Goal: Communication & Community: Answer question/provide support

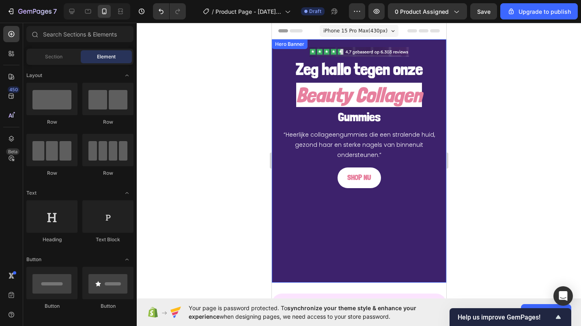
scroll to position [99, 0]
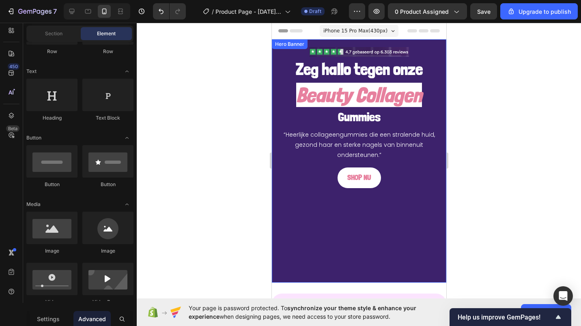
click at [296, 226] on div "Background Image" at bounding box center [359, 161] width 175 height 244
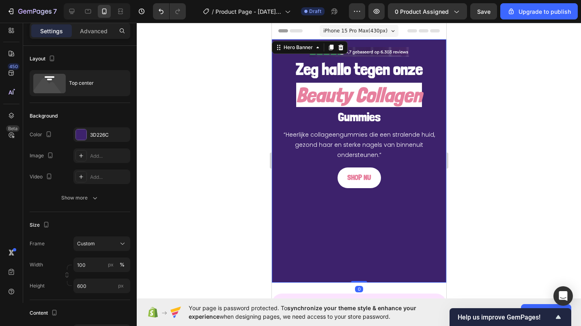
scroll to position [38, 0]
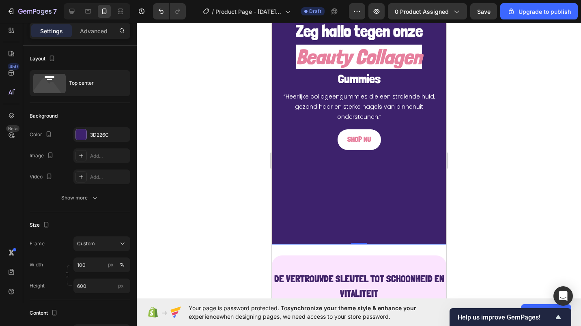
click at [151, 11] on div at bounding box center [168, 11] width 36 height 16
click at [154, 11] on button "Undo/Redo" at bounding box center [161, 11] width 16 height 16
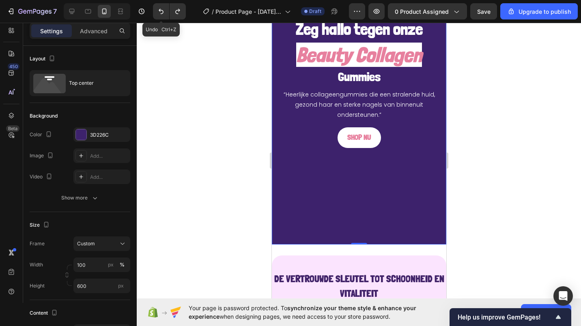
click at [154, 11] on button "Undo/Redo" at bounding box center [161, 11] width 16 height 16
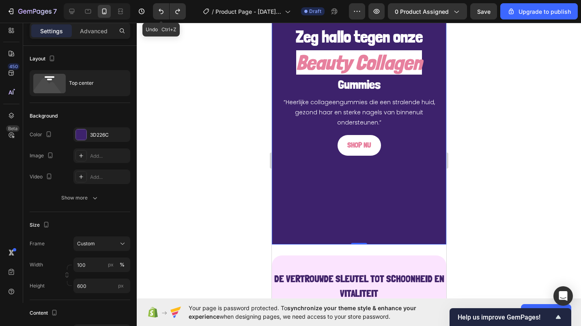
click at [154, 11] on button "Undo/Redo" at bounding box center [161, 11] width 16 height 16
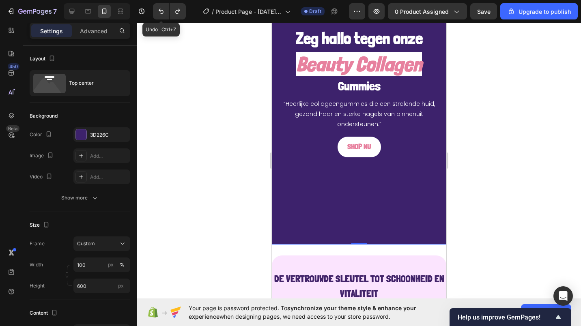
click at [154, 11] on button "Undo/Redo" at bounding box center [161, 11] width 16 height 16
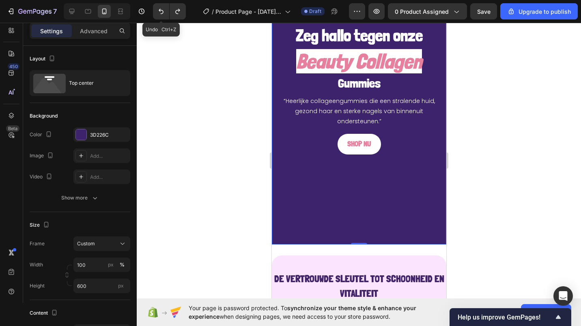
click at [154, 11] on button "Undo/Redo" at bounding box center [161, 11] width 16 height 16
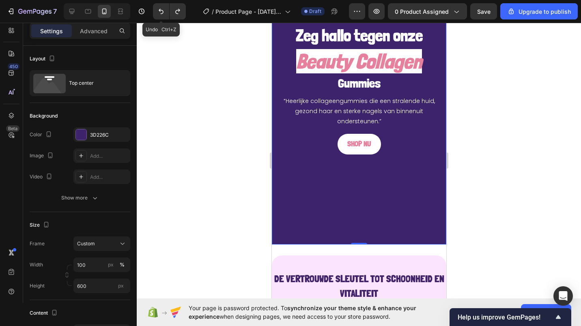
click at [154, 11] on button "Undo/Redo" at bounding box center [161, 11] width 16 height 16
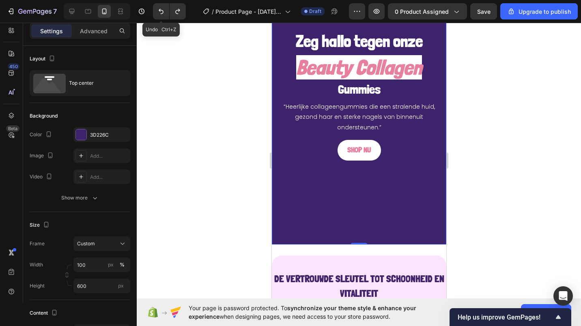
click at [154, 11] on button "Undo/Redo" at bounding box center [161, 11] width 16 height 16
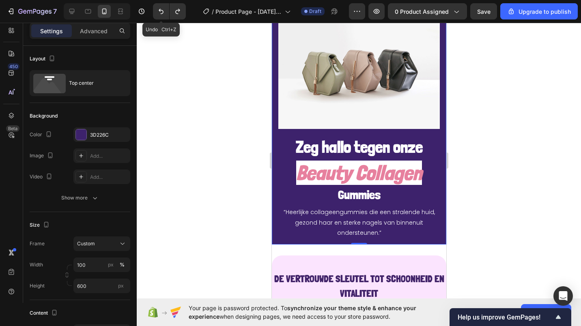
click at [154, 11] on button "Undo/Redo" at bounding box center [161, 11] width 16 height 16
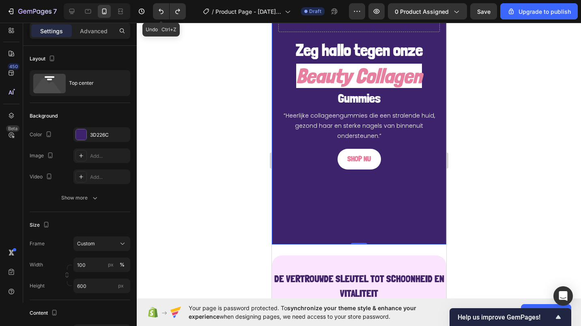
click at [154, 11] on button "Undo/Redo" at bounding box center [161, 11] width 16 height 16
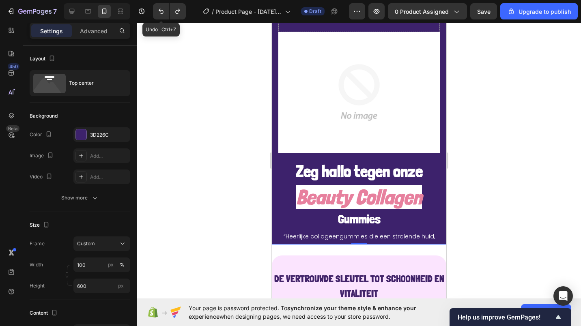
click at [154, 11] on button "Undo/Redo" at bounding box center [161, 11] width 16 height 16
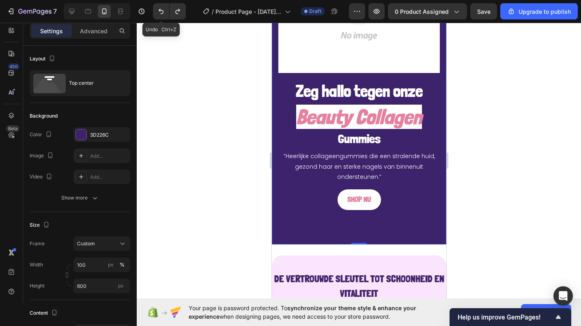
click at [154, 11] on button "Undo/Redo" at bounding box center [161, 11] width 16 height 16
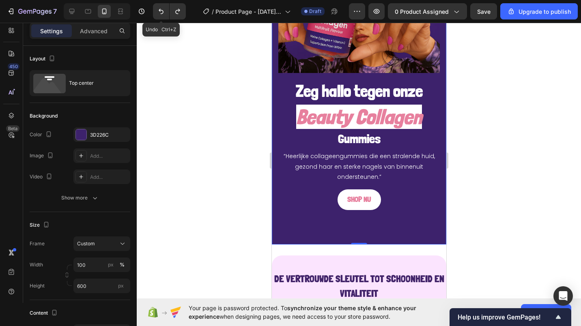
click at [154, 11] on button "Undo/Redo" at bounding box center [161, 11] width 16 height 16
click at [158, 12] on icon "Undo/Redo" at bounding box center [161, 11] width 8 height 8
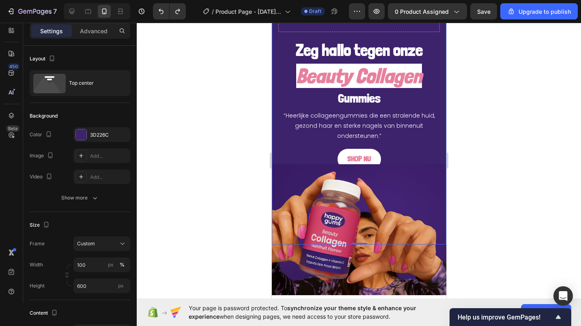
click at [212, 113] on div at bounding box center [359, 175] width 445 height 304
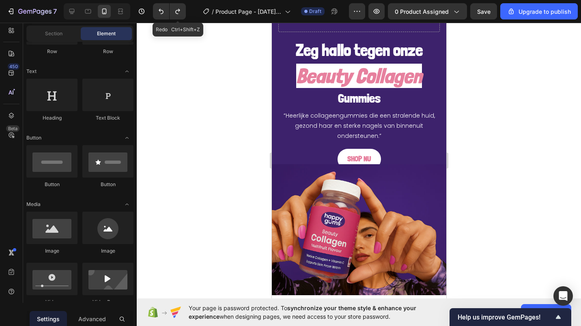
click at [171, 9] on button "Undo/Redo" at bounding box center [178, 11] width 16 height 16
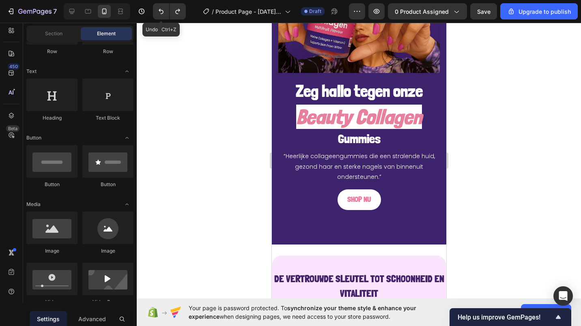
click at [159, 9] on icon "Undo/Redo" at bounding box center [161, 11] width 8 height 8
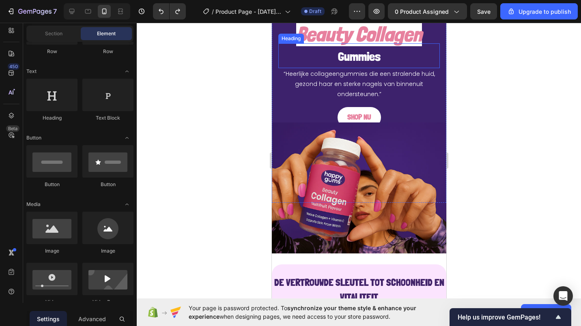
scroll to position [80, 0]
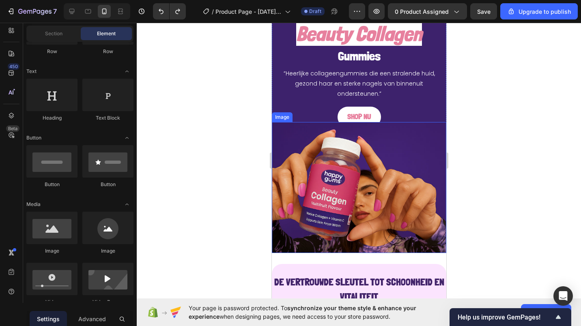
click at [286, 241] on img at bounding box center [359, 187] width 175 height 131
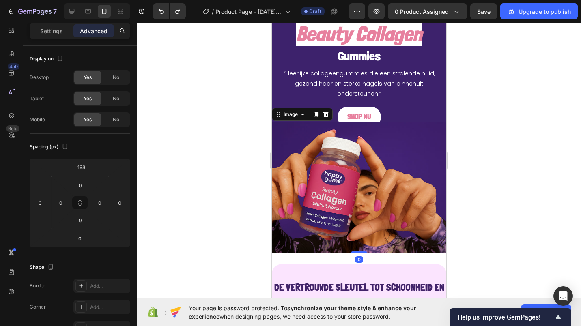
click at [58, 32] on p "Settings" at bounding box center [51, 31] width 23 height 9
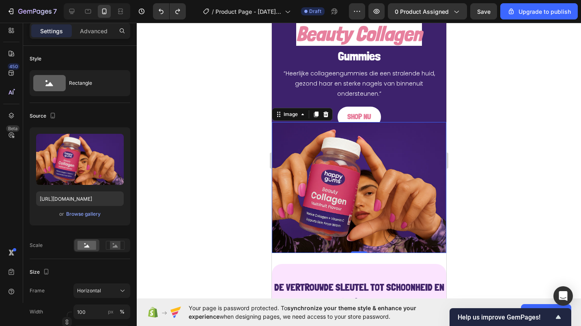
click at [92, 215] on div "Browse gallery" at bounding box center [83, 214] width 35 height 7
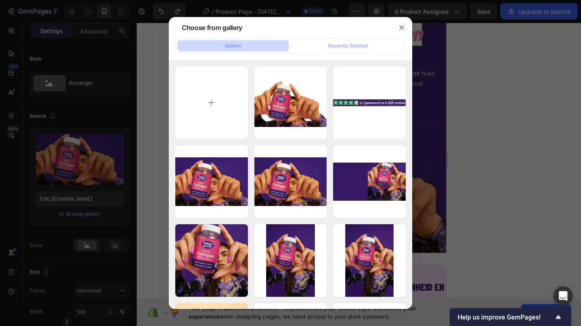
click at [212, 86] on input "file" at bounding box center [211, 103] width 73 height 73
type input "C:\fakepath\8d5004f7-ae2a-49cc-8ed7-1ce911be9f51.png"
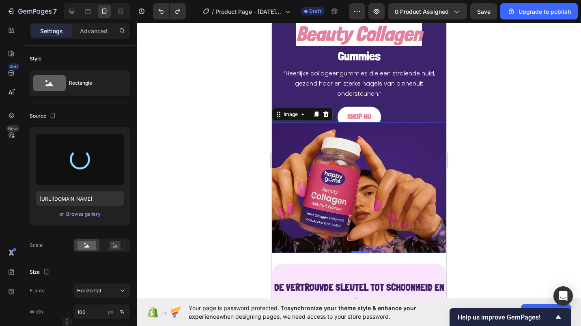
type input "[URL][DOMAIN_NAME]"
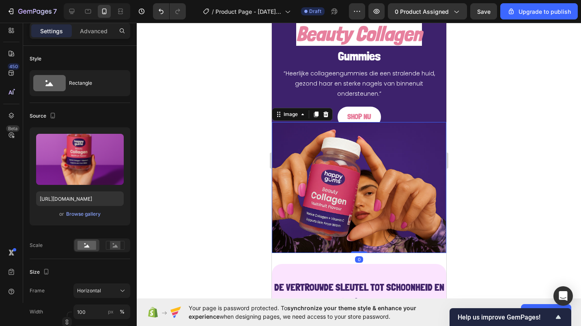
drag, startPoint x: 356, startPoint y: 247, endPoint x: 357, endPoint y: 241, distance: 6.2
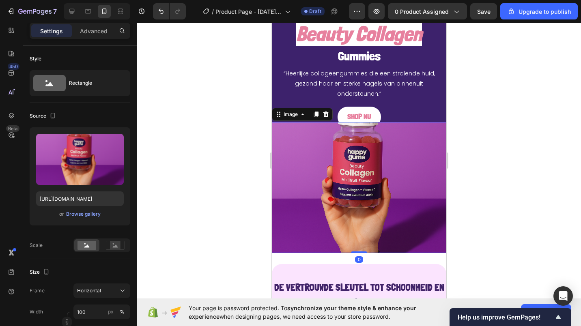
click at [357, 241] on div "Image 0" at bounding box center [359, 187] width 175 height 131
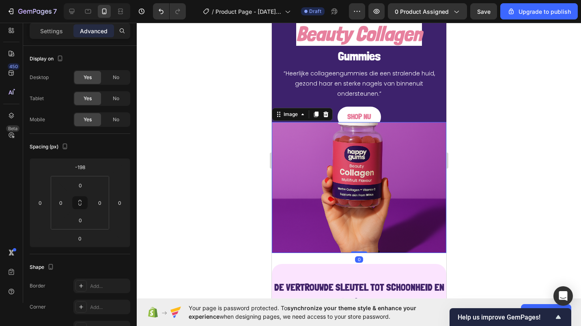
click at [305, 168] on img at bounding box center [359, 187] width 175 height 131
click at [282, 114] on div "Image" at bounding box center [290, 114] width 17 height 7
click at [42, 27] on p "Settings" at bounding box center [51, 31] width 23 height 9
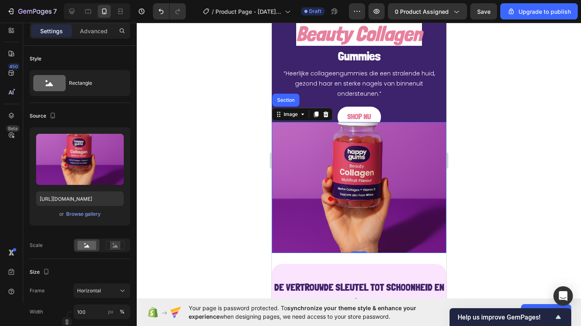
click at [84, 289] on span "Horizontal" at bounding box center [89, 290] width 24 height 7
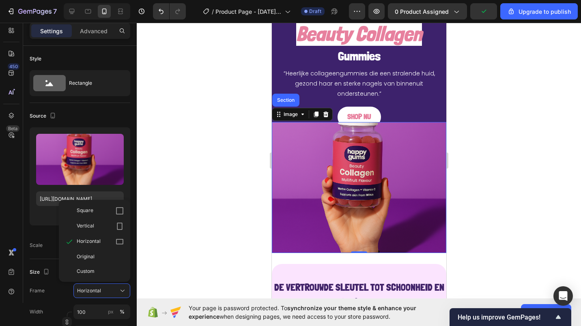
click at [78, 257] on span "Original" at bounding box center [86, 256] width 18 height 7
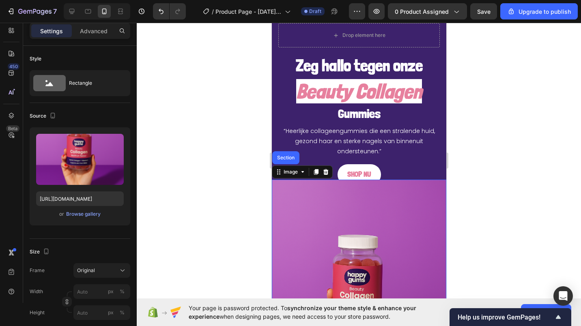
scroll to position [0, 0]
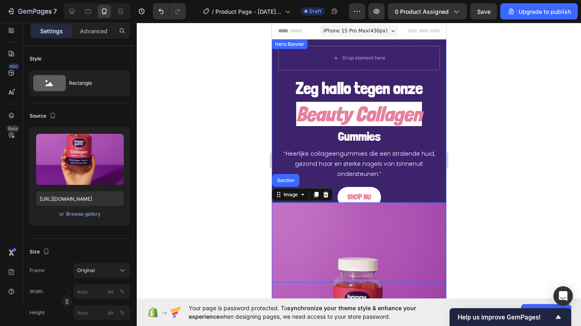
click at [277, 43] on div "Hero Banner" at bounding box center [289, 44] width 32 height 7
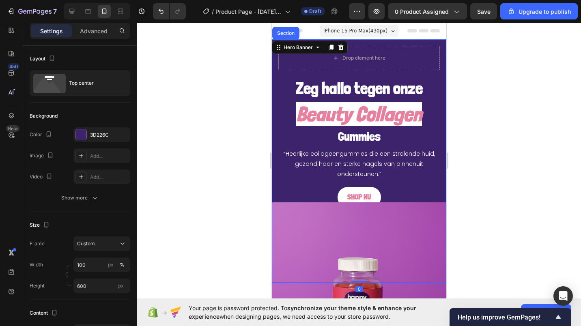
click at [90, 139] on div "3D226C" at bounding box center [101, 134] width 57 height 15
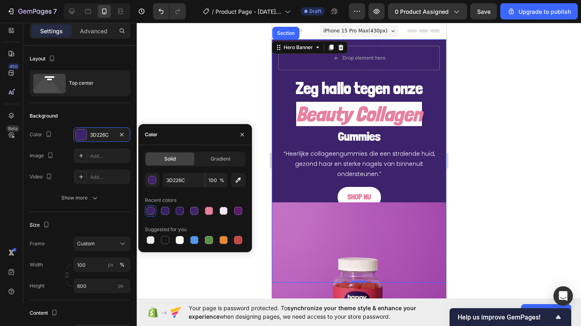
click at [239, 179] on icon "button" at bounding box center [238, 180] width 5 height 5
type input "BD75C0"
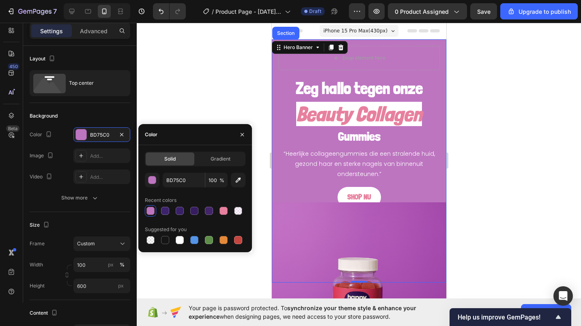
click at [246, 93] on div at bounding box center [359, 175] width 445 height 304
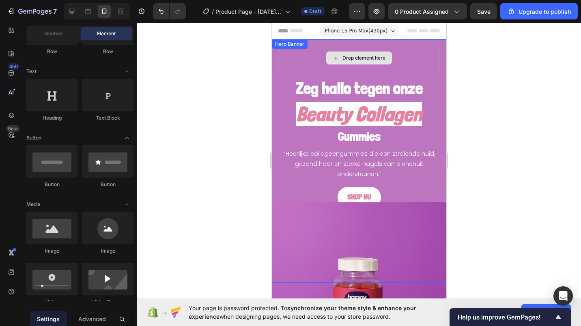
click at [305, 65] on div "Drop element here" at bounding box center [359, 58] width 162 height 24
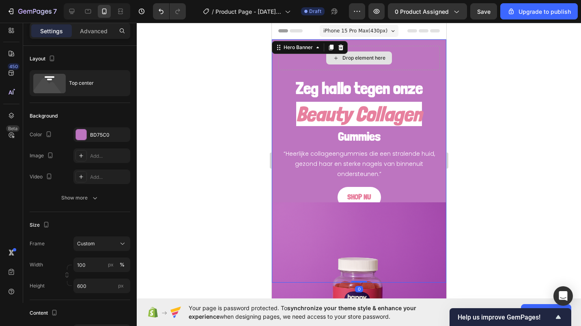
click at [406, 55] on div "Drop element here" at bounding box center [359, 58] width 162 height 24
click at [69, 89] on div "Top center" at bounding box center [80, 83] width 101 height 26
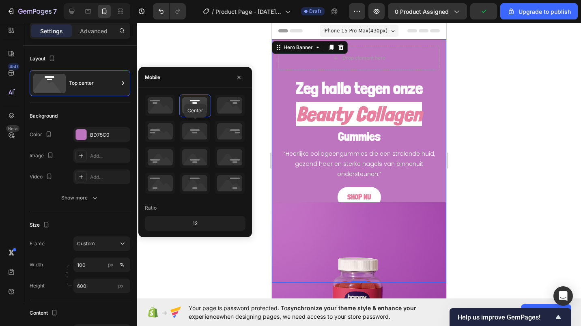
click at [193, 130] on icon at bounding box center [195, 131] width 30 height 21
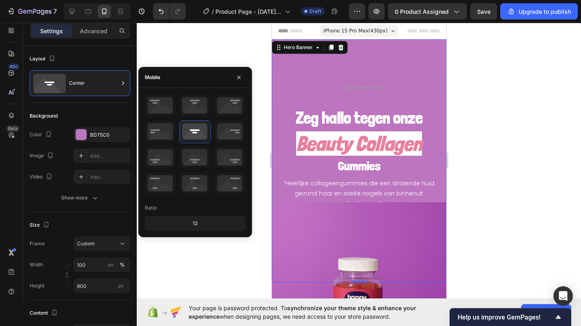
click at [191, 115] on icon at bounding box center [195, 105] width 30 height 21
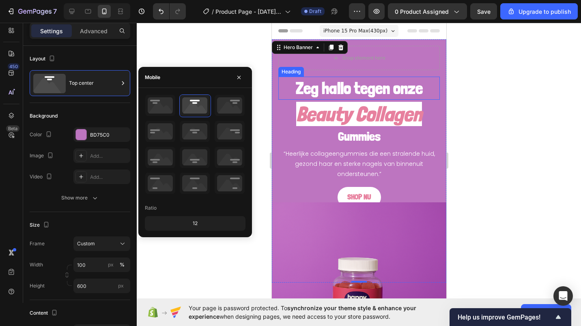
click at [309, 82] on h2 "Zeg hallo tegen onze" at bounding box center [359, 88] width 162 height 23
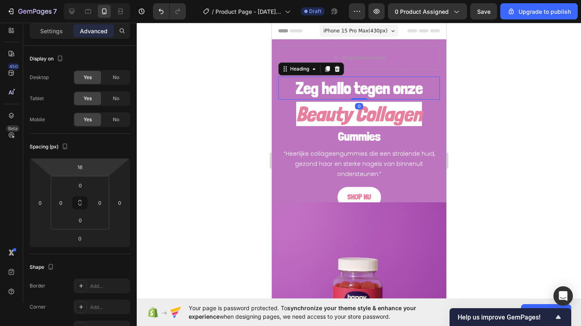
click at [81, 166] on input "16" at bounding box center [80, 167] width 16 height 12
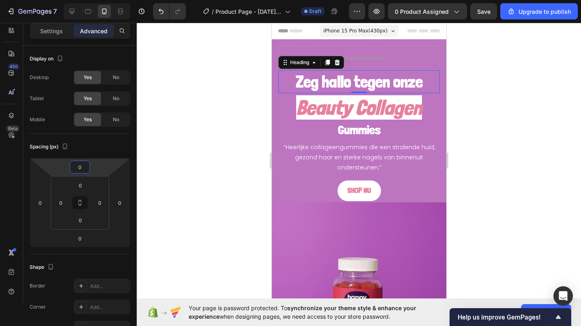
click at [216, 184] on div at bounding box center [359, 175] width 445 height 304
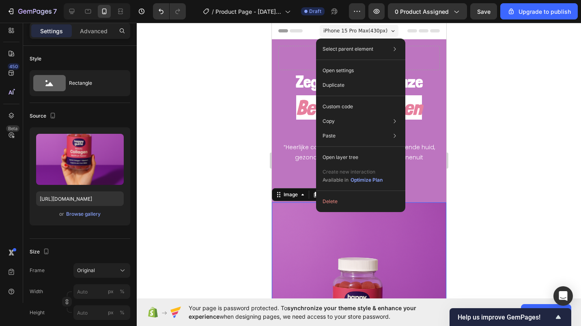
click at [99, 25] on div "Advanced" at bounding box center [93, 30] width 41 height 13
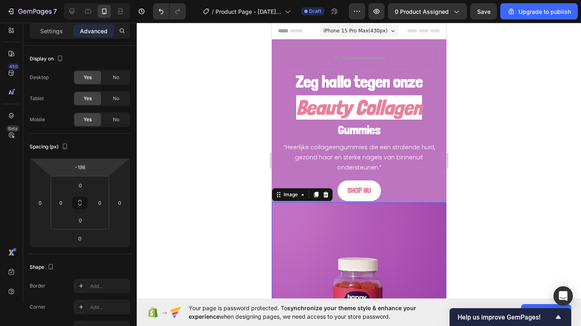
click at [80, 168] on input "-198" at bounding box center [80, 167] width 16 height 12
type input "-199"
click at [80, 0] on html "7 / Product Page - [DATE] 15:39:38 Draft Preview 0 product assigned Save Upgrad…" at bounding box center [290, 0] width 581 height 0
click at [80, 180] on input "0" at bounding box center [80, 185] width 16 height 12
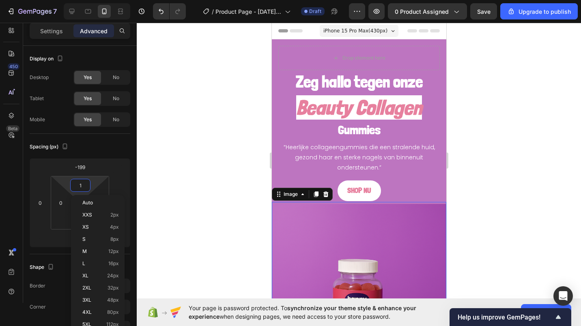
type input "0"
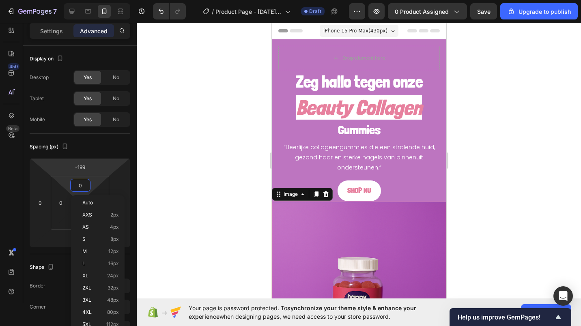
click at [80, 162] on input "-199" at bounding box center [80, 167] width 16 height 12
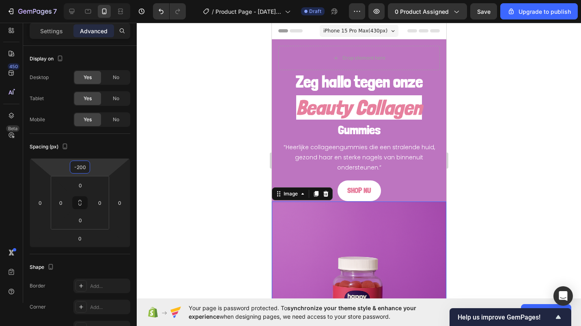
click at [80, 162] on input "-200" at bounding box center [80, 167] width 16 height 12
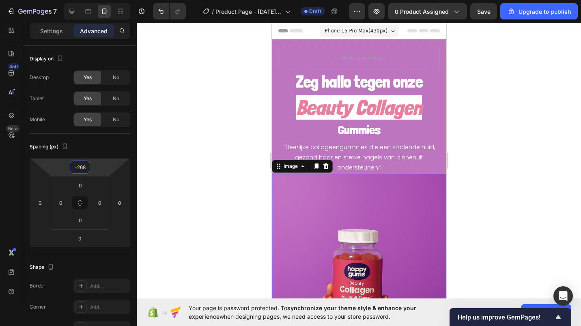
type input "-269"
click at [201, 156] on div at bounding box center [359, 175] width 445 height 304
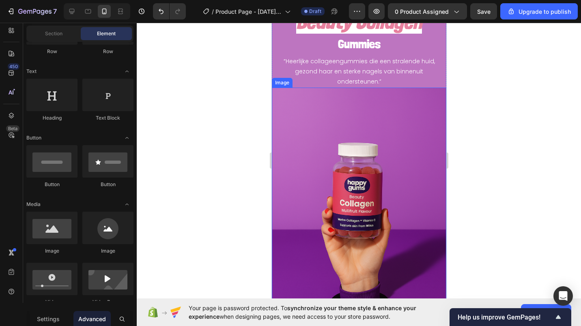
scroll to position [85, 0]
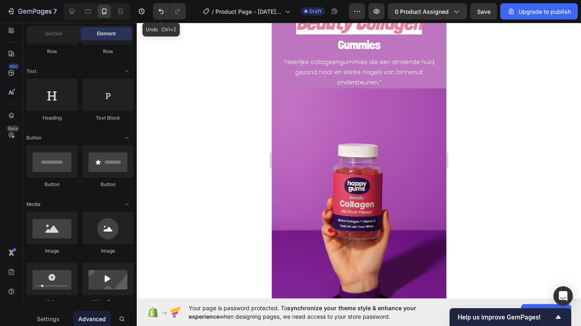
click at [160, 13] on icon "Undo/Redo" at bounding box center [161, 11] width 8 height 8
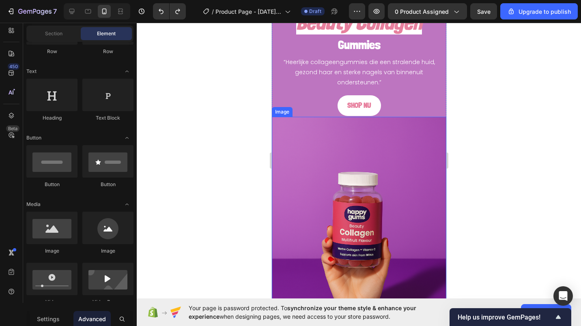
click at [324, 167] on img at bounding box center [359, 248] width 175 height 262
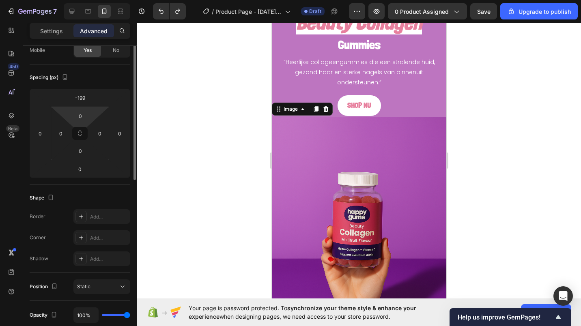
scroll to position [0, 0]
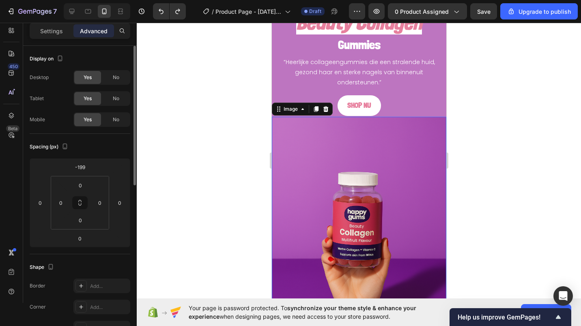
click at [45, 40] on div "Settings Advanced" at bounding box center [80, 34] width 114 height 23
click at [45, 35] on div "Settings" at bounding box center [51, 30] width 41 height 13
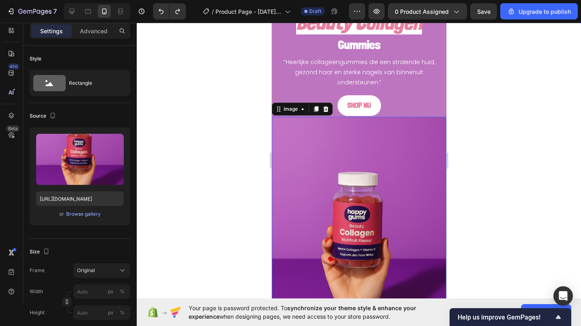
click at [86, 214] on div "Browse gallery" at bounding box center [83, 214] width 35 height 7
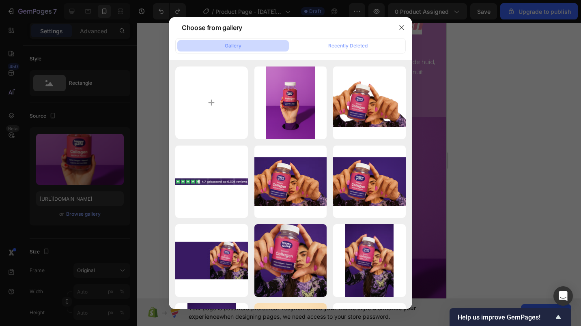
click at [224, 108] on input "file" at bounding box center [211, 103] width 73 height 73
type input "C:\fakepath\Nieuw project - 2025-09-27T210023.332.jpg"
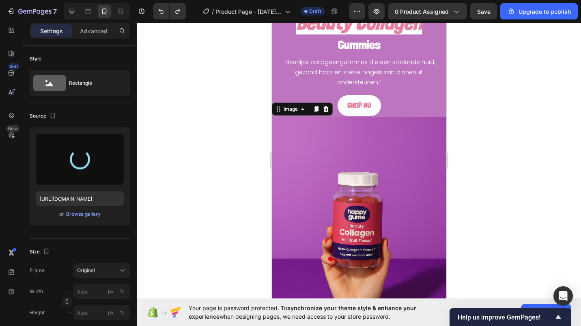
type input "[URL][DOMAIN_NAME]"
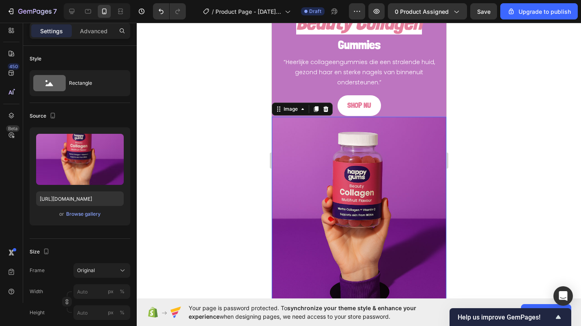
click at [186, 212] on div at bounding box center [359, 175] width 445 height 304
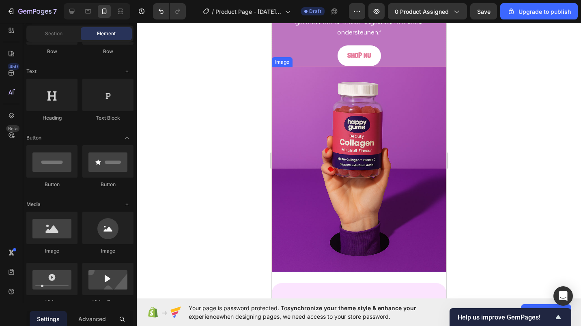
scroll to position [48, 0]
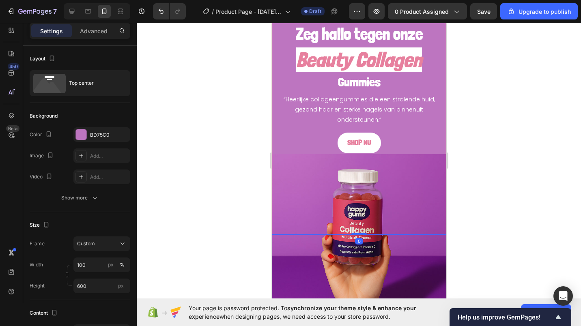
click at [277, 68] on div "Zeg hallo tegen onze Heading ⁠⁠⁠⁠⁠⁠⁠ Beauty Collagen Heading Gummies Heading “H…" at bounding box center [359, 80] width 175 height 178
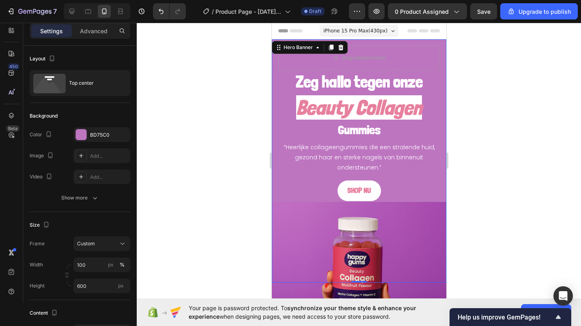
click at [97, 134] on div "BD75C0" at bounding box center [109, 135] width 38 height 7
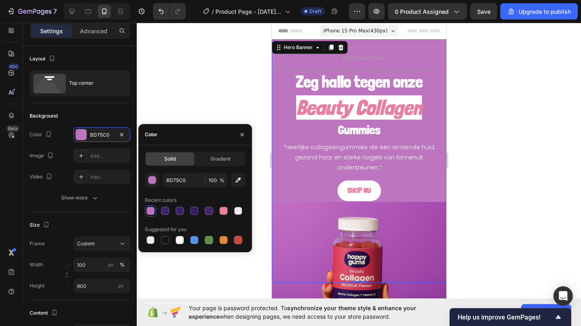
click at [238, 175] on button "button" at bounding box center [238, 180] width 15 height 15
type input "B96CBB"
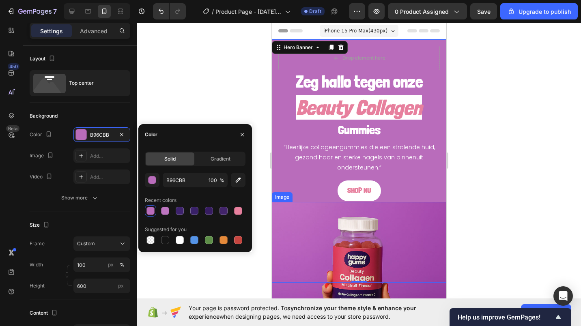
click at [366, 208] on img at bounding box center [359, 304] width 175 height 205
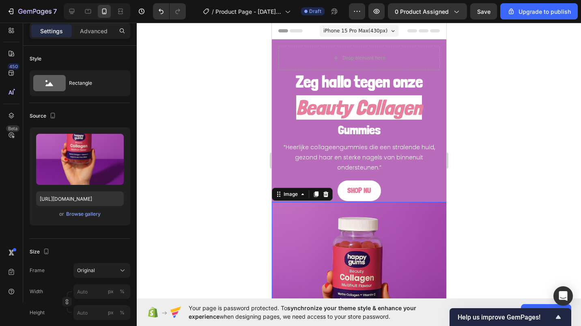
click at [384, 207] on img at bounding box center [359, 304] width 175 height 205
click at [251, 138] on div at bounding box center [359, 175] width 445 height 304
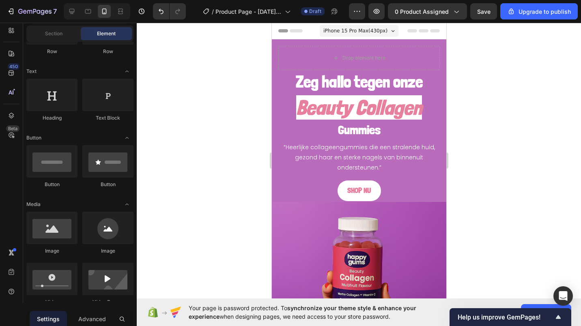
click at [236, 140] on div at bounding box center [359, 175] width 445 height 304
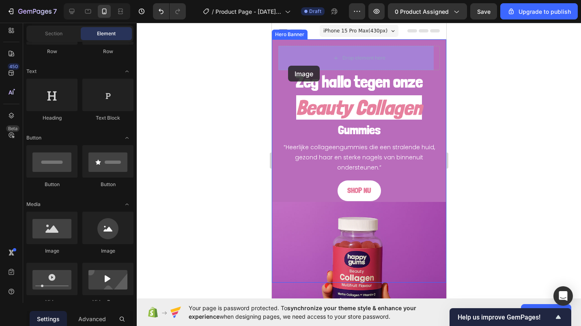
drag, startPoint x: 322, startPoint y: 262, endPoint x: 288, endPoint y: 66, distance: 199.0
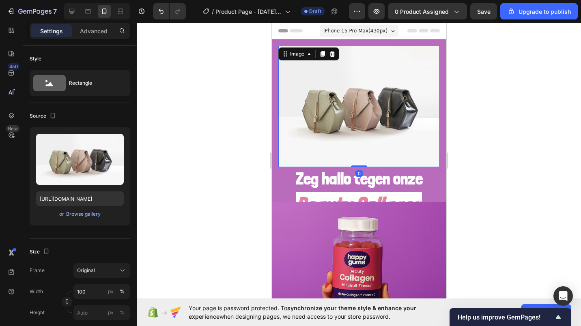
click at [90, 211] on div "Browse gallery" at bounding box center [83, 214] width 35 height 7
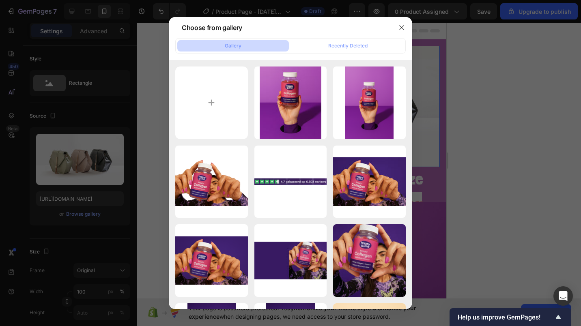
click at [0, 0] on div "Schermafbeelding 2025...06.png 22.79 kb" at bounding box center [0, 0] width 0 height 0
type input "[URL][DOMAIN_NAME]"
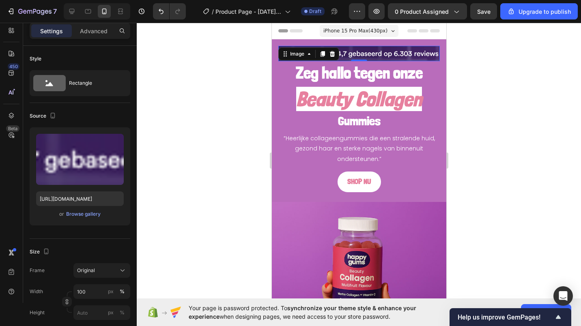
click at [84, 281] on div "Frame Original Width 100 px % Height px %" at bounding box center [80, 292] width 101 height 57
click at [84, 276] on button "Original" at bounding box center [101, 271] width 57 height 15
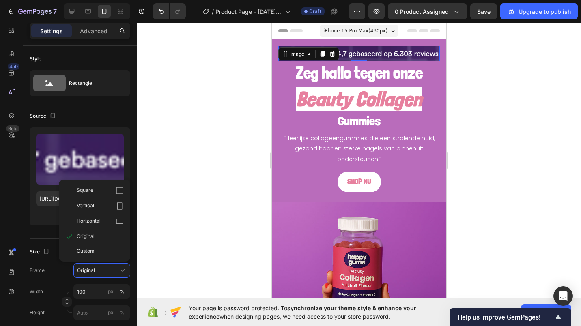
click at [83, 250] on span "Custom" at bounding box center [86, 251] width 18 height 7
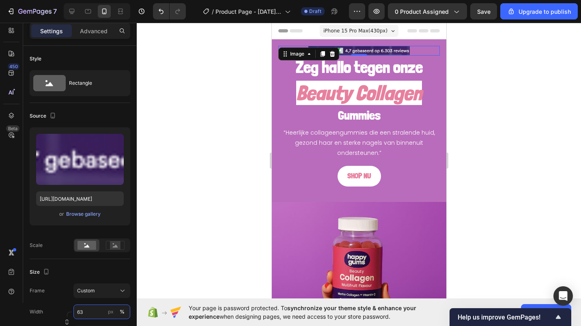
type input "62"
click at [203, 197] on div at bounding box center [359, 175] width 445 height 304
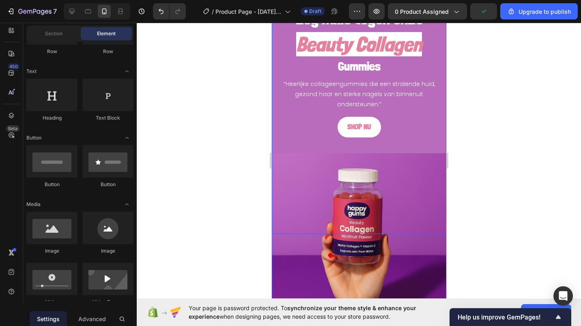
scroll to position [48, 0]
click at [294, 170] on img at bounding box center [359, 256] width 175 height 205
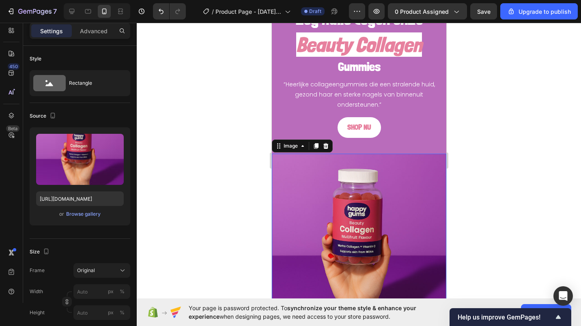
click at [82, 37] on div "Advanced" at bounding box center [93, 30] width 41 height 13
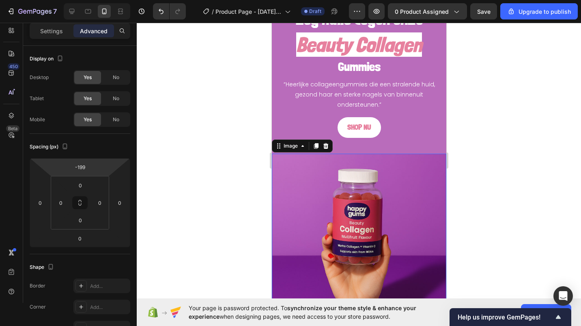
click at [78, 165] on input "-199" at bounding box center [80, 167] width 16 height 12
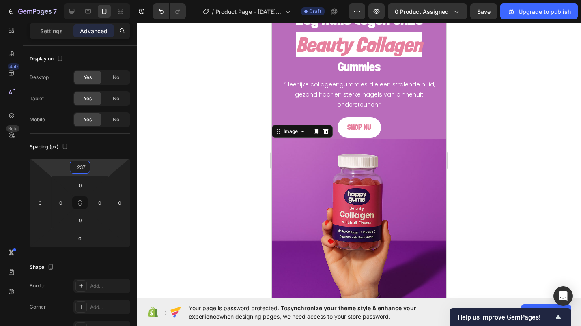
type input "-238"
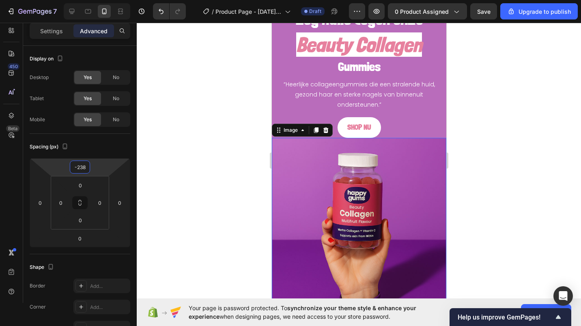
click at [187, 161] on div at bounding box center [359, 175] width 445 height 304
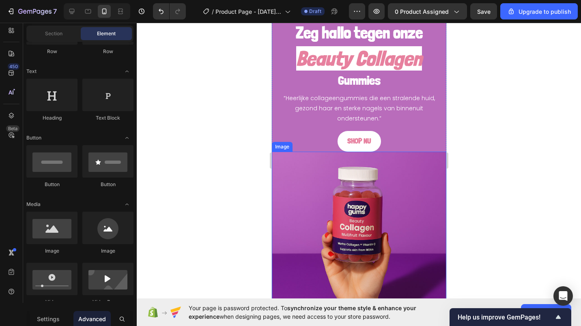
scroll to position [34, 0]
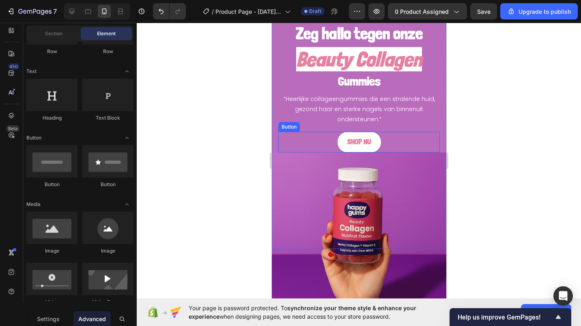
click at [339, 145] on button "SHOP NU" at bounding box center [358, 142] width 43 height 21
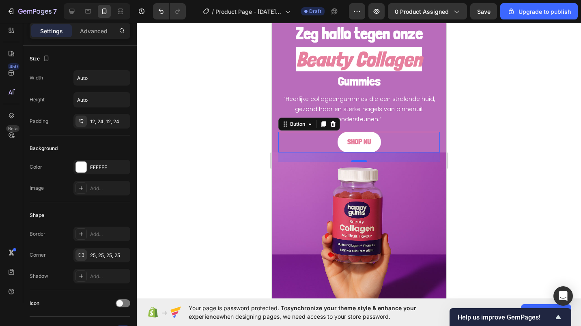
click at [490, 147] on div at bounding box center [359, 175] width 445 height 304
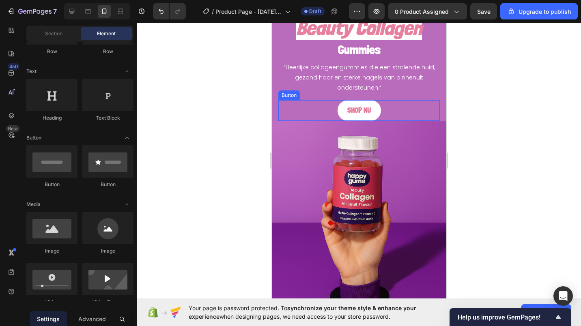
scroll to position [0, 0]
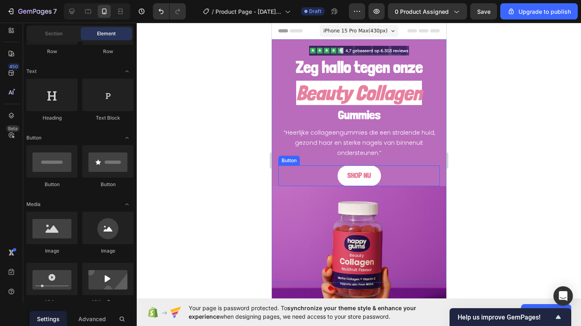
click at [372, 182] on button "SHOP NU" at bounding box center [358, 176] width 43 height 21
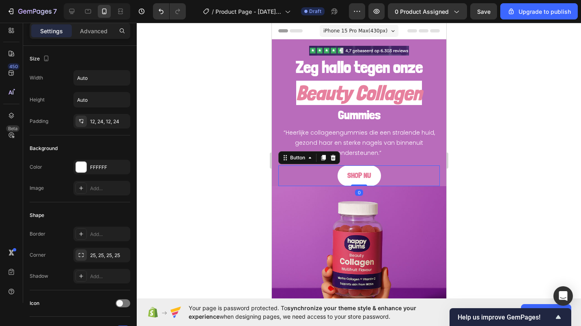
drag, startPoint x: 351, startPoint y: 194, endPoint x: 348, endPoint y: 169, distance: 25.4
click at [348, 169] on div "SHOP NU Button 0" at bounding box center [359, 176] width 162 height 21
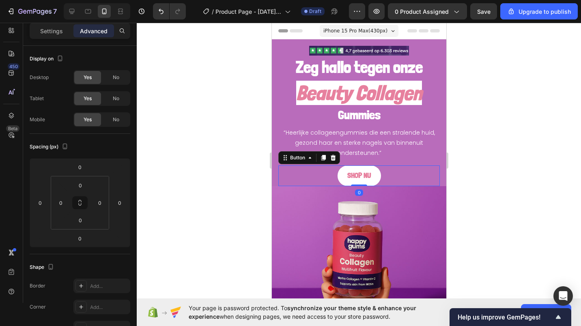
click at [222, 174] on div at bounding box center [359, 175] width 445 height 304
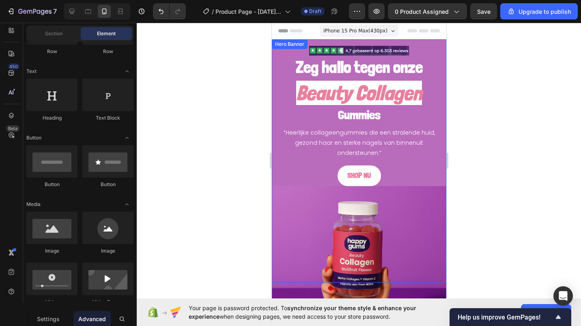
click at [276, 111] on div "Zeg hallo tegen onze Heading ⁠⁠⁠⁠⁠⁠⁠ Beauty Collagen Heading Gummies Heading “H…" at bounding box center [359, 115] width 175 height 153
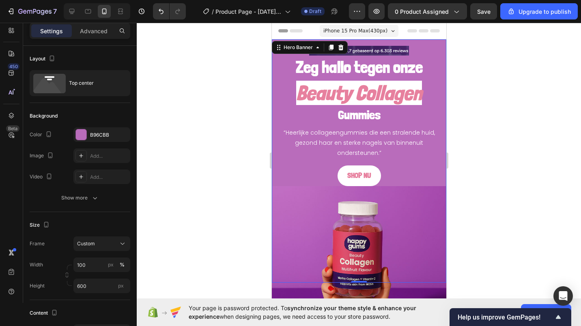
click at [272, 65] on div "Zeg hallo tegen onze Heading ⁠⁠⁠⁠⁠⁠⁠ Beauty Collagen Heading Gummies Heading “H…" at bounding box center [359, 115] width 175 height 153
click at [91, 145] on div "The changes might be hidden by the video. Color B96CBB Image Add... Video Add..." at bounding box center [80, 155] width 101 height 57
click at [91, 153] on div "Add..." at bounding box center [109, 156] width 38 height 7
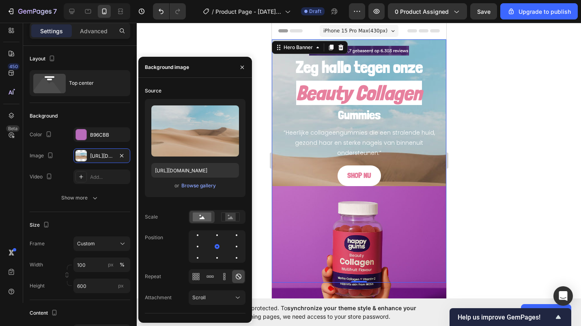
click at [191, 184] on div "Browse gallery" at bounding box center [198, 185] width 35 height 7
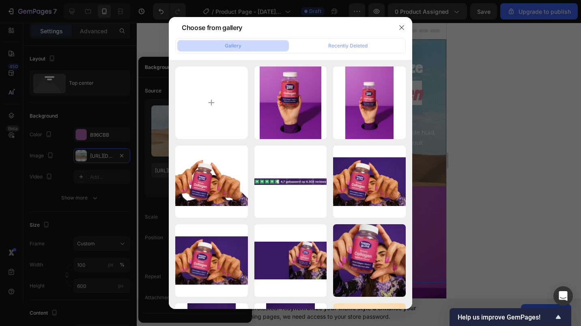
click at [196, 121] on input "file" at bounding box center [211, 103] width 73 height 73
type input "C:\fakepath\Nieuw project - 2025-09-27T211058.383.jpg"
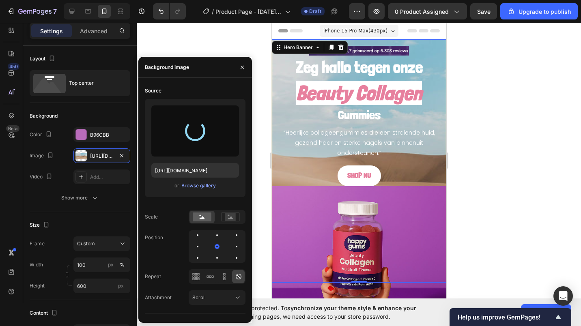
type input "[URL][DOMAIN_NAME]"
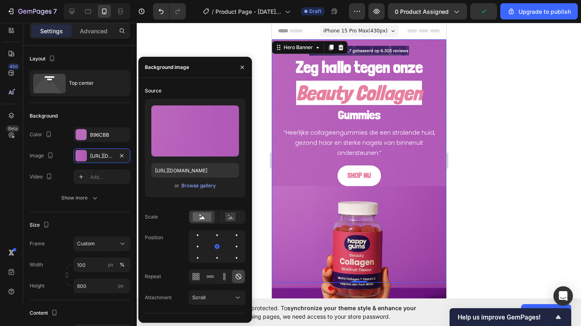
click at [470, 163] on div at bounding box center [359, 175] width 445 height 304
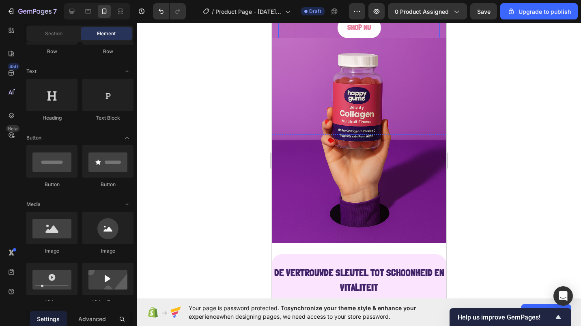
scroll to position [148, 0]
click at [518, 143] on div at bounding box center [359, 175] width 445 height 304
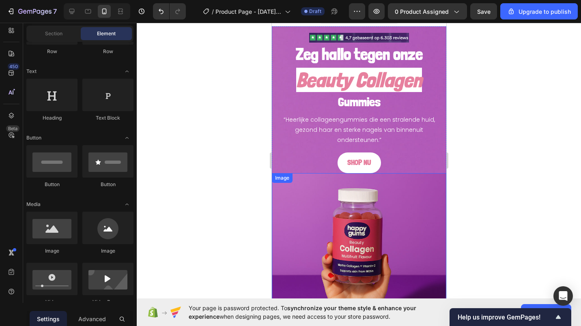
scroll to position [0, 0]
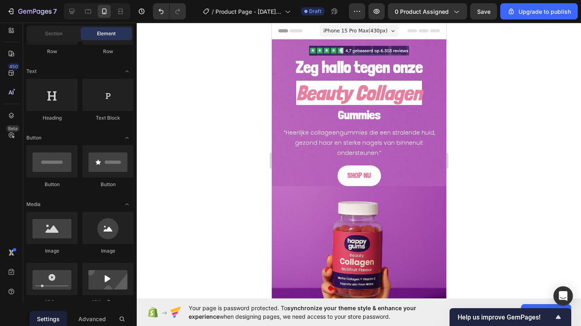
click at [226, 196] on div at bounding box center [359, 175] width 445 height 304
click at [306, 100] on icon "Beauty Collagen" at bounding box center [359, 93] width 126 height 24
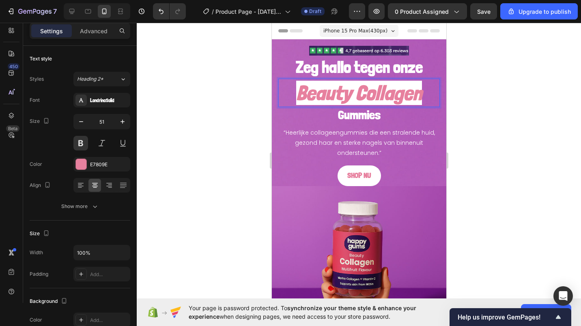
click at [306, 100] on icon "Beauty Collagen" at bounding box center [359, 93] width 126 height 24
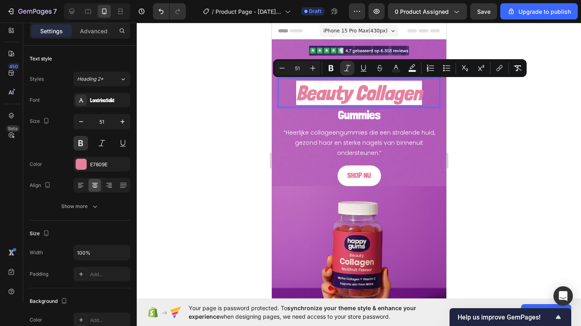
click at [394, 71] on rect "Editor contextual toolbar" at bounding box center [397, 71] width 8 height 2
type input "E7809E"
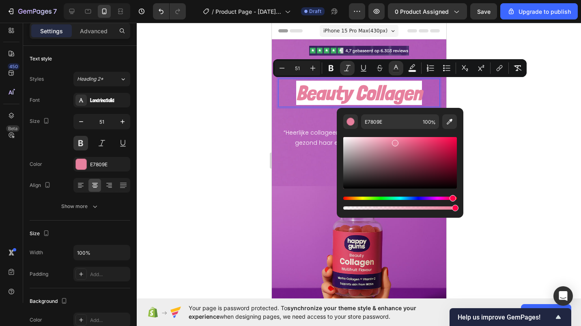
click at [448, 121] on icon "Editor contextual toolbar" at bounding box center [450, 122] width 8 height 8
type input "2F1559"
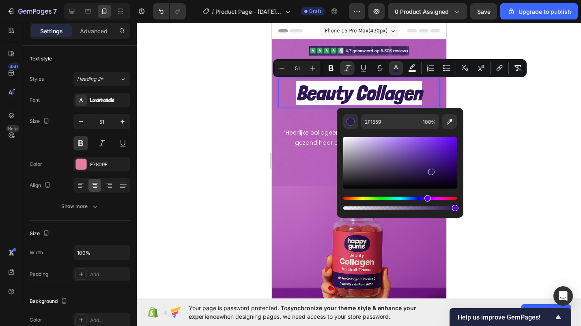
click at [239, 175] on div at bounding box center [359, 175] width 445 height 304
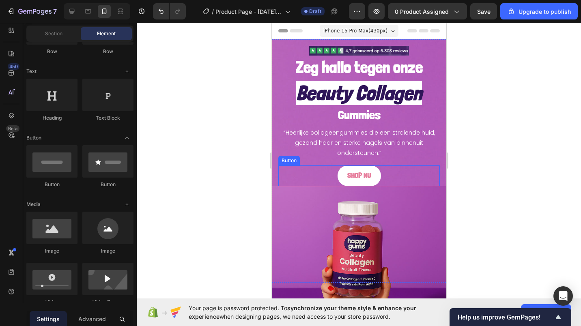
click at [352, 169] on button "SHOP NU" at bounding box center [358, 176] width 43 height 21
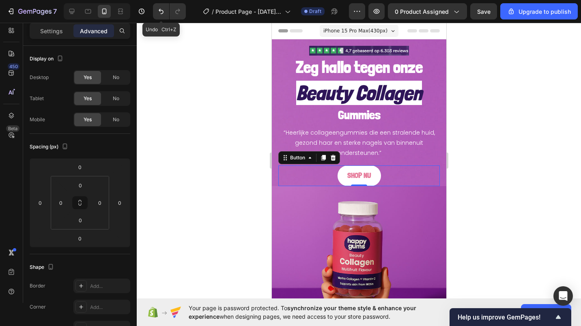
click at [165, 18] on button "Undo/Redo" at bounding box center [161, 11] width 16 height 16
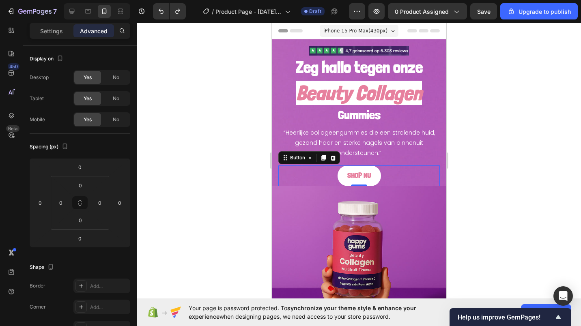
click at [248, 141] on div at bounding box center [359, 175] width 445 height 304
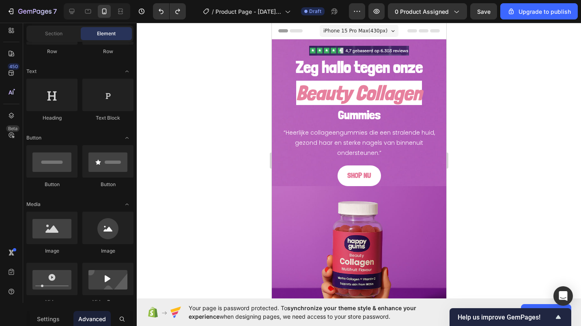
click at [351, 37] on div "iPhone 15 Pro Max ( 430 px) iPhone 13 Mini iPhone 13 Pro iPhone 11 Pro Max iPho…" at bounding box center [359, 32] width 79 height 16
click at [343, 27] on span "iPhone 15 Pro Max ( 430 px)" at bounding box center [355, 31] width 64 height 8
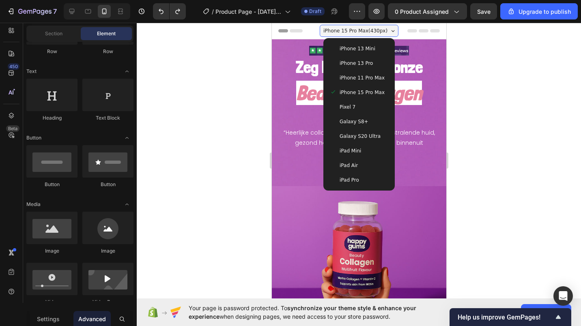
click at [346, 124] on span "Galaxy S8+" at bounding box center [353, 122] width 29 height 8
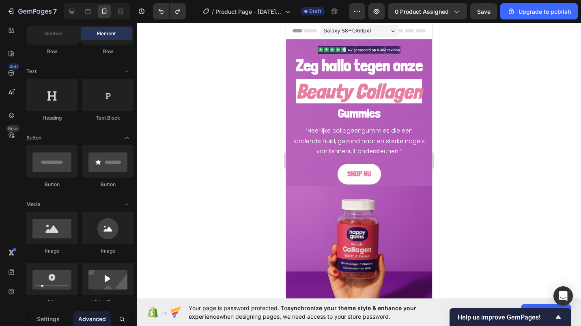
click at [328, 31] on span "Galaxy S8+ ( 360 px)" at bounding box center [347, 31] width 48 height 8
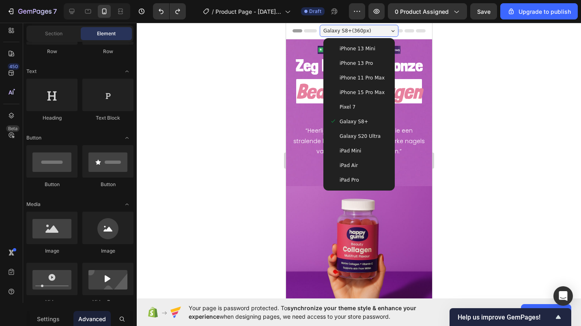
click at [339, 179] on span "iPad Pro" at bounding box center [348, 180] width 19 height 8
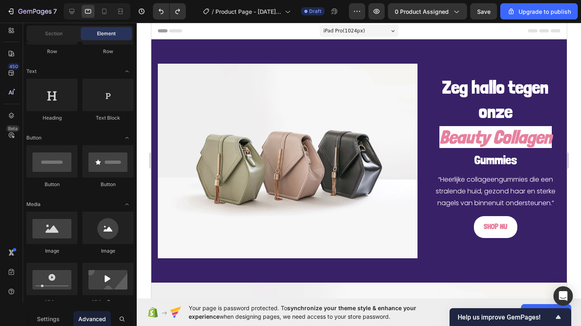
click at [326, 28] on span "iPad Pro ( 1024 px)" at bounding box center [344, 31] width 42 height 8
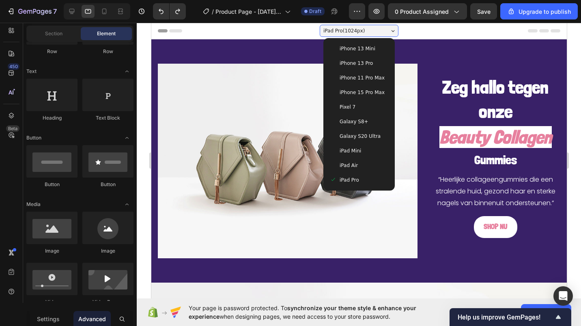
click at [340, 153] on span "iPad Mini" at bounding box center [350, 151] width 22 height 8
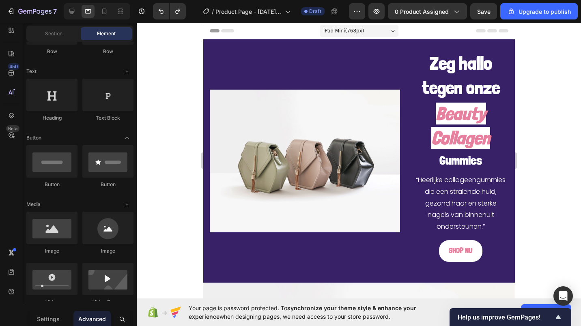
click at [334, 28] on span "iPad Mini ( 768 px)" at bounding box center [343, 31] width 41 height 8
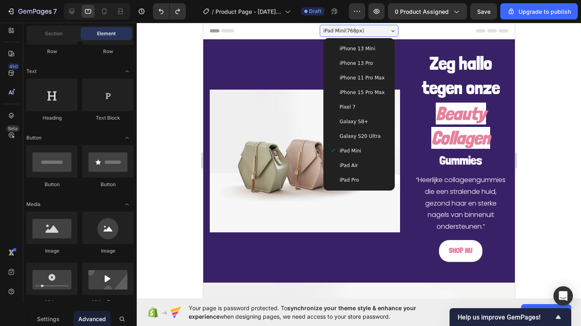
click at [346, 138] on span "Galaxy S20 Ultra" at bounding box center [359, 136] width 41 height 8
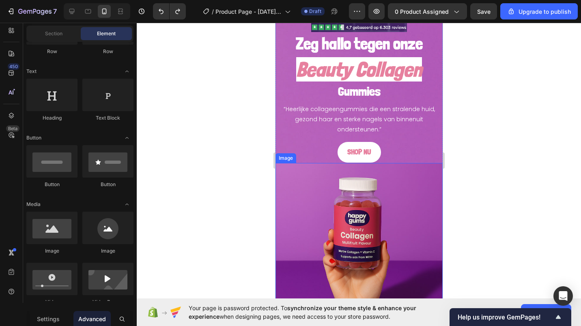
scroll to position [23, 0]
click at [250, 193] on div at bounding box center [359, 175] width 445 height 304
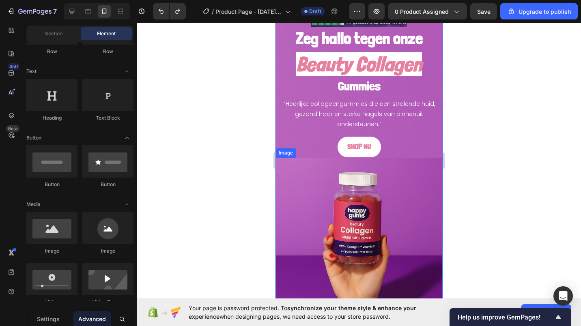
scroll to position [0, 0]
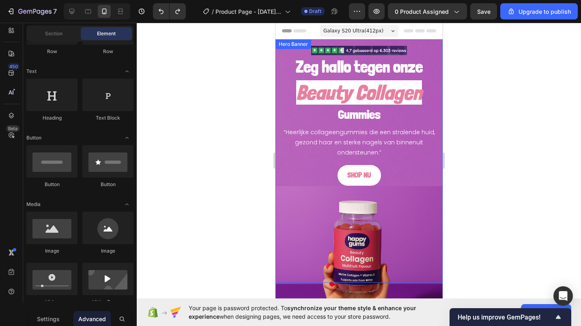
click at [239, 178] on div at bounding box center [359, 175] width 445 height 304
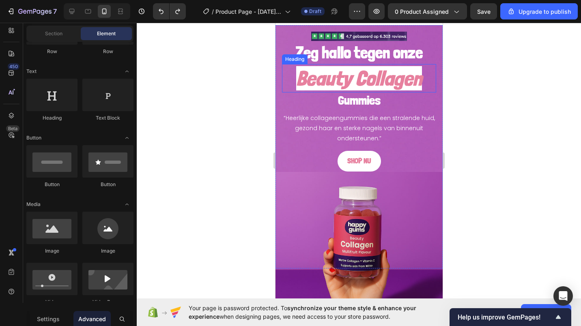
scroll to position [17, 0]
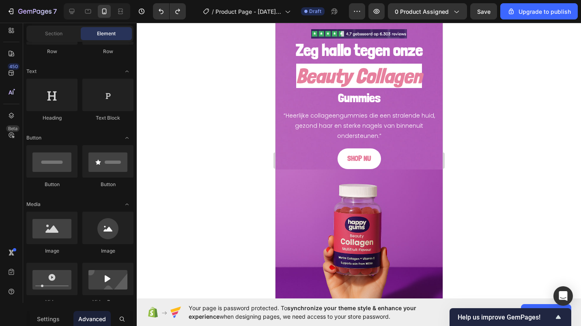
click at [259, 209] on div at bounding box center [359, 175] width 445 height 304
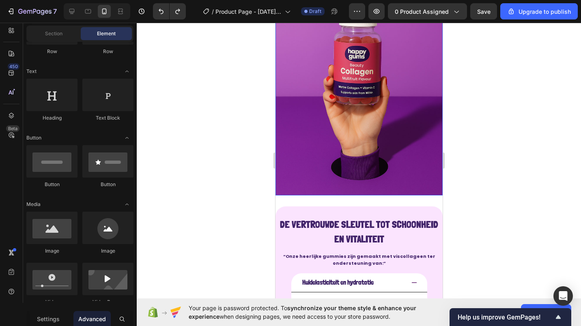
scroll to position [188, 0]
click at [304, 194] on div "Zeg hallo tegen onze Heading Beauty Collagen Heading Gummies Heading “Heerlijke…" at bounding box center [358, 243] width 167 height 784
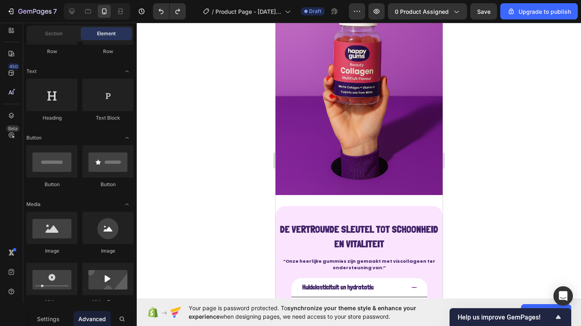
click at [300, 187] on img at bounding box center [358, 96] width 167 height 197
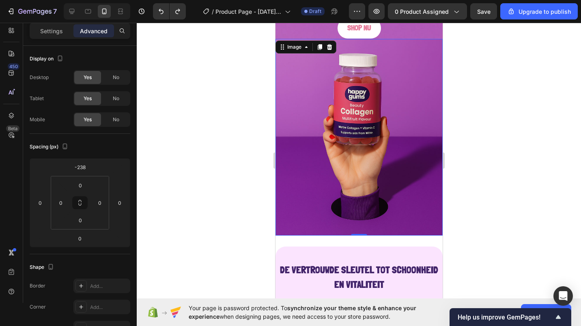
scroll to position [147, 0]
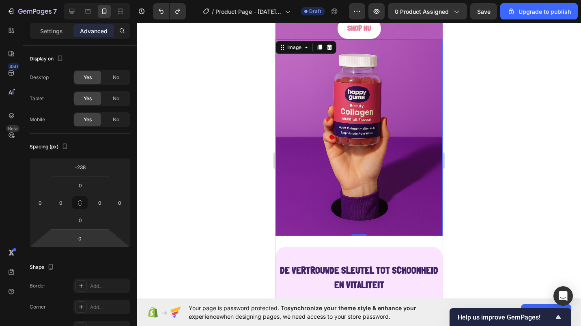
click at [84, 235] on input "0" at bounding box center [80, 239] width 16 height 12
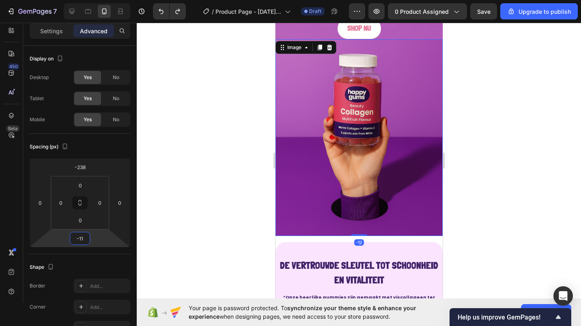
type input "-10"
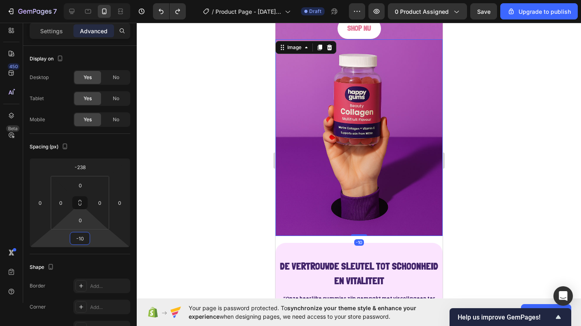
click at [77, 221] on input "0" at bounding box center [80, 220] width 16 height 12
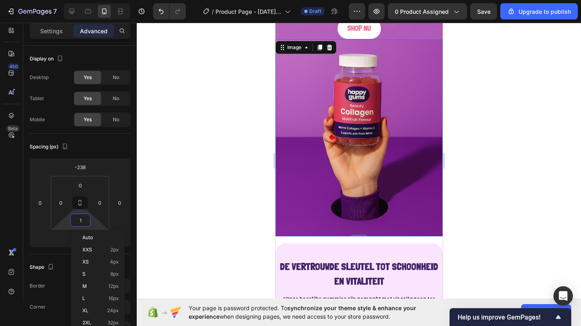
type input "0"
click at [37, 252] on div "Spacing (px) -238 0 -10 0 0 0 0 0" at bounding box center [80, 194] width 101 height 121
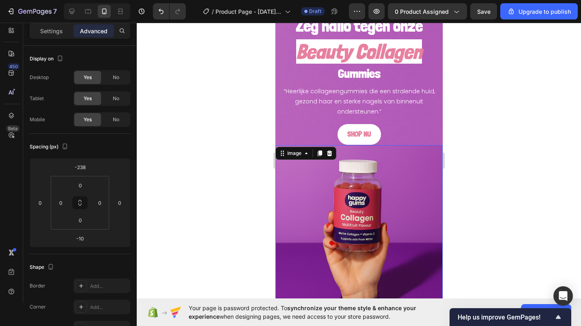
scroll to position [0, 0]
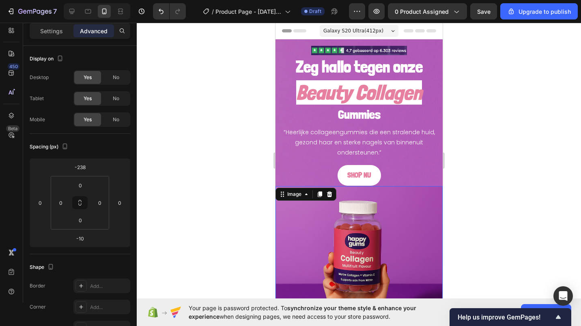
click at [204, 208] on div at bounding box center [359, 175] width 445 height 304
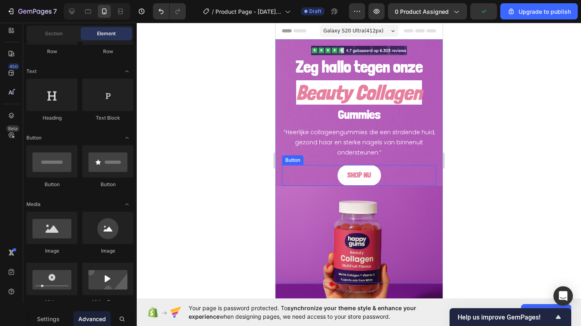
click at [388, 177] on div "SHOP NU Button" at bounding box center [359, 175] width 154 height 21
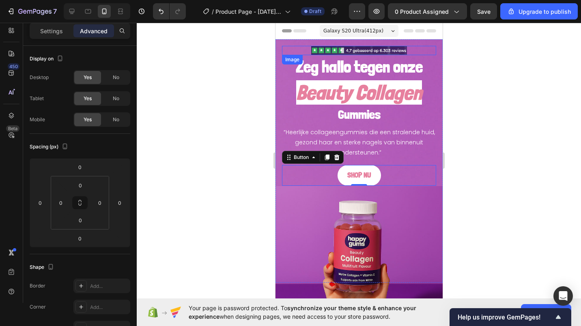
click at [339, 49] on img at bounding box center [359, 50] width 96 height 9
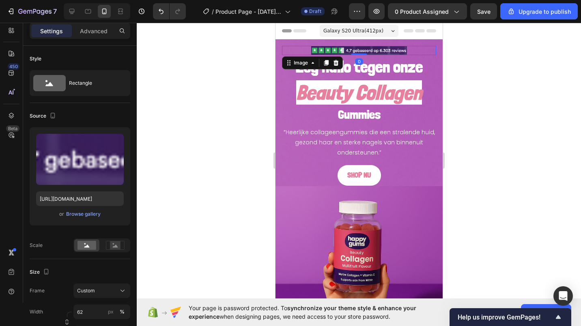
click at [468, 181] on div at bounding box center [359, 175] width 445 height 304
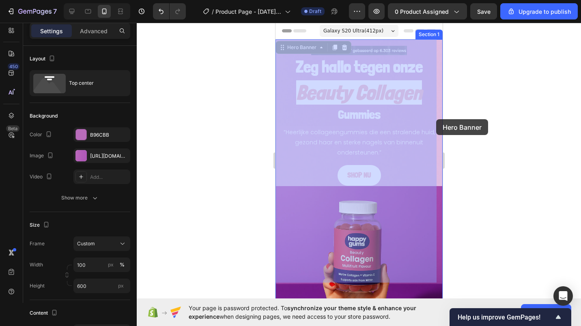
drag, startPoint x: 436, startPoint y: 89, endPoint x: 436, endPoint y: 98, distance: 9.3
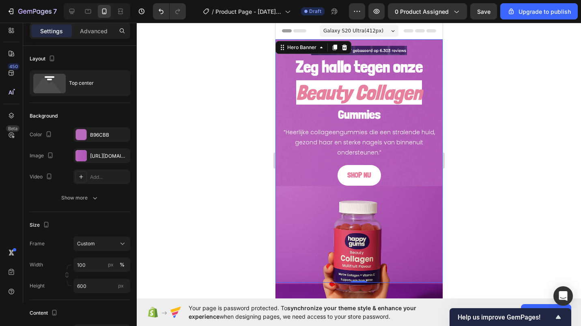
click at [76, 11] on icon at bounding box center [72, 11] width 8 height 8
type input "1200"
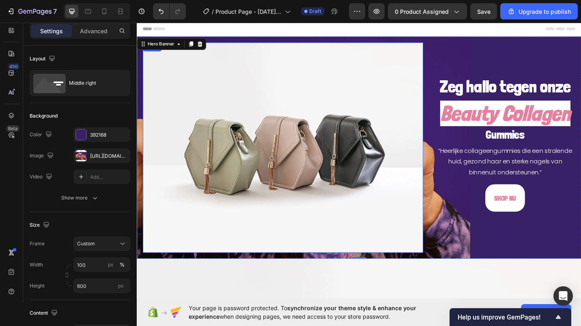
click at [314, 159] on img at bounding box center [296, 160] width 307 height 231
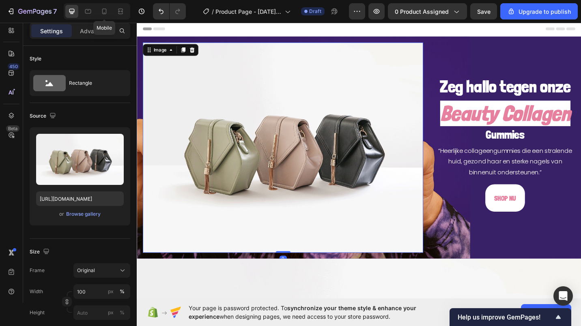
click at [100, 9] on icon at bounding box center [104, 11] width 8 height 8
type input "[URL][DOMAIN_NAME]"
type input "62"
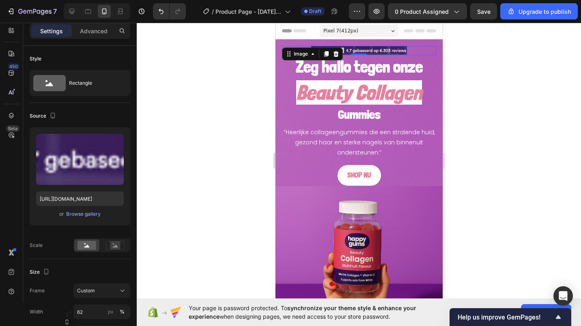
click at [233, 134] on div at bounding box center [359, 175] width 445 height 304
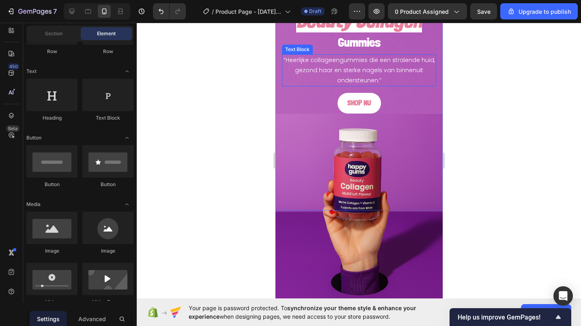
scroll to position [71, 0]
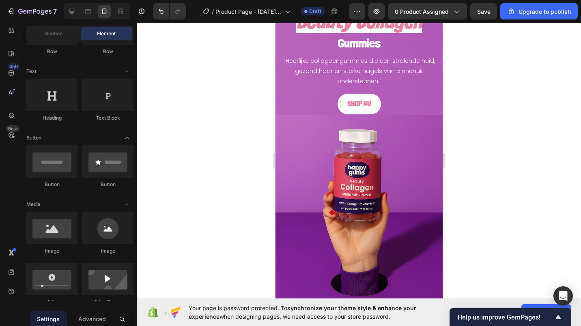
click at [256, 233] on div at bounding box center [359, 175] width 445 height 304
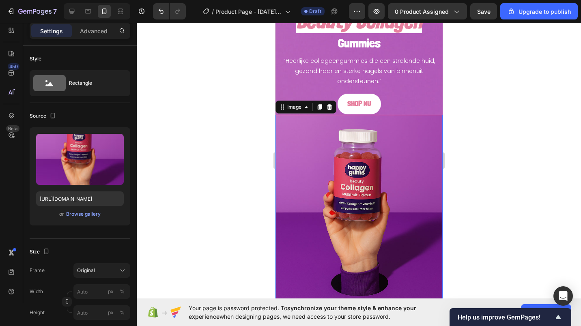
click at [86, 31] on p "Advanced" at bounding box center [94, 31] width 28 height 9
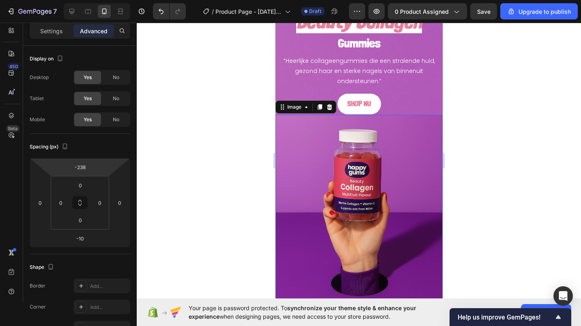
click at [89, 166] on div "-238" at bounding box center [80, 167] width 20 height 13
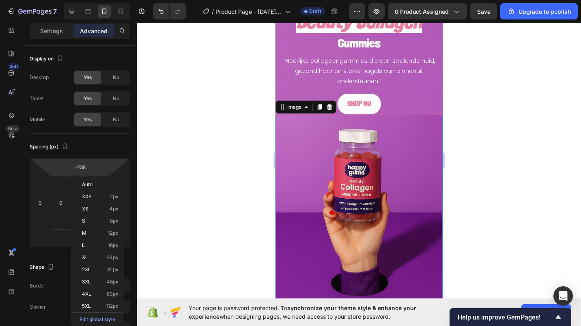
click at [87, 166] on input "-238" at bounding box center [80, 167] width 16 height 12
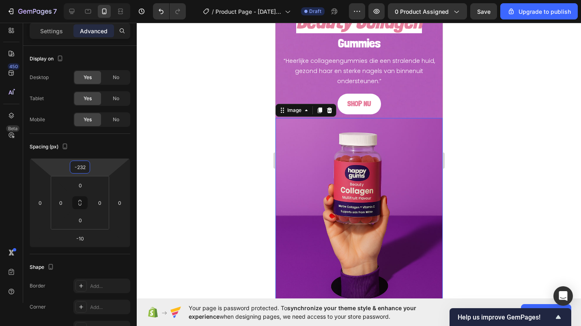
type input "-233"
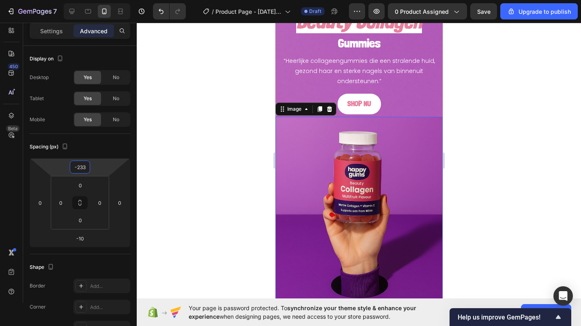
click at [186, 143] on div at bounding box center [359, 175] width 445 height 304
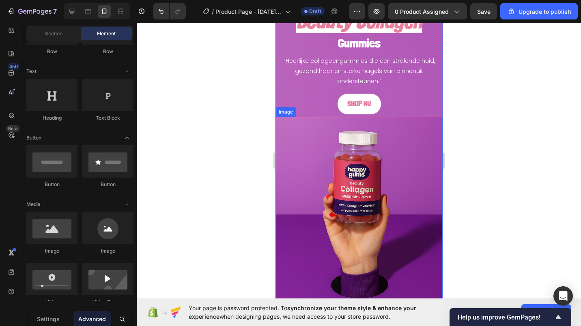
scroll to position [0, 0]
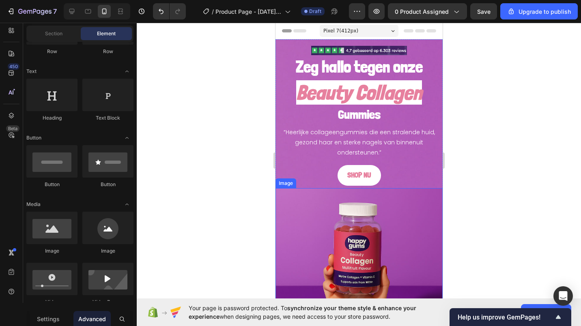
click at [294, 129] on p "“Heerlijke collageengummies die een stralende huid, gezond haar en sterke nagel…" at bounding box center [359, 142] width 153 height 31
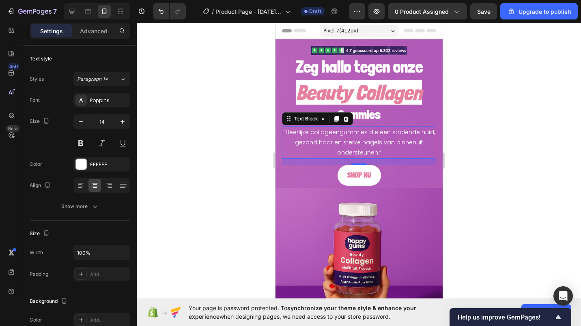
click at [104, 143] on button at bounding box center [102, 143] width 15 height 15
click at [215, 140] on div at bounding box center [359, 175] width 445 height 304
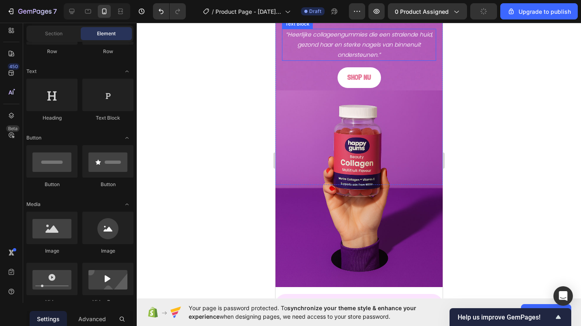
scroll to position [99, 0]
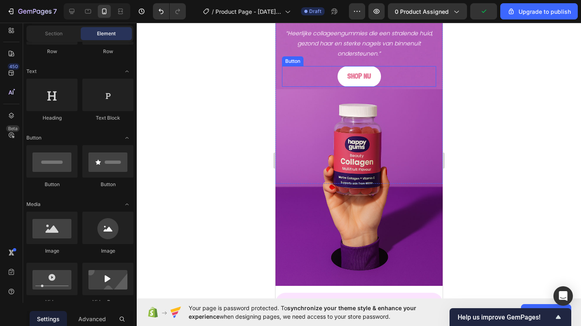
click at [347, 81] on p "SHOP NU" at bounding box center [359, 76] width 24 height 11
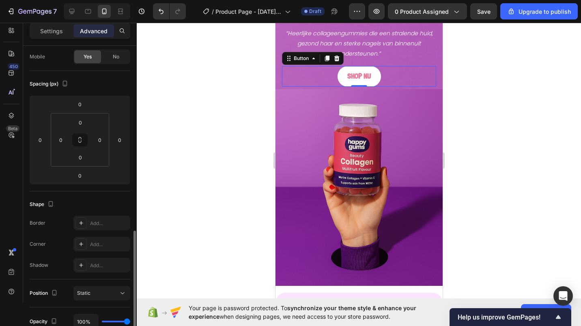
scroll to position [173, 0]
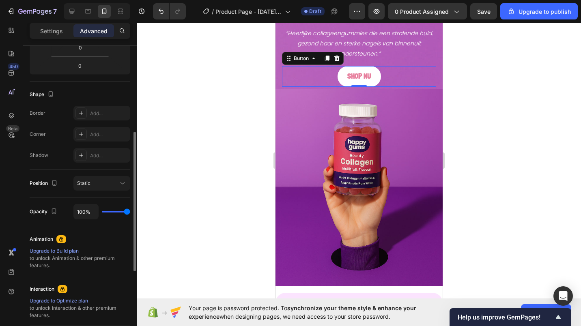
click at [47, 40] on div "Settings Advanced" at bounding box center [80, 34] width 114 height 23
click at [50, 30] on p "Settings" at bounding box center [51, 31] width 23 height 9
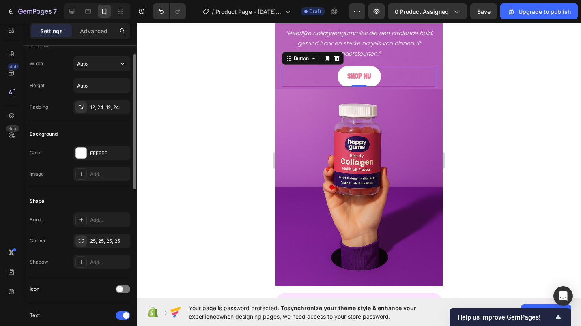
scroll to position [14, 0]
click at [99, 106] on div "12, 24, 12, 24" at bounding box center [109, 107] width 38 height 7
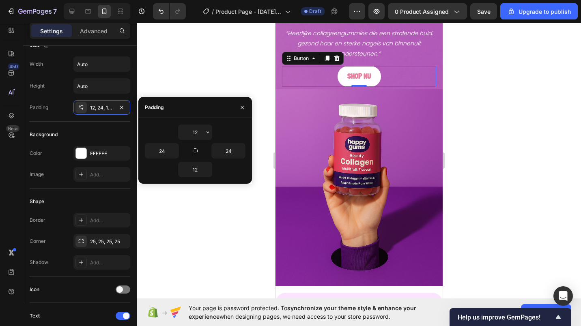
click at [180, 130] on input "12" at bounding box center [195, 132] width 33 height 15
type input "5"
click at [190, 169] on input "12" at bounding box center [195, 169] width 33 height 15
type input "5"
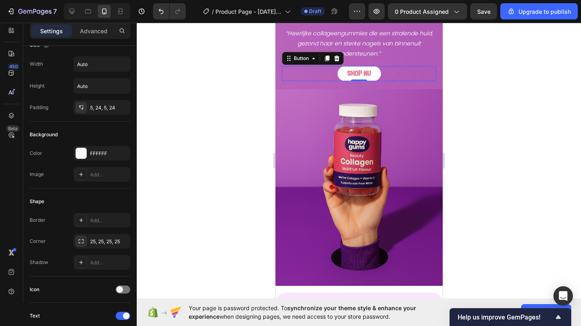
click at [190, 219] on div at bounding box center [359, 175] width 445 height 304
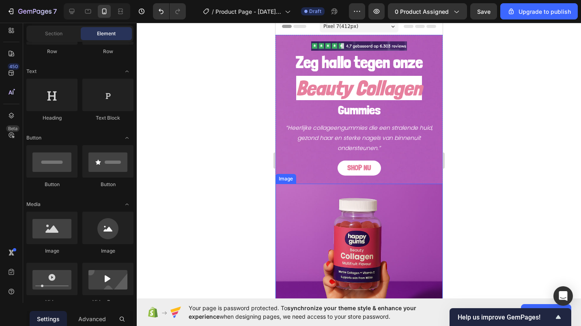
scroll to position [0, 0]
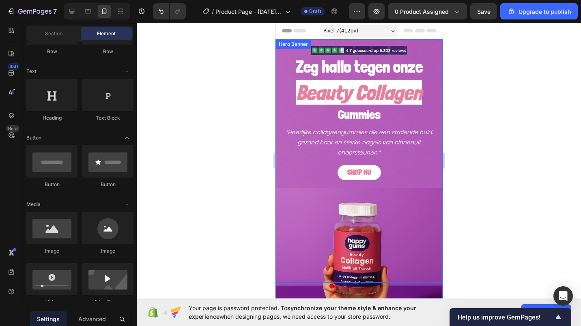
click at [281, 69] on div "Zeg hallo tegen onze Heading Beauty Collagen Heading Gummies Heading “Heerlijke…" at bounding box center [358, 112] width 167 height 147
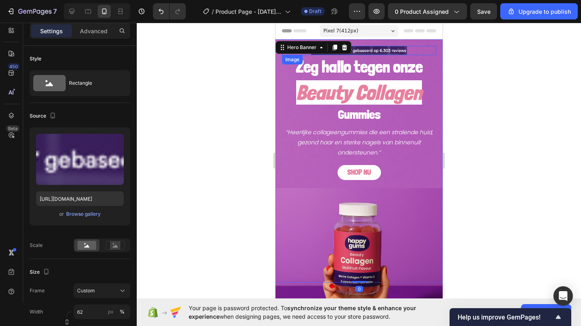
click at [413, 47] on div at bounding box center [359, 50] width 154 height 9
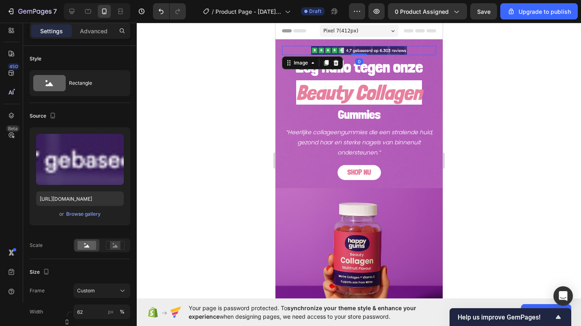
click at [93, 33] on p "Advanced" at bounding box center [94, 31] width 28 height 9
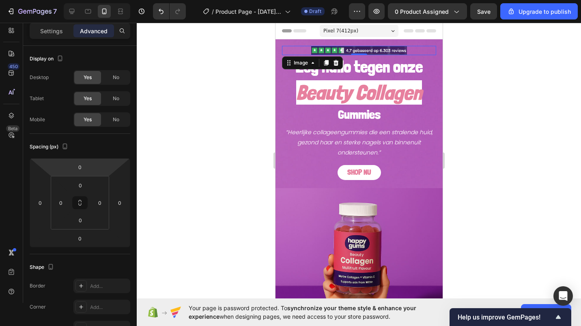
click at [73, 0] on html "7 / Product Page - [DATE] 15:39:38 Draft Preview 0 product assigned Save Upgrad…" at bounding box center [290, 0] width 581 height 0
click at [80, 167] on input "0" at bounding box center [80, 167] width 16 height 12
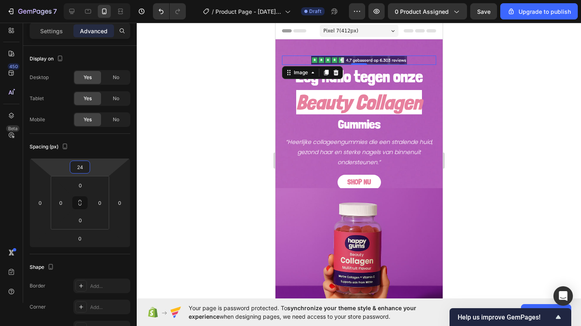
type input "25"
click at [189, 171] on div at bounding box center [359, 175] width 445 height 304
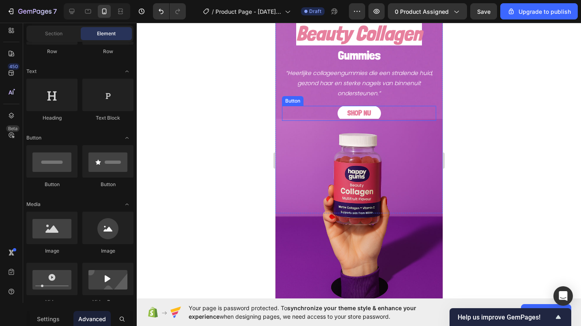
scroll to position [102, 0]
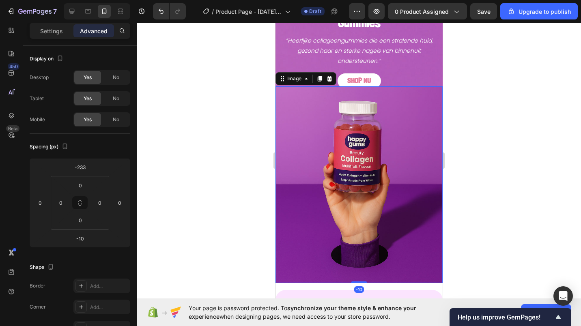
click at [311, 104] on img at bounding box center [358, 184] width 167 height 197
click at [55, 33] on p "Settings" at bounding box center [51, 31] width 23 height 9
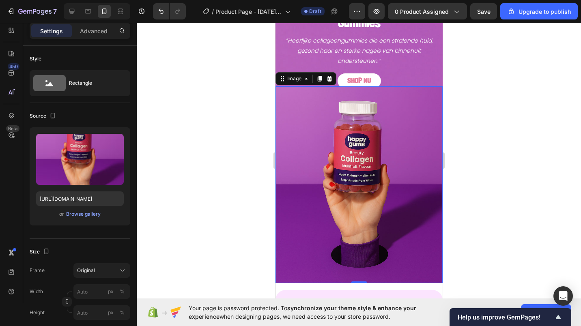
click at [91, 213] on div "Browse gallery" at bounding box center [83, 214] width 35 height 7
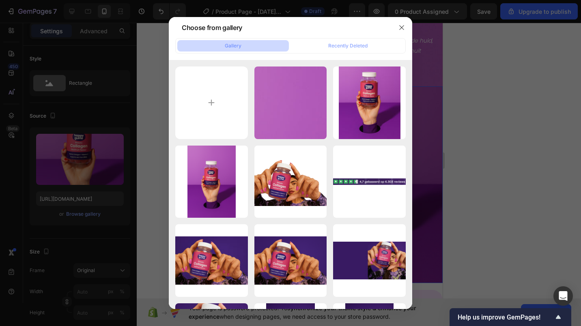
click at [211, 110] on input "file" at bounding box center [211, 103] width 73 height 73
type input "C:\fakepath\Nieuw project - 2025-09-27T211740.220.jpg"
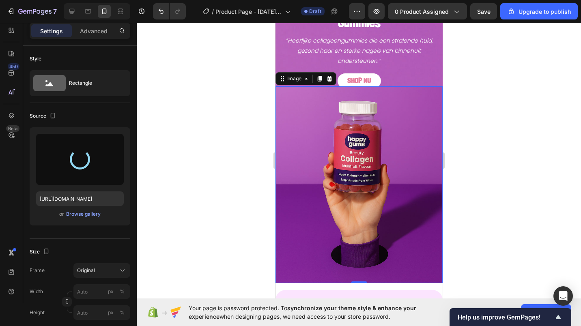
type input "[URL][DOMAIN_NAME]"
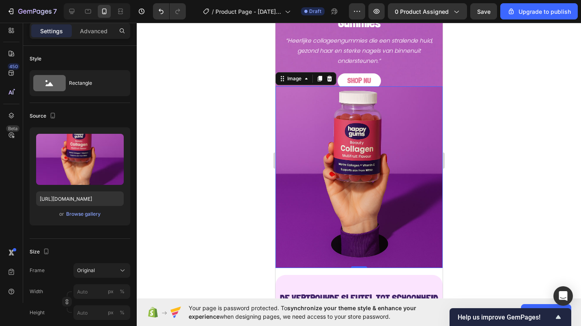
click at [173, 93] on div at bounding box center [359, 175] width 445 height 304
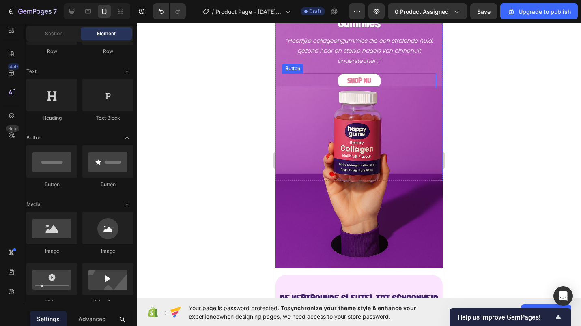
click at [298, 80] on div "SHOP NU Button" at bounding box center [359, 80] width 154 height 15
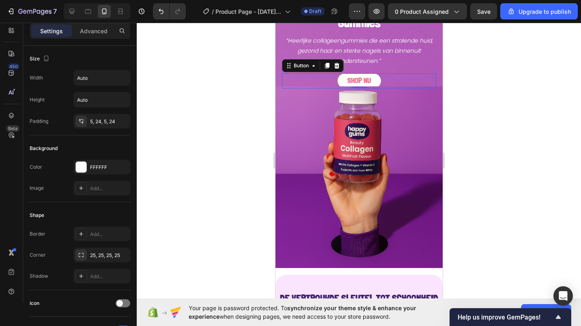
click at [100, 37] on div "Settings Advanced" at bounding box center [80, 31] width 101 height 16
click at [97, 32] on p "Advanced" at bounding box center [94, 31] width 28 height 9
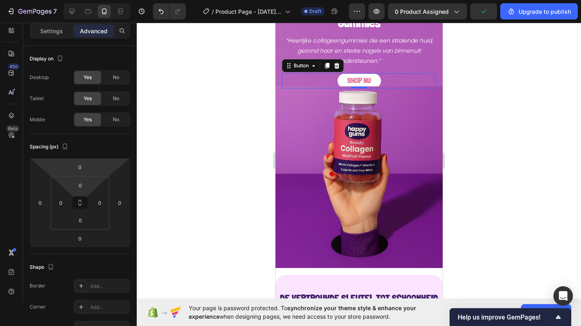
click at [78, 0] on html "7 / Product Page - [DATE] 15:39:38 Draft Preview 0 product assigned Upgrade to …" at bounding box center [290, 0] width 581 height 0
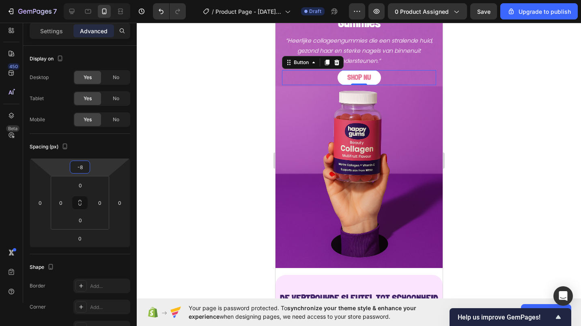
type input "-9"
click at [203, 131] on div at bounding box center [359, 175] width 445 height 304
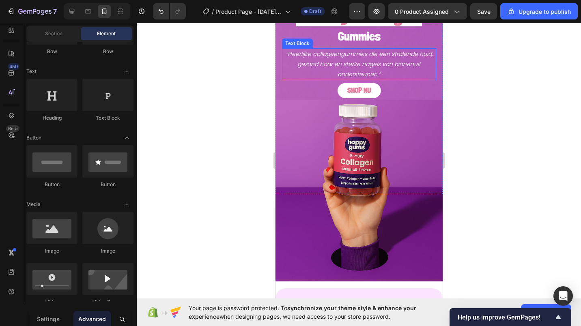
scroll to position [89, 0]
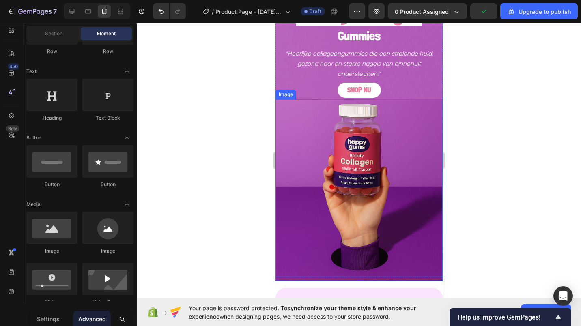
click at [236, 164] on div at bounding box center [359, 175] width 445 height 304
click at [236, 145] on div at bounding box center [359, 175] width 445 height 304
click at [285, 76] on p "“Heerlijke collageengummies die een stralende huid, gezond haar en sterke nagel…" at bounding box center [359, 64] width 153 height 31
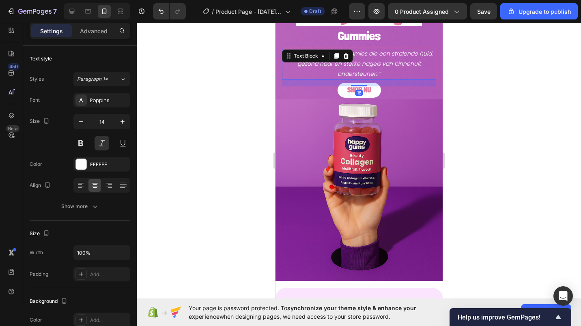
click at [283, 84] on div "16" at bounding box center [359, 83] width 154 height 6
click at [282, 91] on div "SHOP NU Button" at bounding box center [359, 90] width 154 height 15
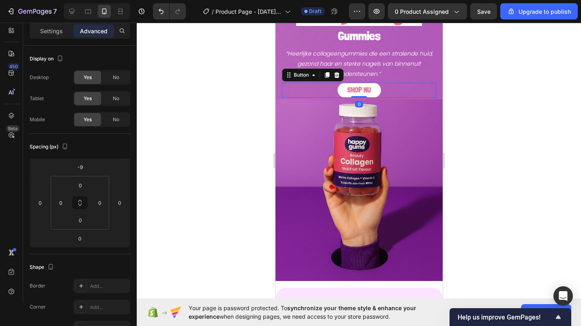
click at [252, 94] on div at bounding box center [359, 175] width 445 height 304
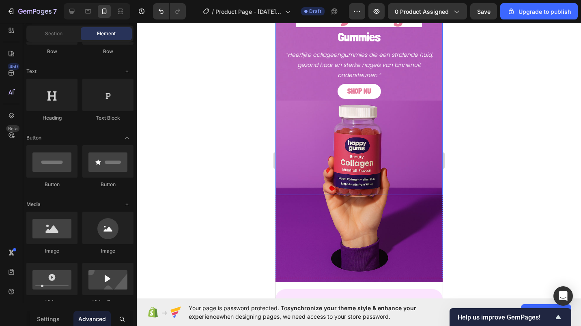
scroll to position [88, 0]
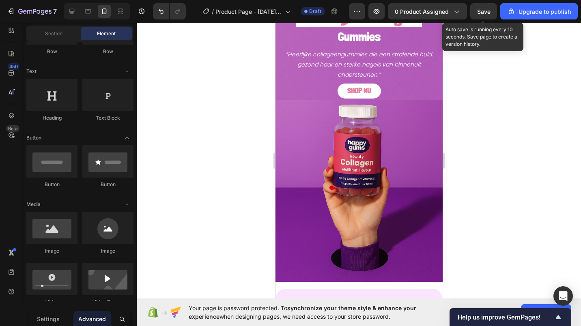
click at [482, 8] on span "Save" at bounding box center [483, 11] width 13 height 7
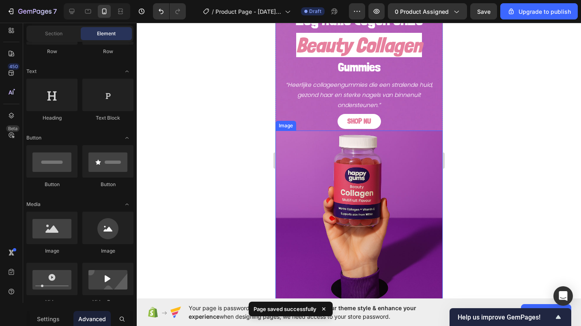
scroll to position [0, 0]
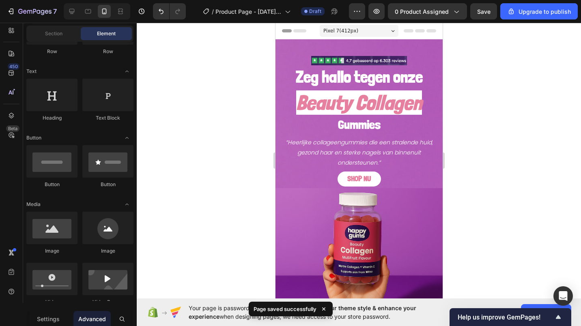
click at [224, 121] on div at bounding box center [359, 175] width 445 height 304
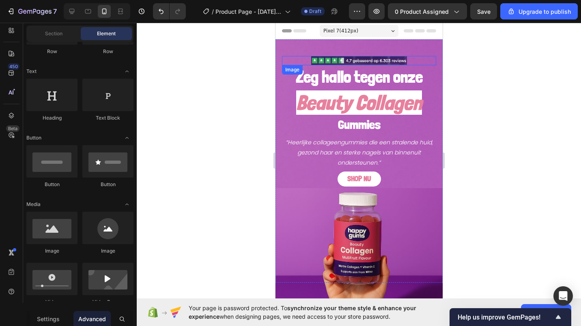
click at [336, 62] on img at bounding box center [359, 60] width 96 height 9
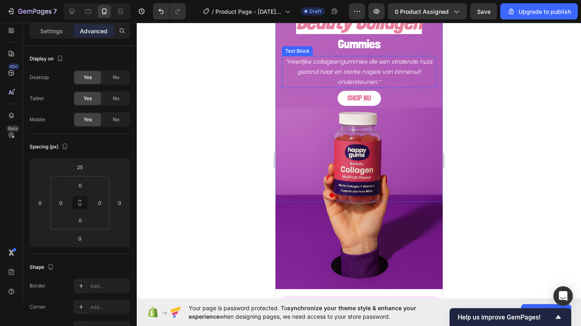
scroll to position [82, 0]
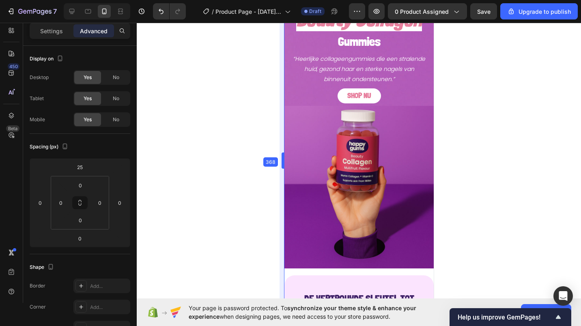
drag, startPoint x: 274, startPoint y: 127, endPoint x: 298, endPoint y: 124, distance: 23.4
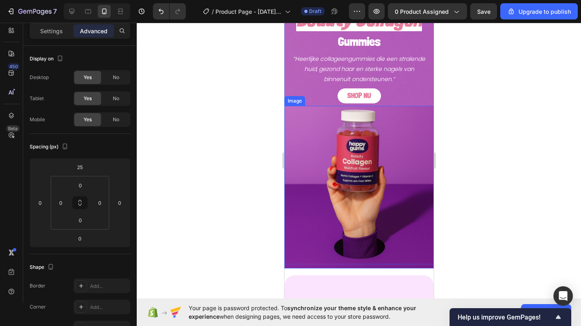
scroll to position [0, 0]
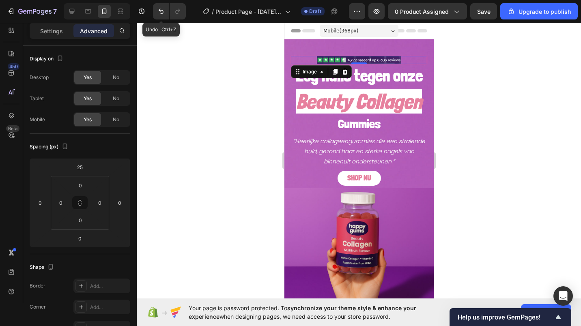
click at [158, 12] on icon "Undo/Redo" at bounding box center [161, 11] width 8 height 8
click at [225, 150] on div at bounding box center [359, 175] width 445 height 304
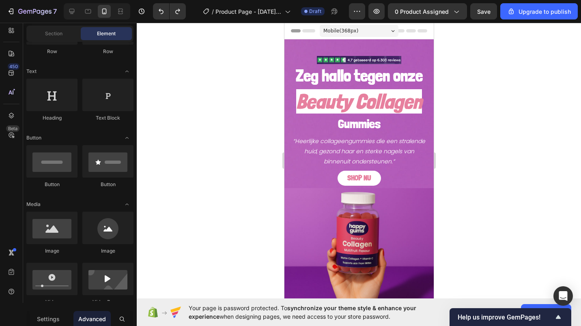
click at [336, 32] on span "Mobile ( 368 px)" at bounding box center [340, 31] width 35 height 8
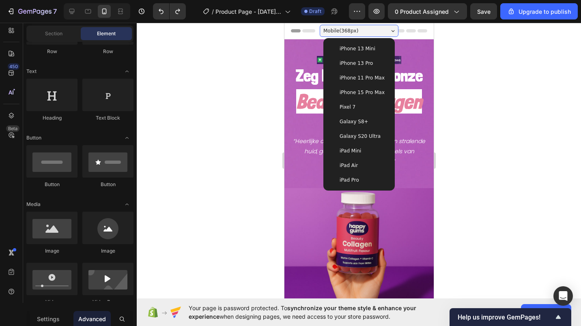
click at [352, 96] on span "iPhone 15 Pro Max" at bounding box center [361, 93] width 45 height 8
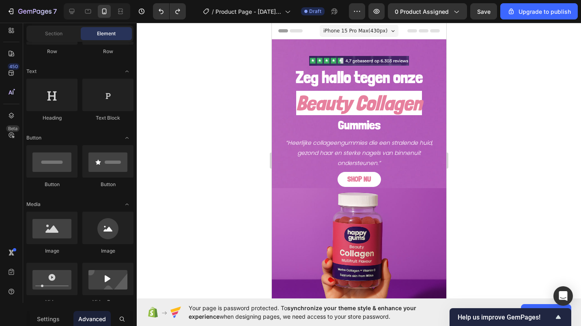
click at [235, 98] on div at bounding box center [359, 175] width 445 height 304
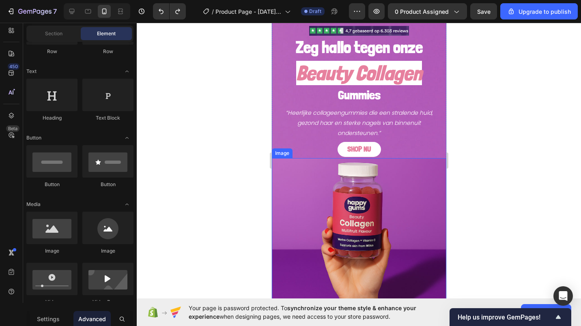
scroll to position [30, 0]
click at [556, 318] on icon "Show survey - Help us improve GemPages!" at bounding box center [559, 318] width 10 height 10
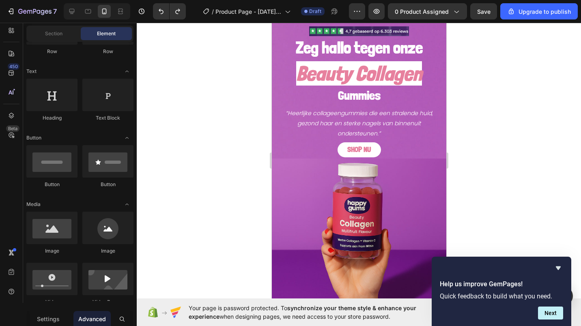
click at [559, 274] on div "Help us improve GemPages! Quick feedback to build what you need. Next" at bounding box center [501, 292] width 123 height 56
click at [559, 272] on icon "Hide survey" at bounding box center [559, 269] width 10 height 10
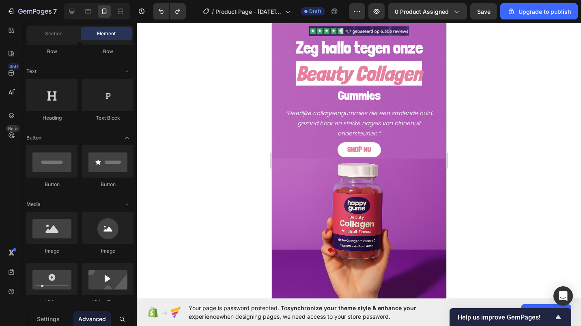
click at [562, 292] on icon "Open Intercom Messenger" at bounding box center [563, 297] width 9 height 10
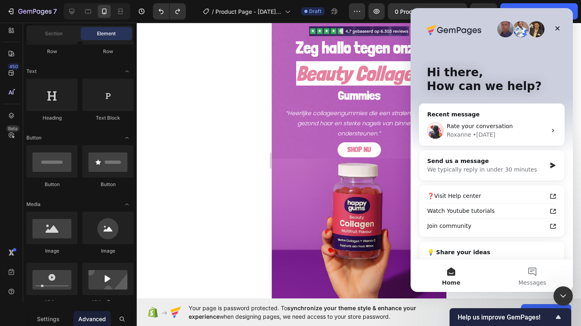
scroll to position [0, 0]
click at [550, 163] on icon "Intercom messenger" at bounding box center [553, 165] width 7 height 6
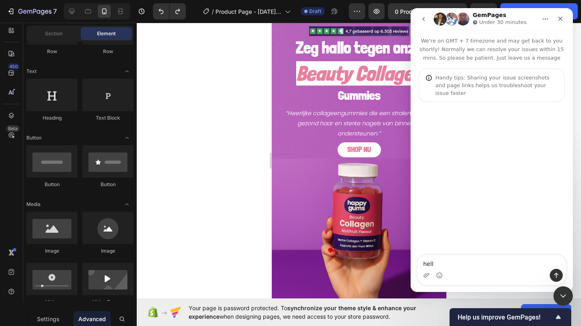
type textarea "hello"
type textarea "c"
type textarea "ive got a question"
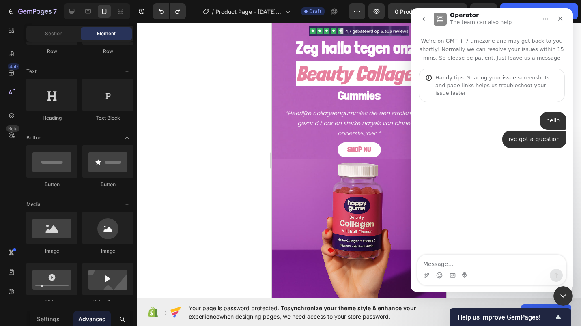
click at [236, 146] on div at bounding box center [359, 175] width 445 height 304
click at [560, 18] on icon "Close" at bounding box center [561, 19] width 4 height 4
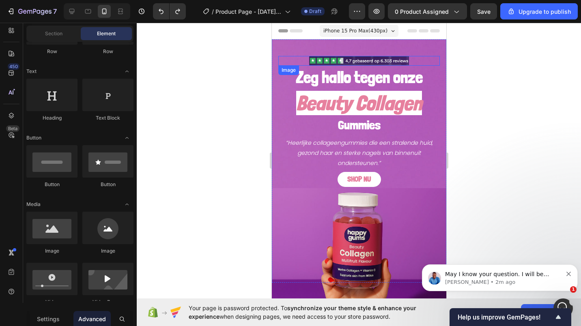
click at [332, 58] on img at bounding box center [359, 61] width 100 height 10
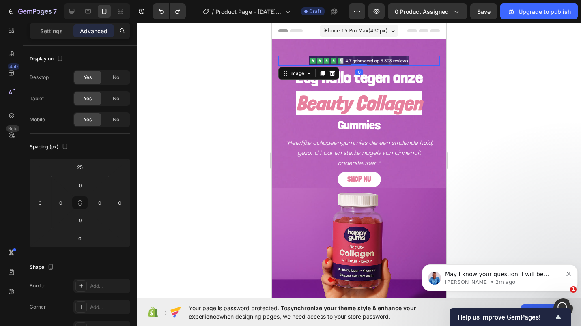
click at [59, 28] on p "Settings" at bounding box center [51, 31] width 23 height 9
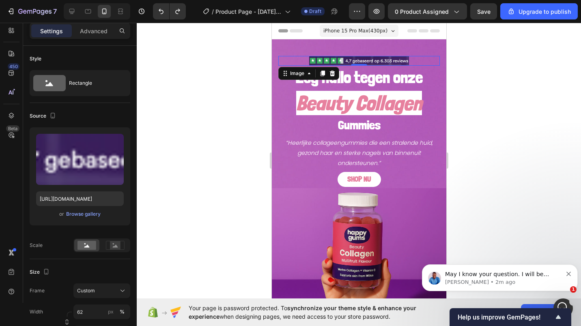
click at [75, 213] on div "Browse gallery" at bounding box center [83, 214] width 35 height 7
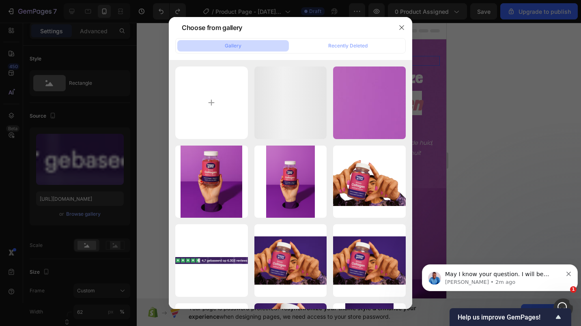
click at [214, 102] on input "file" at bounding box center [211, 103] width 73 height 73
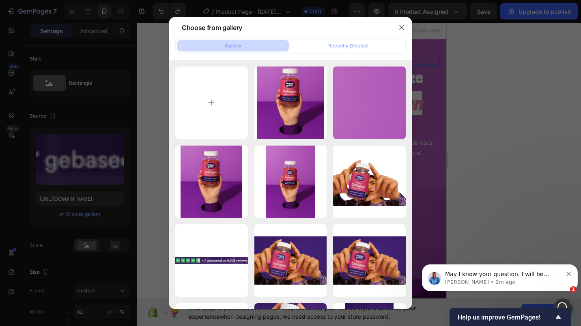
type input "C:\fakepath\template.png"
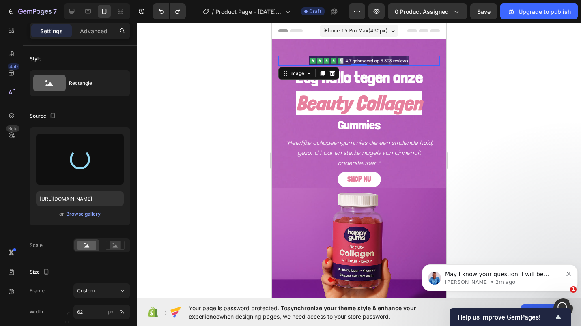
type input "[URL][DOMAIN_NAME]"
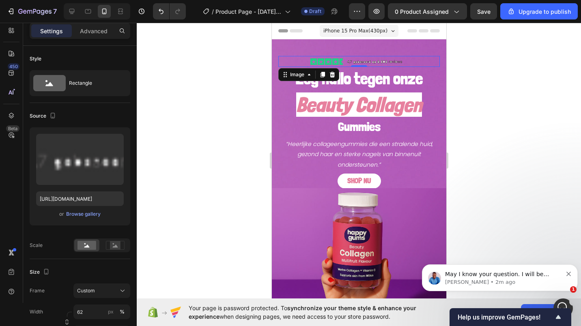
click at [220, 108] on div at bounding box center [359, 175] width 445 height 304
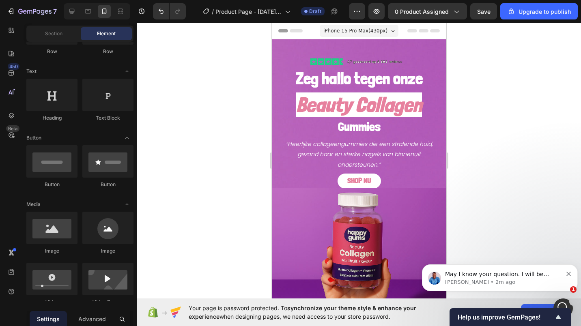
click at [474, 278] on span "May I know your question. I will be happy to assist you [DATE]" at bounding box center [497, 278] width 104 height 15
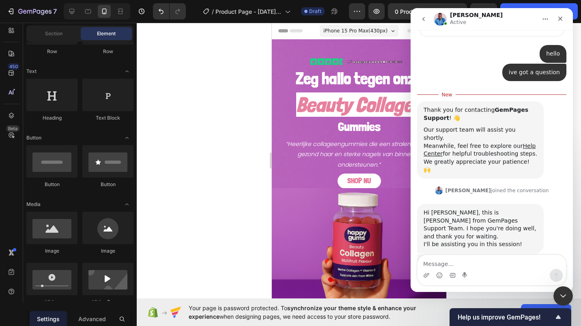
scroll to position [77, 0]
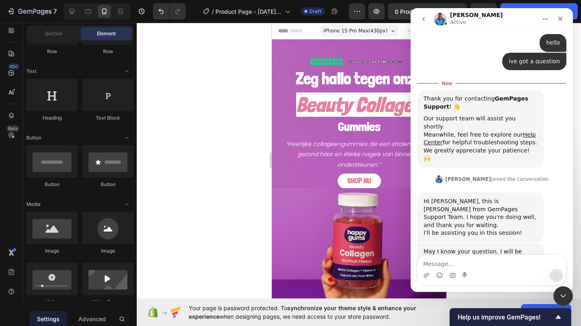
click at [239, 168] on div at bounding box center [359, 175] width 445 height 304
click at [565, 291] on div "Close Intercom Messenger" at bounding box center [563, 296] width 19 height 19
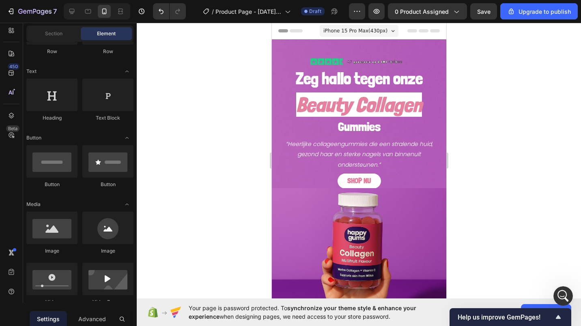
click at [569, 291] on div "Open Intercom Messenger" at bounding box center [563, 296] width 27 height 27
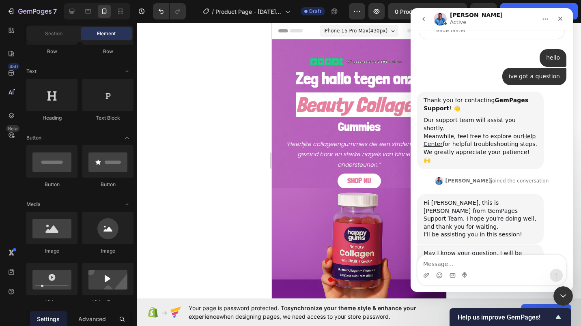
scroll to position [63, 0]
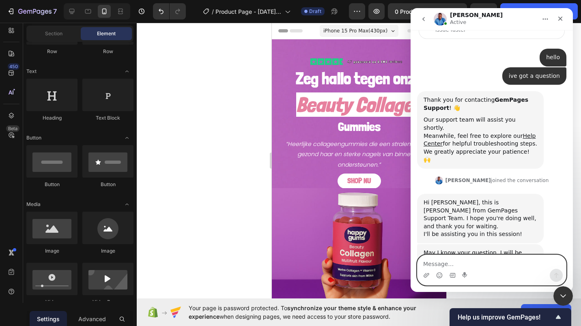
click at [426, 274] on icon "Upload attachment" at bounding box center [426, 275] width 6 height 6
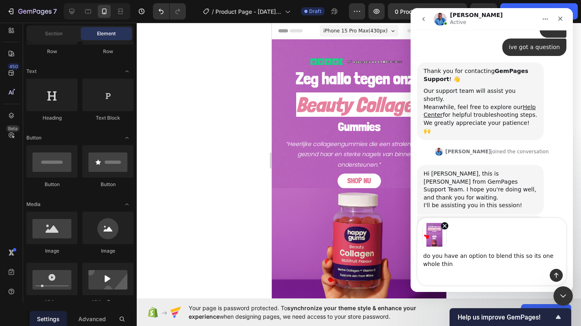
scroll to position [100, 0]
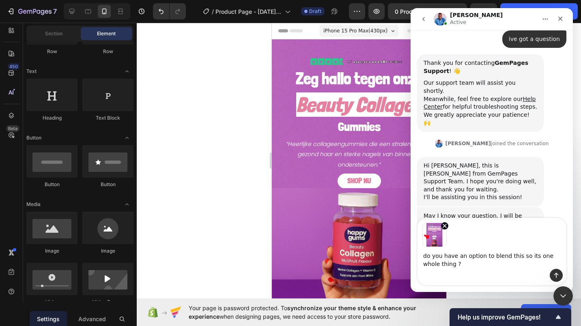
type textarea "do you have an option to blend this so its one whole thing ?"
click at [558, 276] on icon "Send a message…" at bounding box center [556, 275] width 6 height 6
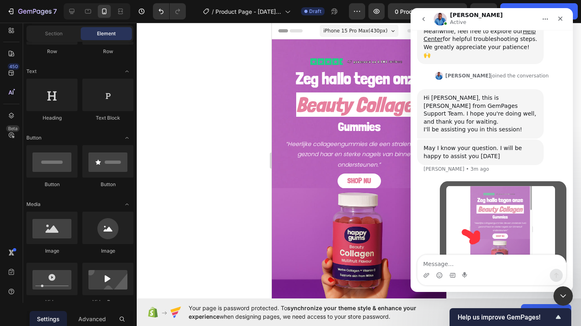
scroll to position [187, 0]
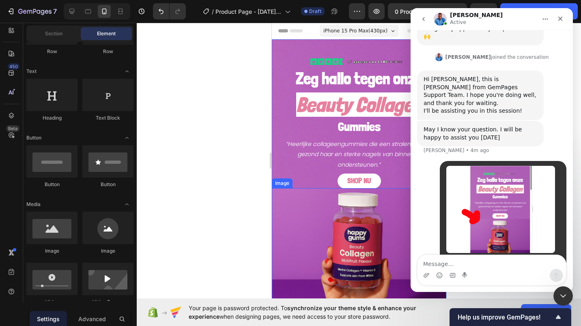
click at [292, 192] on img at bounding box center [359, 283] width 175 height 190
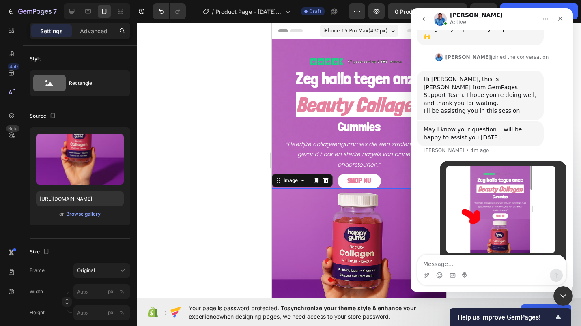
click at [88, 27] on p "Advanced" at bounding box center [94, 31] width 28 height 9
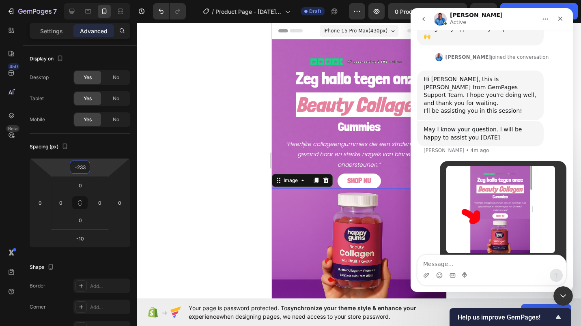
click at [83, 171] on input "-233" at bounding box center [80, 167] width 16 height 12
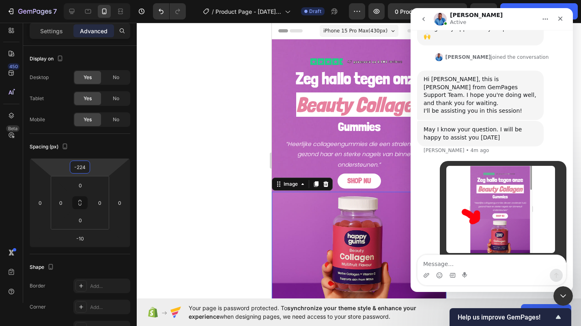
type input "-223"
click at [202, 151] on div at bounding box center [359, 175] width 445 height 304
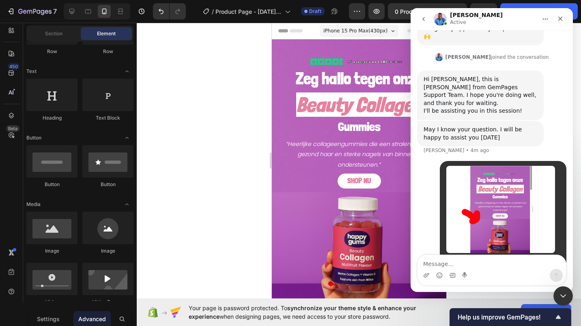
click at [558, 17] on icon "Close" at bounding box center [560, 18] width 6 height 6
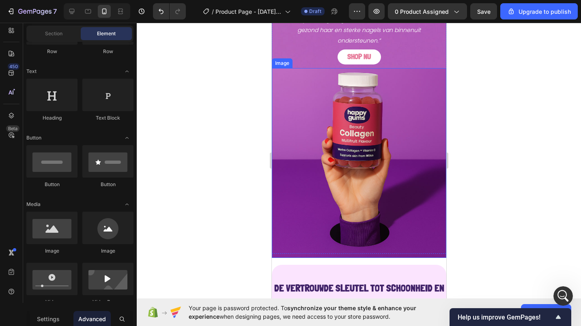
scroll to position [0, 0]
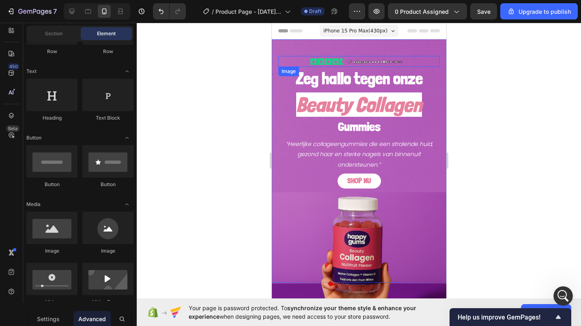
click at [326, 60] on img at bounding box center [359, 61] width 100 height 11
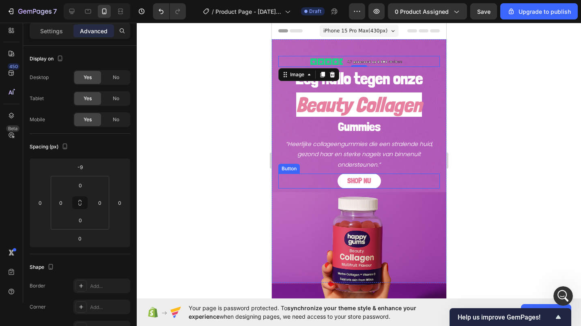
click at [363, 181] on span "SHOP NU" at bounding box center [359, 180] width 24 height 9
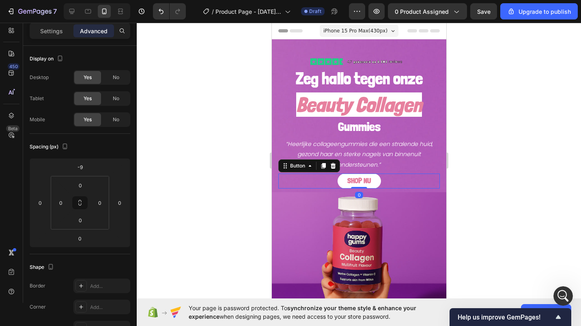
click at [363, 181] on span "SHOP NU" at bounding box center [359, 180] width 24 height 9
click at [343, 174] on button "SHOP" at bounding box center [358, 181] width 31 height 14
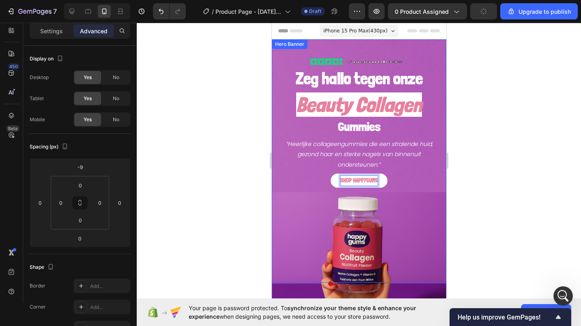
click at [281, 193] on img at bounding box center [359, 287] width 175 height 190
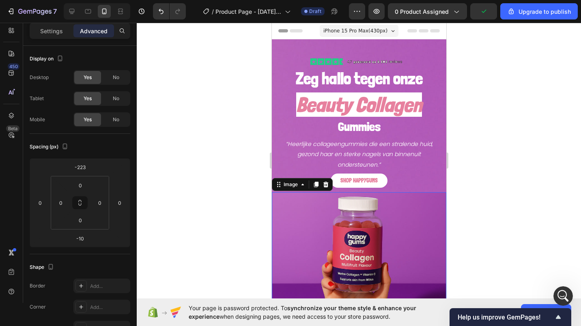
click at [231, 216] on div at bounding box center [359, 175] width 445 height 304
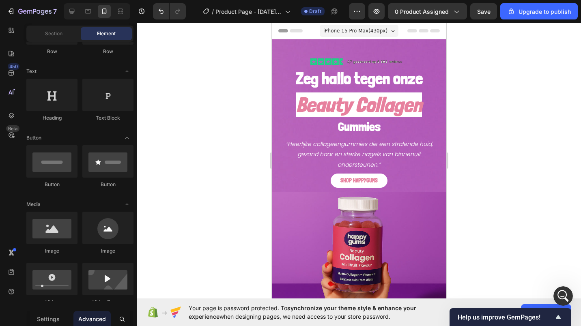
click at [570, 298] on div "Open Intercom Messenger" at bounding box center [563, 296] width 27 height 27
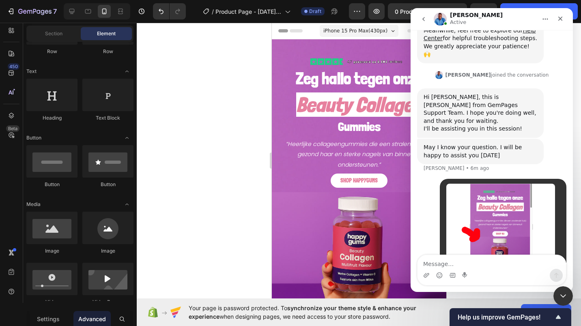
scroll to position [187, 0]
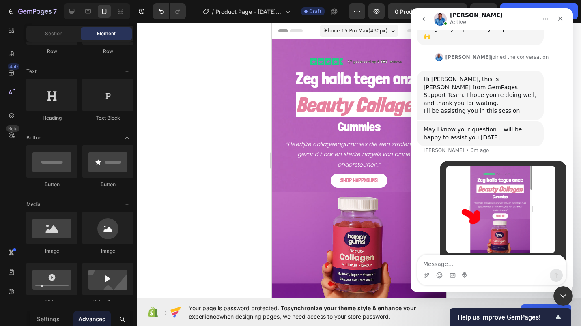
click at [563, 18] on icon "Close" at bounding box center [560, 18] width 6 height 6
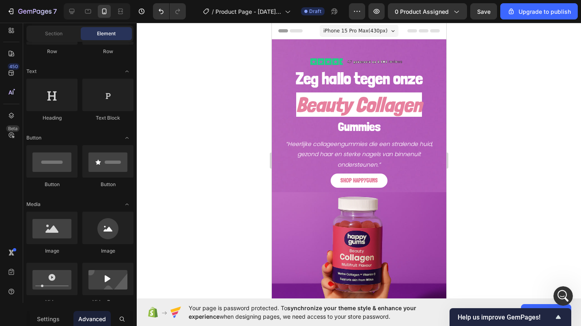
scroll to position [218, 0]
click at [312, 146] on p "“Heerlijke collageengummies die een stralende huid, gezond haar en sterke nagel…" at bounding box center [359, 154] width 160 height 31
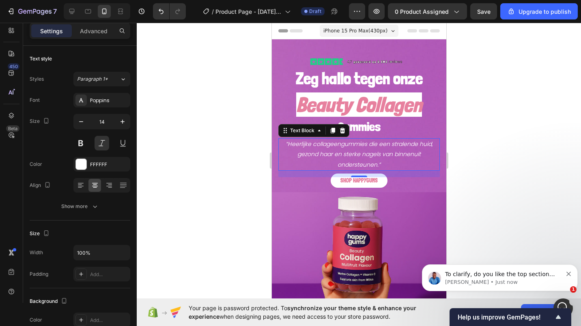
scroll to position [0, 0]
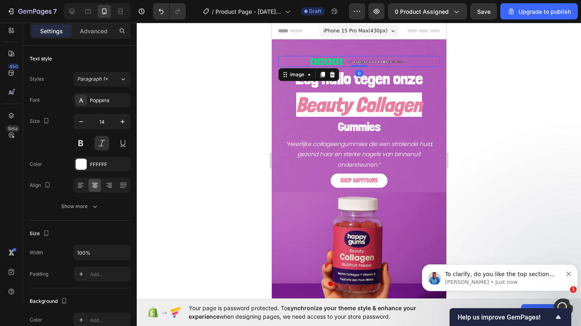
click at [325, 57] on img at bounding box center [359, 61] width 100 height 11
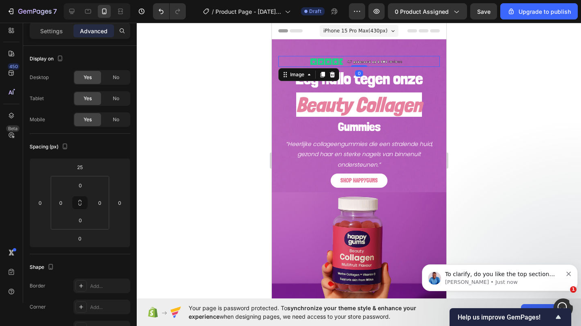
click at [64, 37] on div "Settings" at bounding box center [51, 30] width 41 height 13
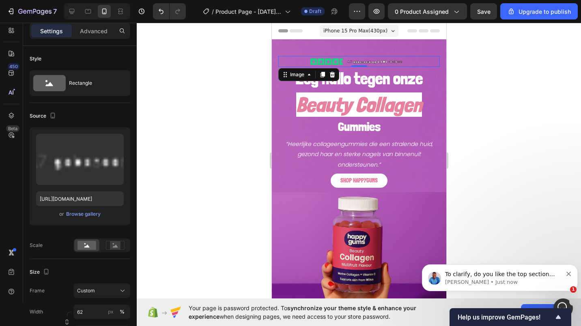
click at [76, 214] on div "Browse gallery" at bounding box center [83, 214] width 35 height 7
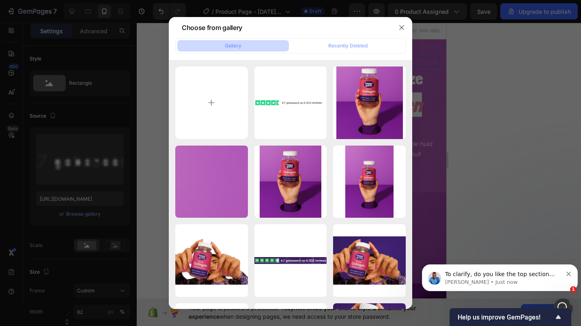
click at [205, 109] on input "file" at bounding box center [211, 103] width 73 height 73
type input "C:\fakepath\Nieuw project (78).png"
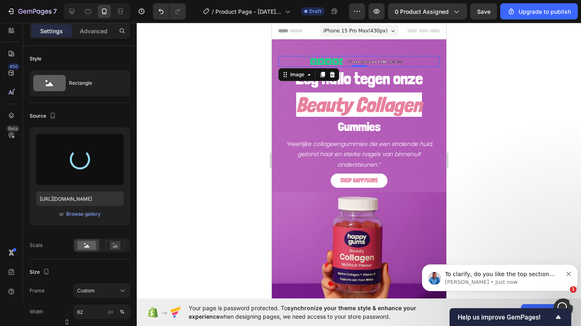
type input "[URL][DOMAIN_NAME]"
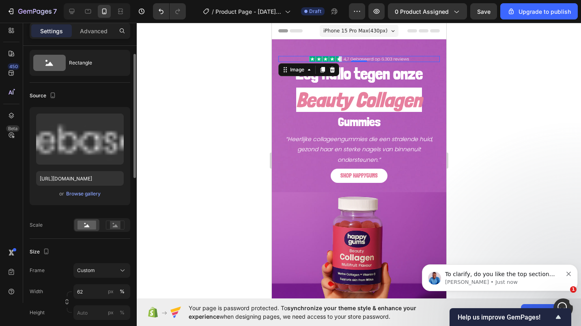
scroll to position [20, 0]
drag, startPoint x: 201, startPoint y: 130, endPoint x: 202, endPoint y: 109, distance: 20.4
click at [202, 109] on div at bounding box center [359, 175] width 445 height 304
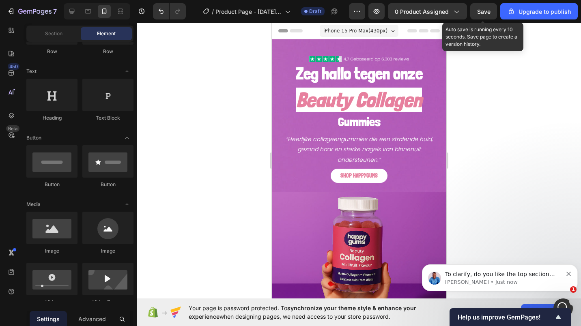
click at [485, 11] on span "Save" at bounding box center [483, 11] width 13 height 7
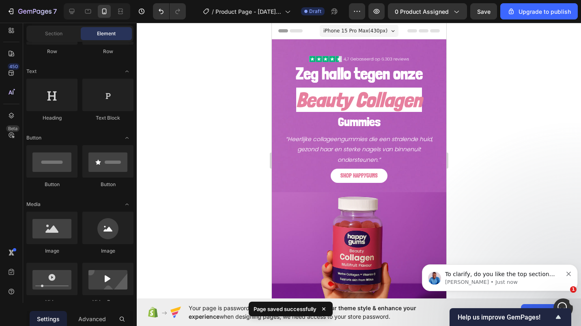
click at [496, 276] on span "To clarify, do you like the top section (with the text and button) and the bott…" at bounding box center [502, 290] width 114 height 39
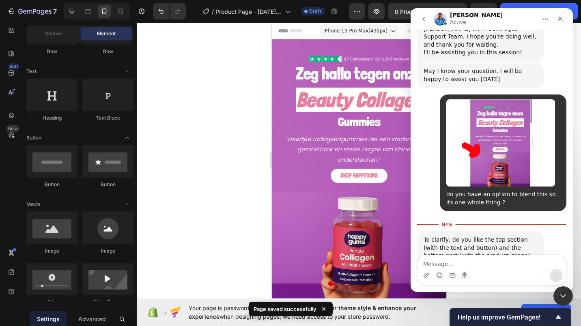
scroll to position [248, 0]
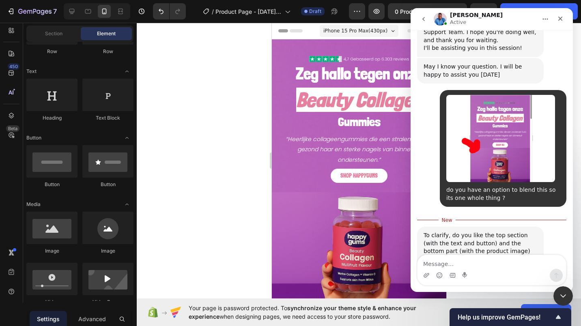
click at [460, 265] on textarea "Message…" at bounding box center [492, 262] width 149 height 14
type textarea "yes"
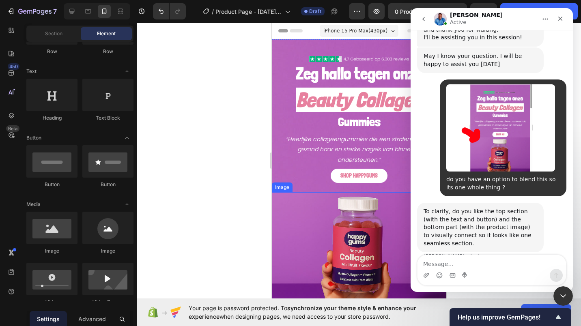
click at [225, 210] on div at bounding box center [359, 175] width 445 height 304
click at [229, 190] on div at bounding box center [359, 175] width 445 height 304
click at [559, 17] on icon "Close" at bounding box center [560, 18] width 6 height 6
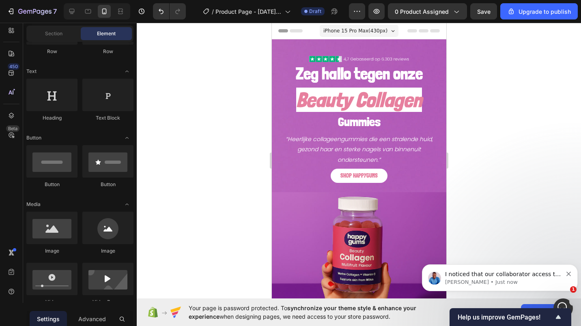
scroll to position [343, 0]
click at [468, 279] on div "I noticed that our collaborator access to your store is still active. I’ll inve…" at bounding box center [504, 275] width 120 height 11
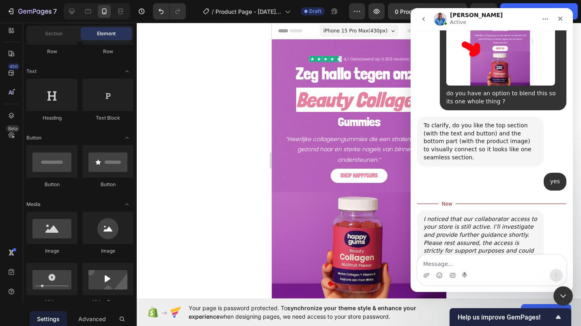
scroll to position [356, 0]
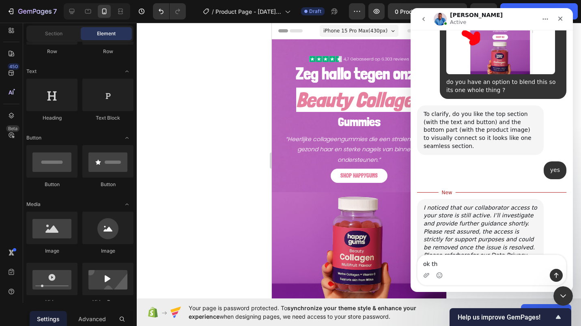
type textarea "ok thx"
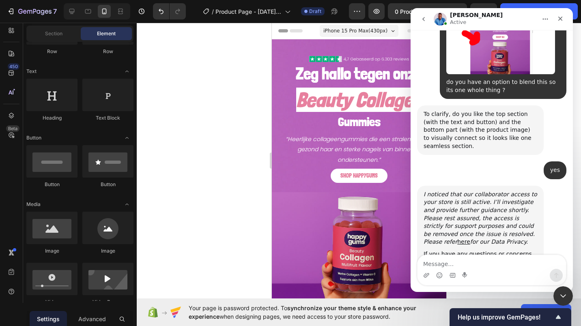
scroll to position [367, 0]
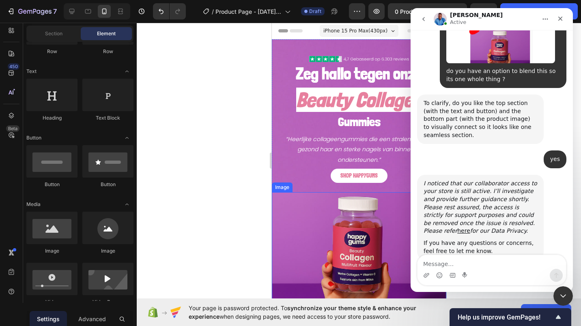
click at [240, 202] on div at bounding box center [359, 175] width 445 height 304
click at [561, 18] on icon "Close" at bounding box center [561, 19] width 4 height 4
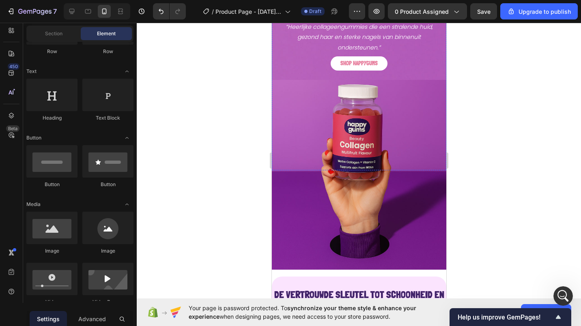
scroll to position [0, 0]
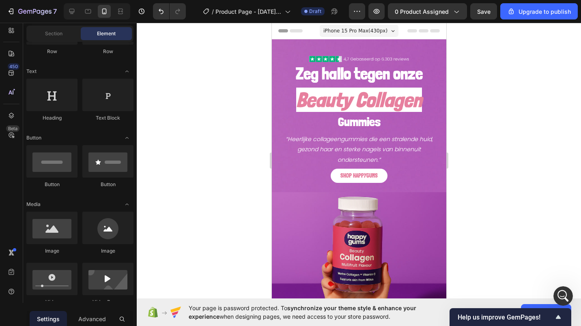
click at [213, 138] on div at bounding box center [359, 175] width 445 height 304
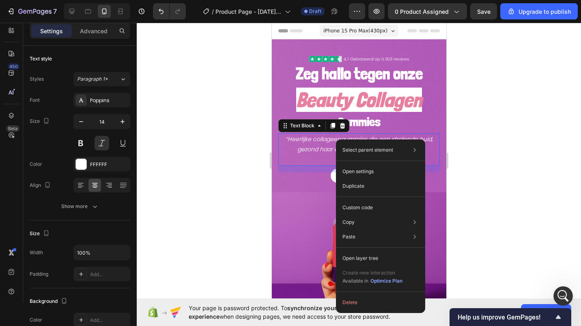
click at [84, 140] on button at bounding box center [80, 143] width 15 height 15
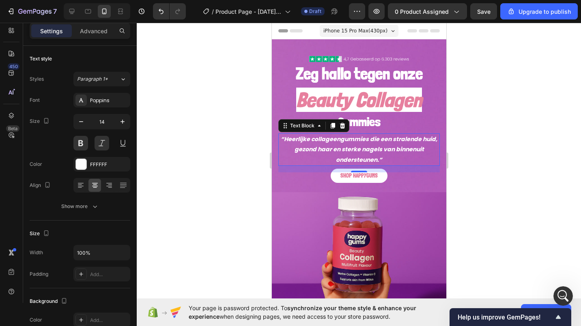
click at [84, 140] on button at bounding box center [80, 143] width 15 height 15
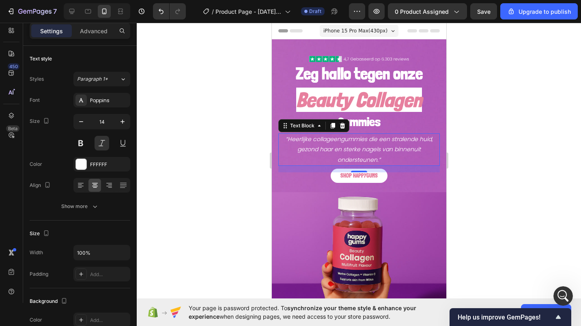
click at [104, 142] on button at bounding box center [102, 143] width 15 height 15
click at [180, 159] on div at bounding box center [359, 175] width 445 height 304
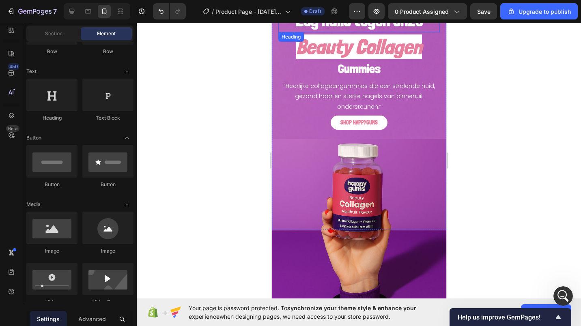
scroll to position [0, 0]
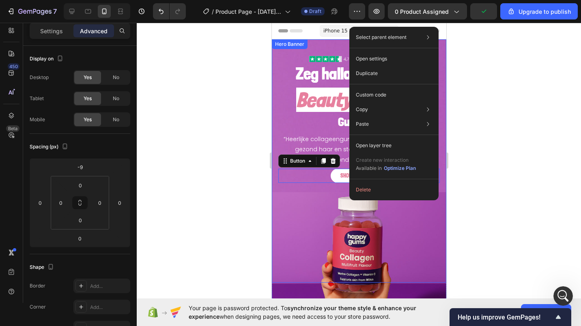
click at [233, 166] on div at bounding box center [359, 175] width 445 height 304
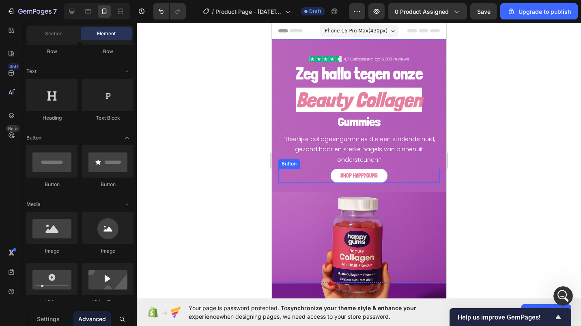
click at [345, 172] on p "SHOP HAPPYGUMS" at bounding box center [358, 176] width 37 height 10
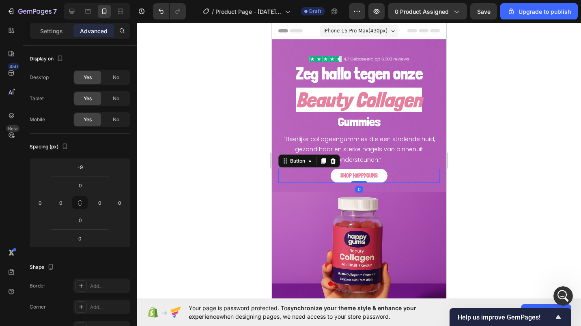
click at [51, 35] on p "Settings" at bounding box center [51, 31] width 23 height 9
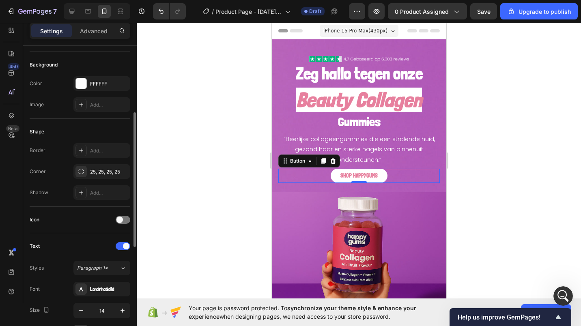
scroll to position [102, 0]
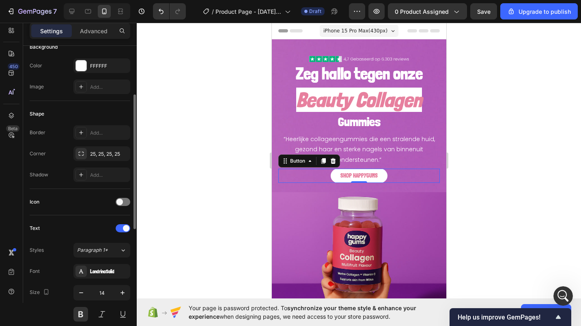
click at [121, 202] on span at bounding box center [120, 202] width 6 height 6
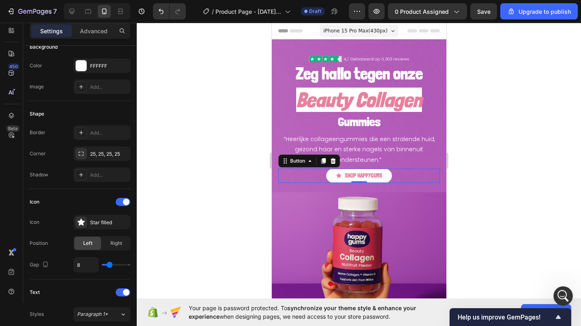
click at [102, 221] on div "Star filled" at bounding box center [109, 222] width 38 height 7
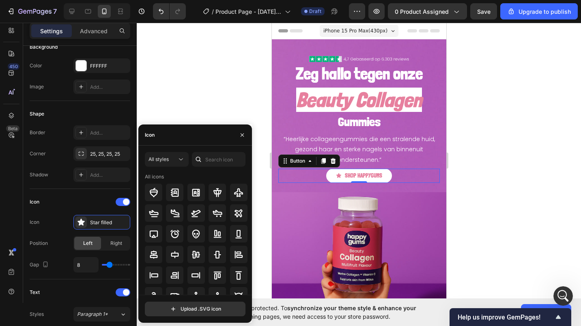
click at [150, 216] on icon at bounding box center [154, 214] width 10 height 10
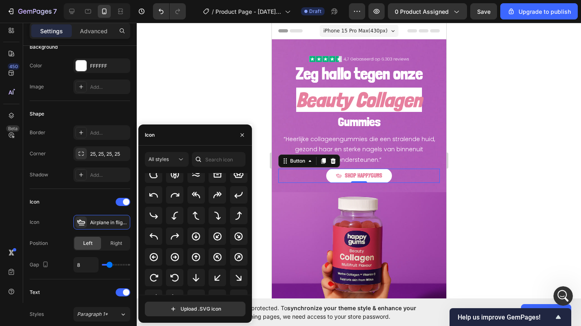
scroll to position [151, 0]
click at [153, 215] on icon at bounding box center [154, 215] width 10 height 10
click at [215, 72] on div at bounding box center [359, 175] width 445 height 304
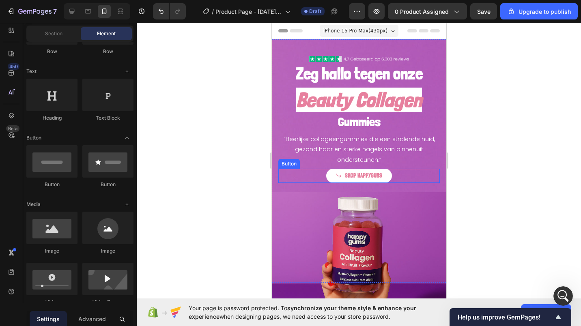
click at [364, 176] on p "SHOP HAPPYGUMS" at bounding box center [363, 176] width 37 height 10
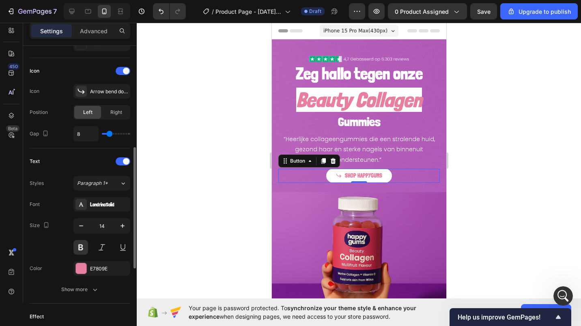
scroll to position [233, 0]
click at [121, 228] on icon "button" at bounding box center [123, 226] width 8 height 8
type input "17"
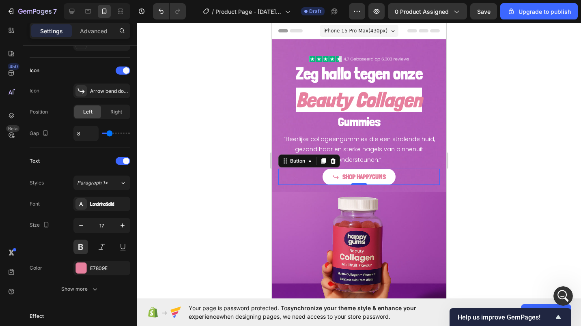
click at [228, 172] on div at bounding box center [359, 175] width 445 height 304
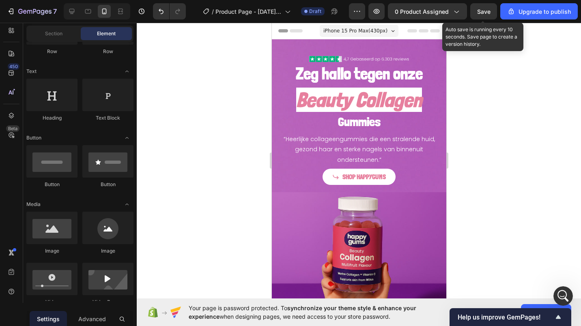
click at [484, 11] on span "Save" at bounding box center [483, 11] width 13 height 7
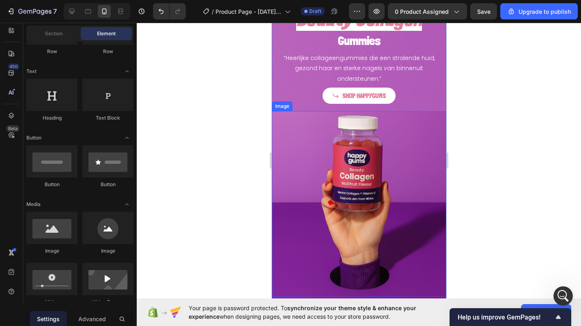
scroll to position [0, 0]
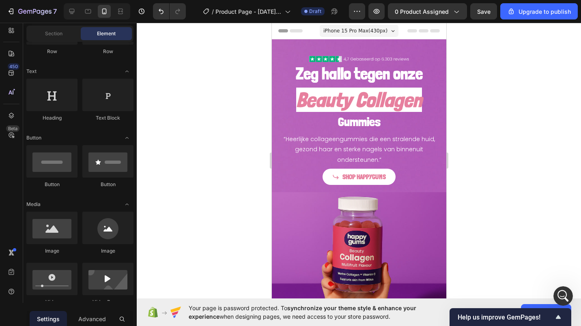
click at [242, 102] on div at bounding box center [359, 175] width 445 height 304
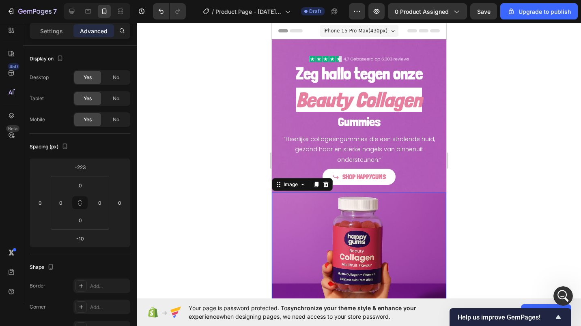
click at [209, 105] on div at bounding box center [359, 175] width 445 height 304
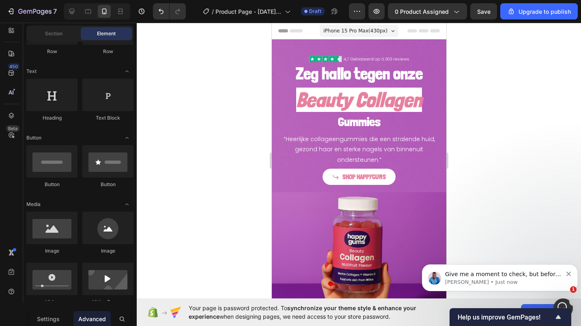
scroll to position [415, 0]
click at [487, 273] on span "Give me a moment to check, but before I check I would love to know which backgr…" at bounding box center [503, 286] width 117 height 31
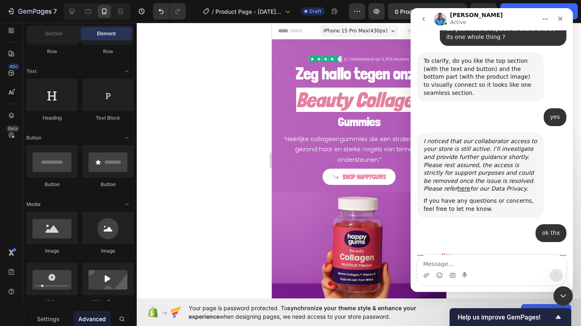
scroll to position [429, 0]
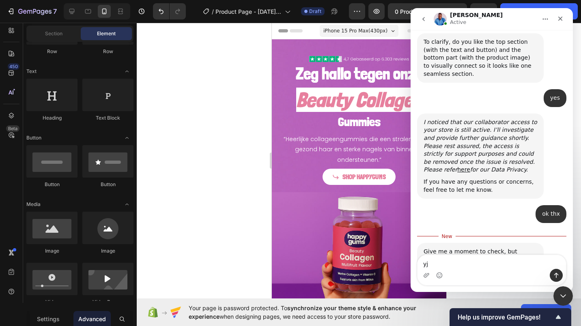
type textarea "y"
type textarea "the bottom color of the image with the bottle"
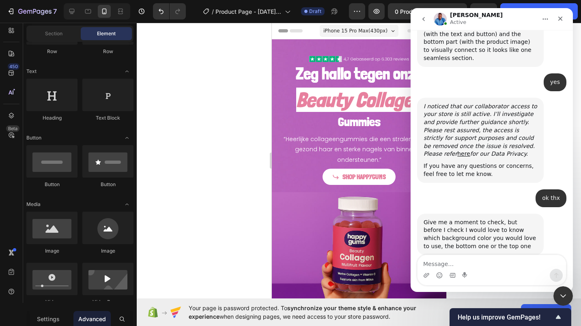
scroll to position [447, 0]
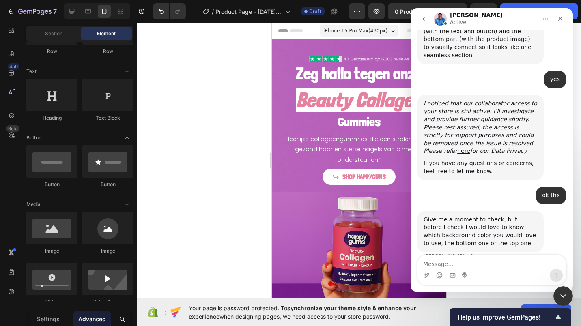
click at [218, 190] on div at bounding box center [359, 175] width 445 height 304
click at [564, 18] on div "Close" at bounding box center [560, 18] width 15 height 15
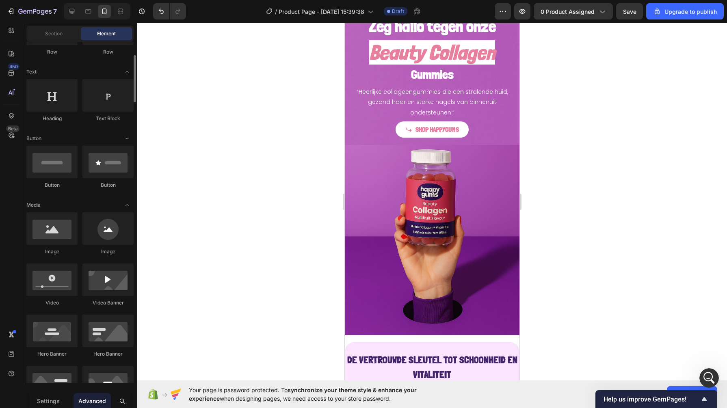
scroll to position [1, 0]
drag, startPoint x: 164, startPoint y: 6, endPoint x: 208, endPoint y: 162, distance: 162.8
click at [208, 162] on div at bounding box center [432, 215] width 590 height 385
click at [306, 165] on div at bounding box center [432, 215] width 590 height 385
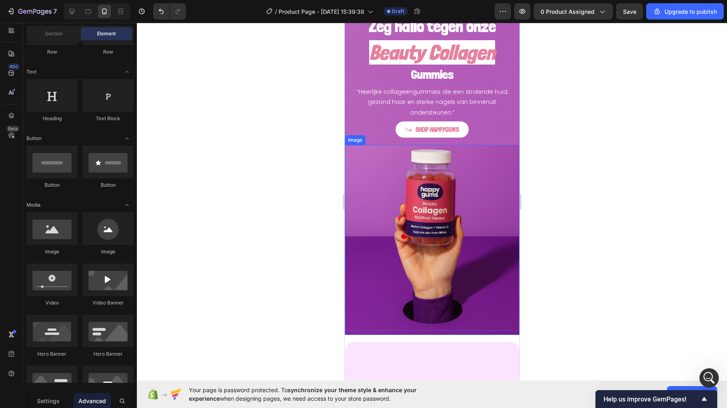
scroll to position [0, 0]
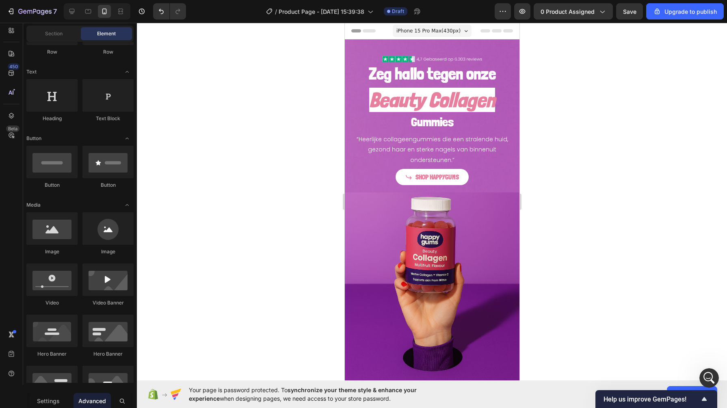
click at [279, 153] on div at bounding box center [432, 215] width 590 height 385
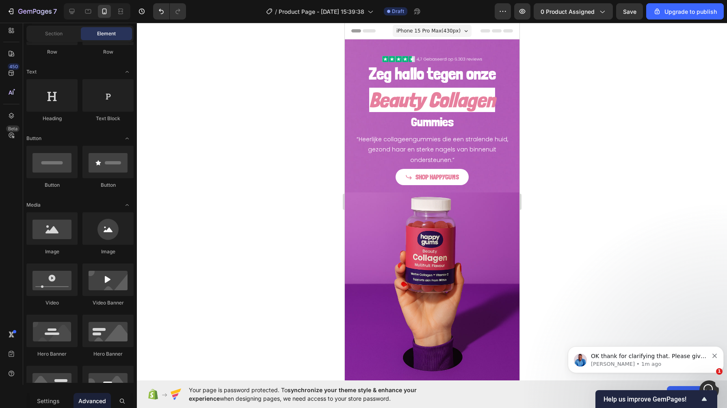
click at [581, 326] on span "OK thank for clarifying that. Please give me a moment to check" at bounding box center [648, 360] width 115 height 15
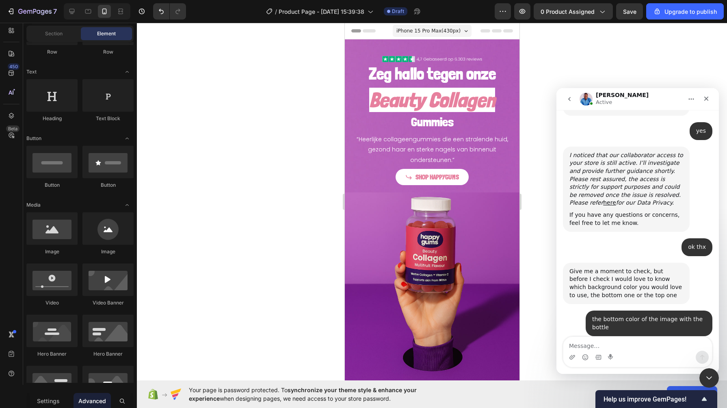
scroll to position [477, 0]
click at [452, 62] on h2 "Zeg hallo tegen onze" at bounding box center [432, 73] width 162 height 23
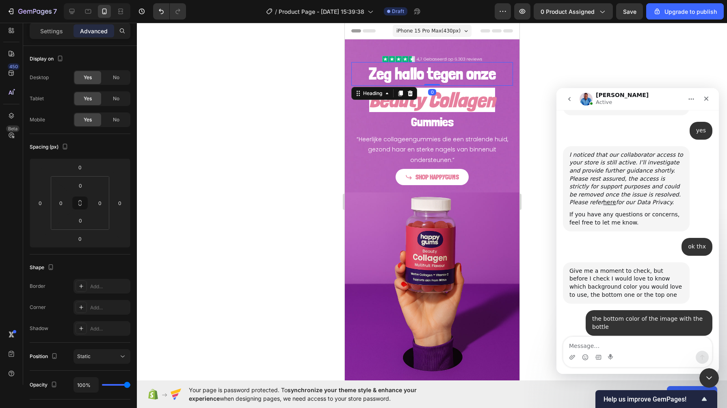
scroll to position [23, 0]
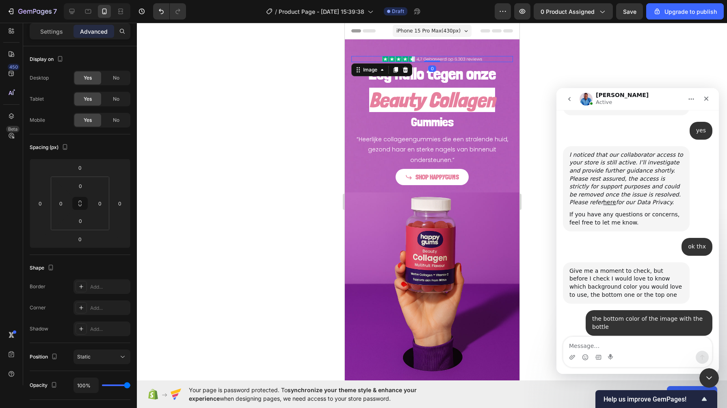
click at [447, 57] on img at bounding box center [432, 59] width 100 height 6
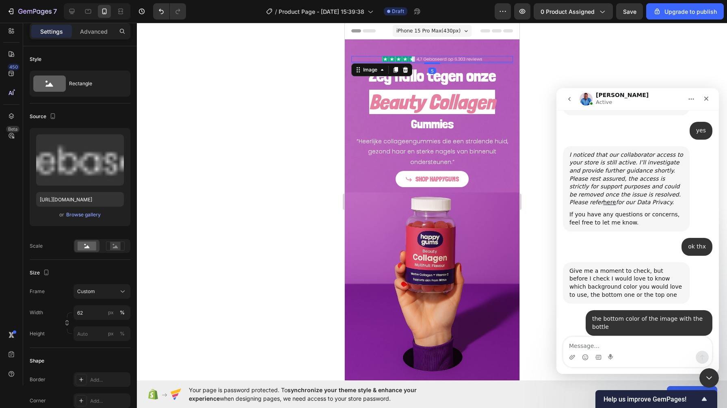
click at [424, 63] on div at bounding box center [431, 64] width 16 height 2
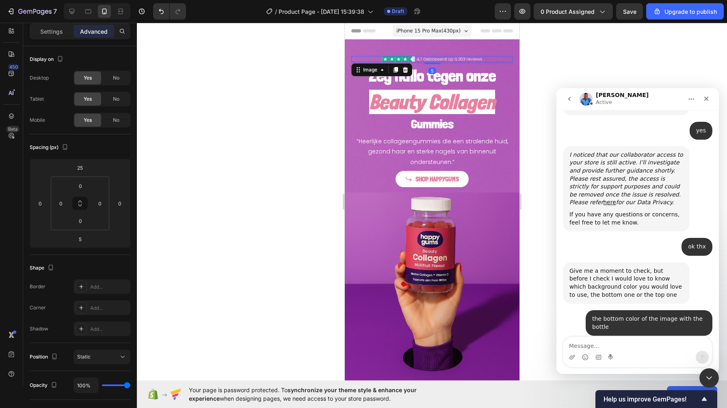
click at [294, 90] on div at bounding box center [432, 215] width 590 height 385
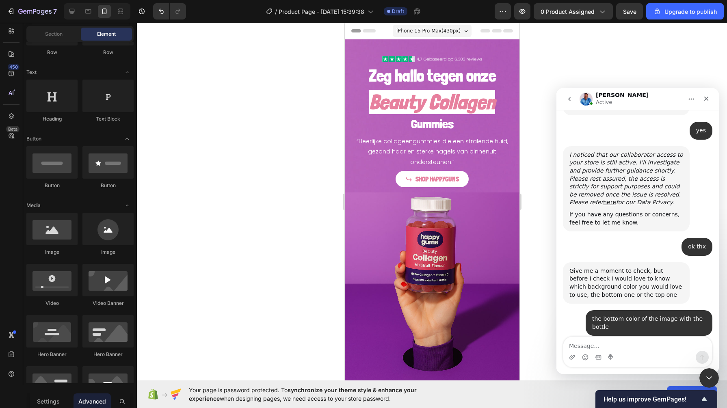
scroll to position [23, 0]
click at [408, 79] on h2 "Zeg hallo tegen onze" at bounding box center [432, 75] width 162 height 23
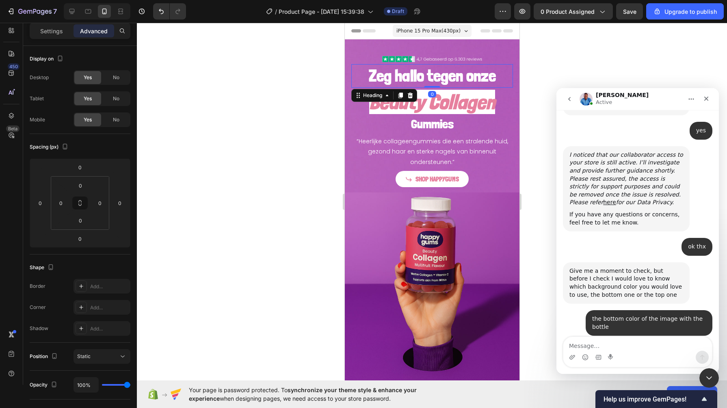
scroll to position [23, 0]
click at [45, 36] on div "Settings" at bounding box center [51, 31] width 41 height 13
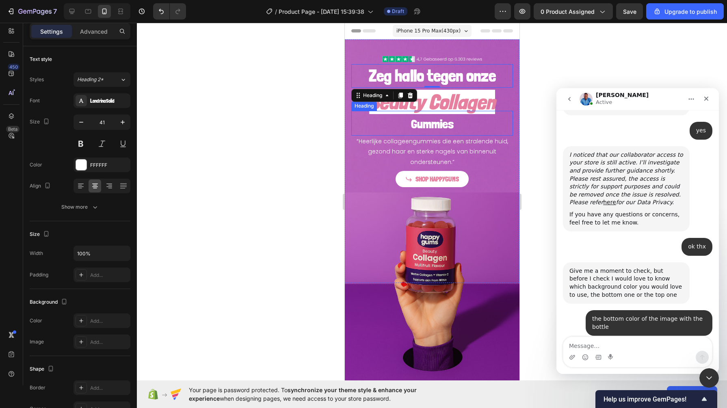
click at [424, 127] on span "Gummies" at bounding box center [431, 124] width 43 height 15
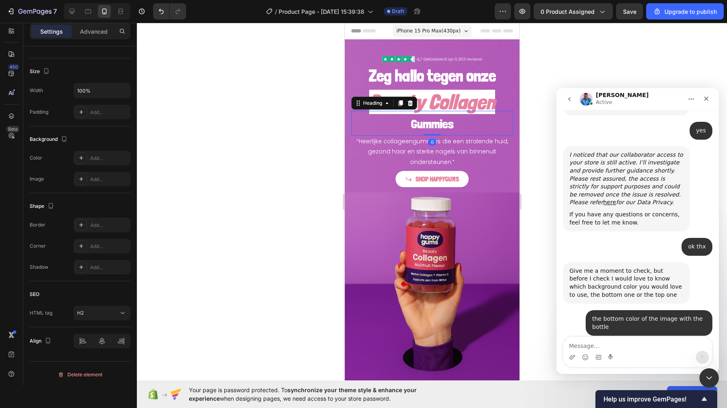
scroll to position [0, 0]
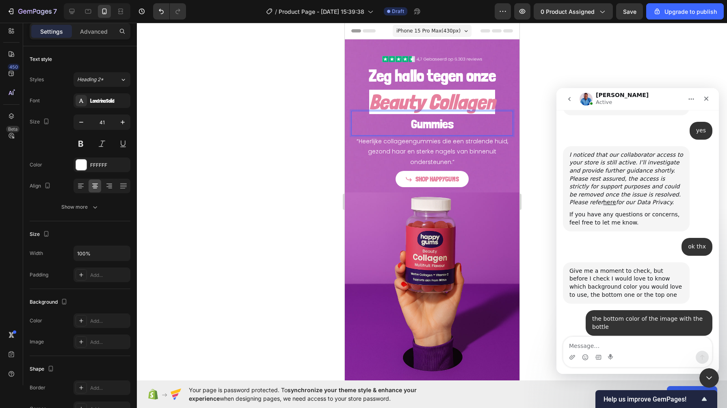
click at [424, 123] on span "Gummies" at bounding box center [431, 124] width 43 height 15
click at [224, 131] on div at bounding box center [432, 215] width 590 height 385
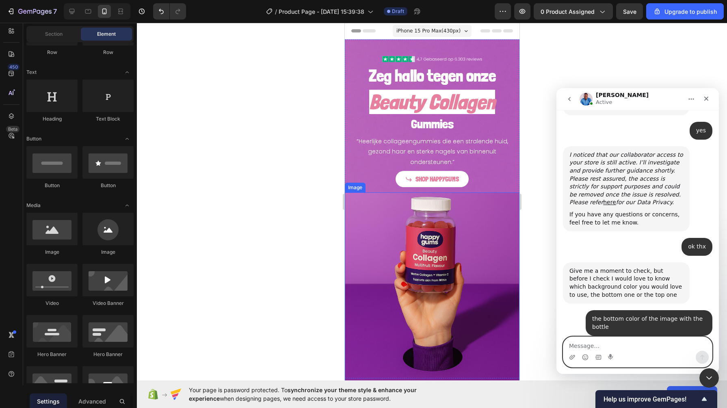
click at [581, 326] on textarea "Message…" at bounding box center [637, 344] width 149 height 14
type textarea "thank you"
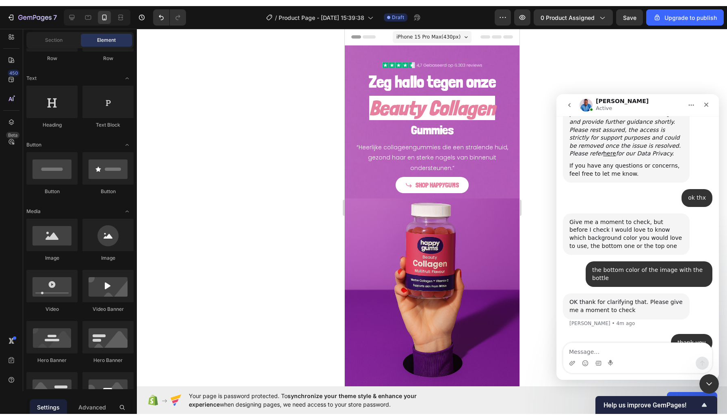
scroll to position [533, 0]
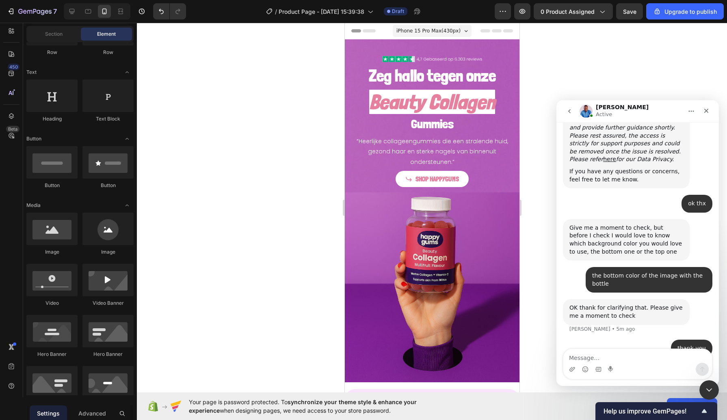
click at [581, 108] on icon "Close" at bounding box center [706, 111] width 6 height 6
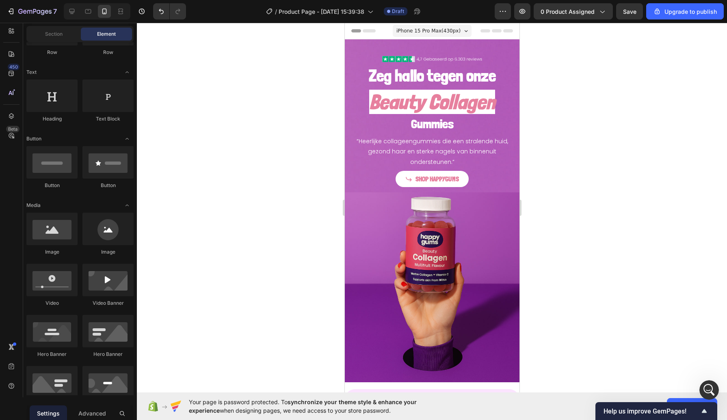
scroll to position [501, 0]
click at [90, 11] on icon at bounding box center [88, 11] width 8 height 8
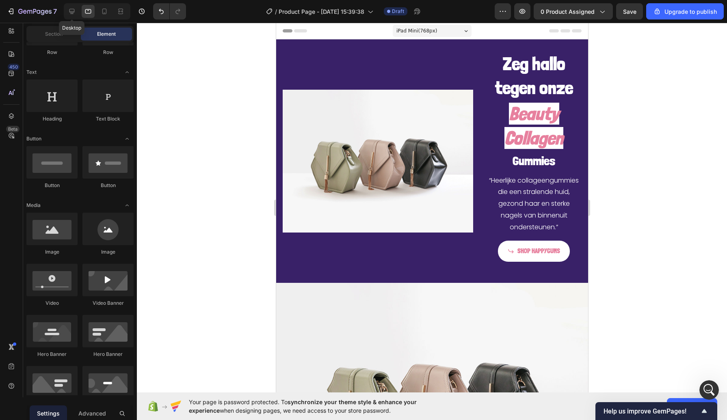
click at [68, 10] on icon at bounding box center [72, 11] width 8 height 8
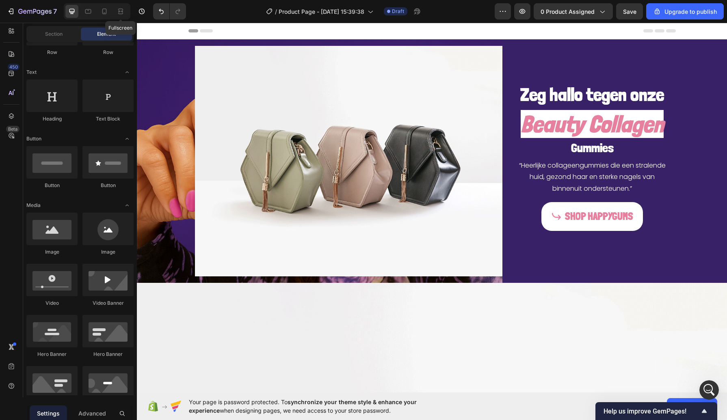
click at [114, 15] on div at bounding box center [120, 11] width 13 height 13
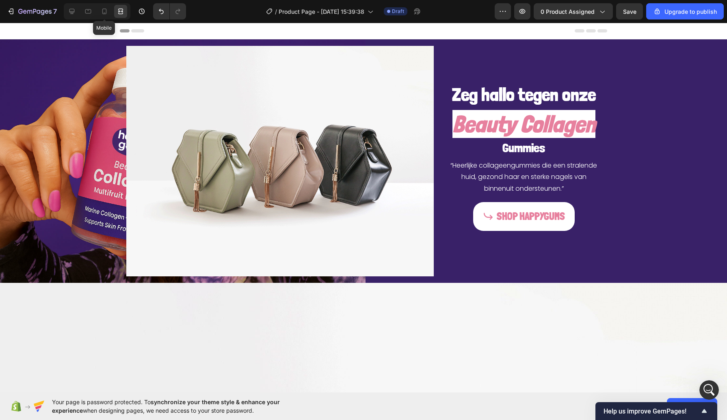
click at [105, 14] on icon at bounding box center [104, 12] width 4 height 6
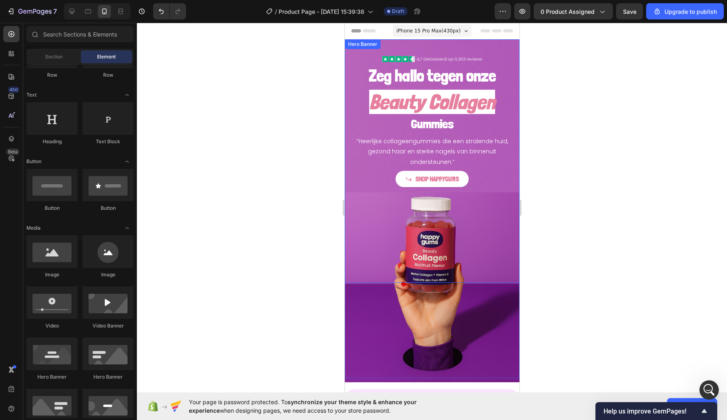
scroll to position [533, 0]
click at [262, 187] on div at bounding box center [432, 221] width 590 height 397
click at [581, 326] on html at bounding box center [707, 388] width 19 height 19
click at [581, 326] on icon "Open Intercom Messenger" at bounding box center [707, 388] width 13 height 13
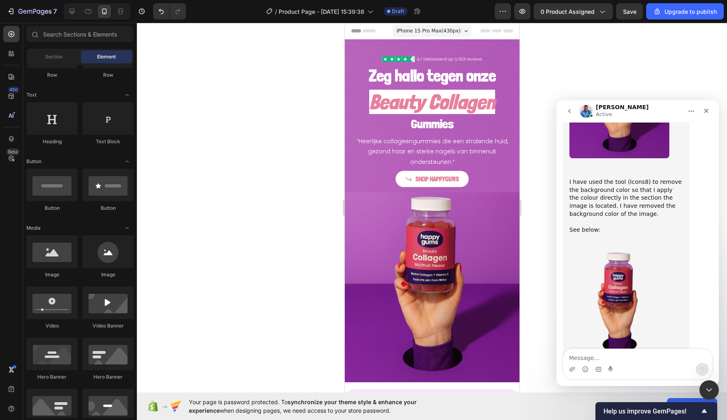
scroll to position [887, 0]
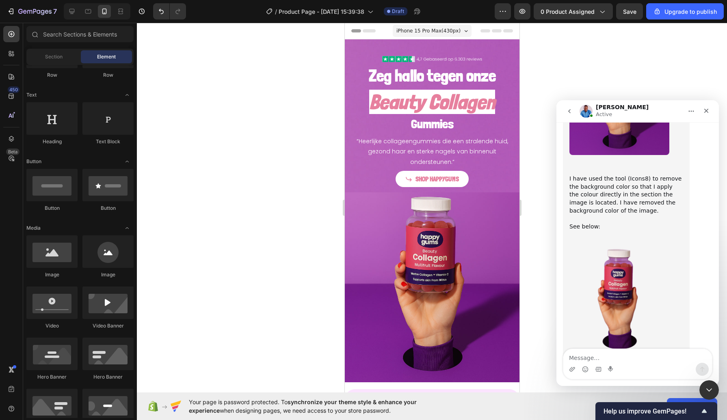
click at [581, 247] on img "Processed transparent png file" at bounding box center [619, 301] width 100 height 109
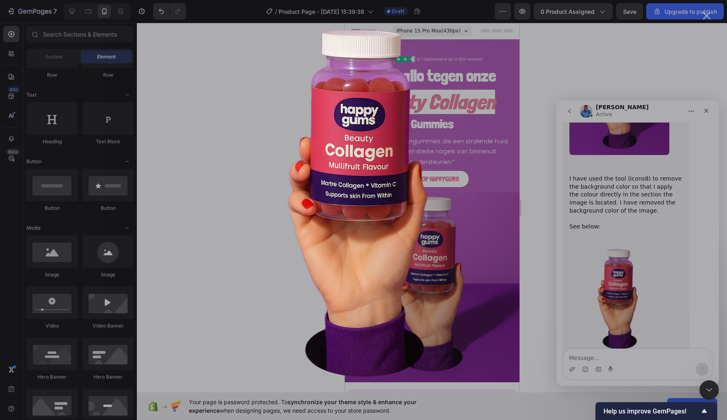
click at [549, 231] on div "Intercom messenger" at bounding box center [363, 210] width 727 height 420
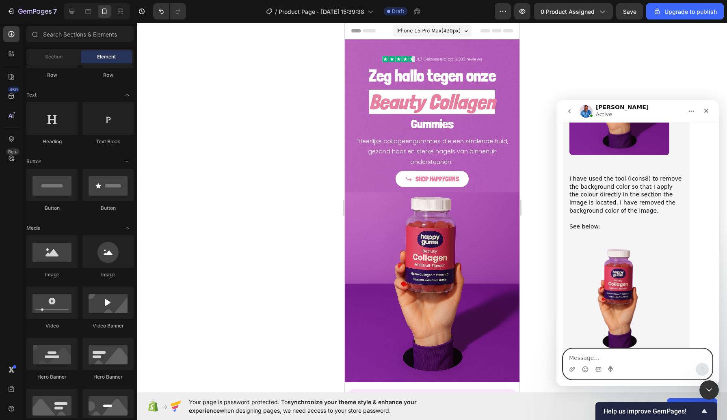
click at [581, 326] on textarea "Message…" at bounding box center [637, 356] width 149 height 14
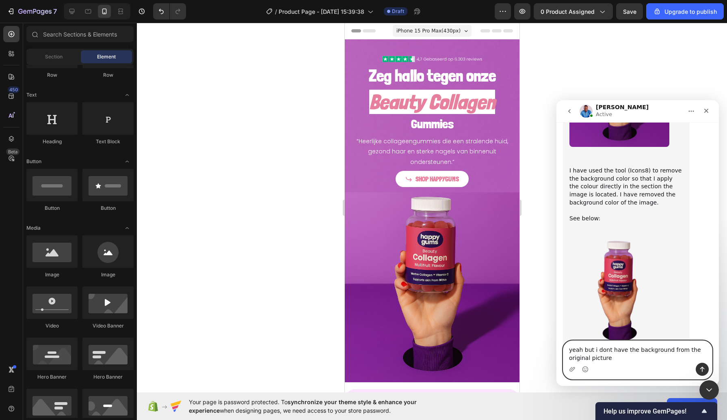
type textarea "yeah but i dont have the background from the original picture?"
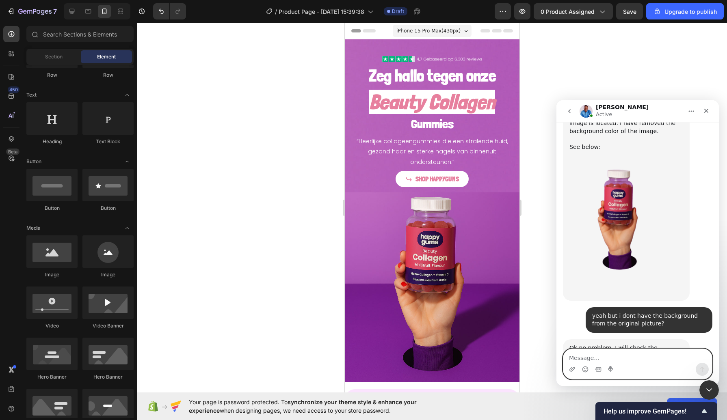
scroll to position [967, 0]
type textarea "ok"
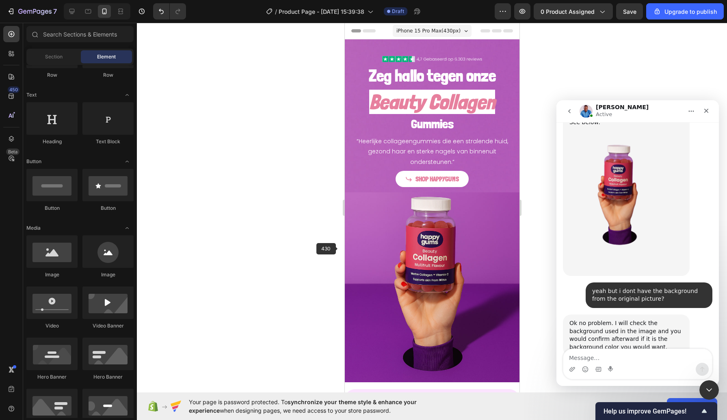
click at [292, 229] on div at bounding box center [432, 221] width 590 height 397
click at [383, 235] on img at bounding box center [431, 287] width 175 height 190
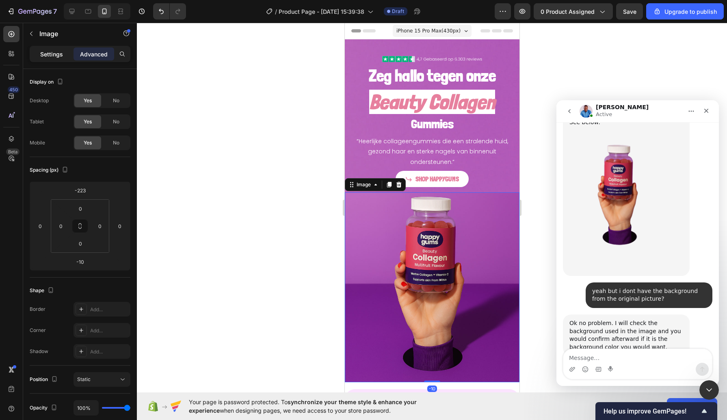
click at [50, 58] on p "Settings" at bounding box center [51, 54] width 23 height 9
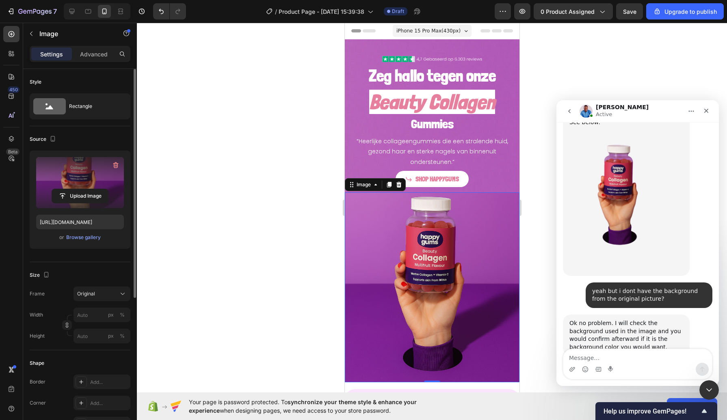
click at [52, 177] on label at bounding box center [80, 182] width 88 height 51
click at [52, 189] on input "file" at bounding box center [80, 196] width 56 height 14
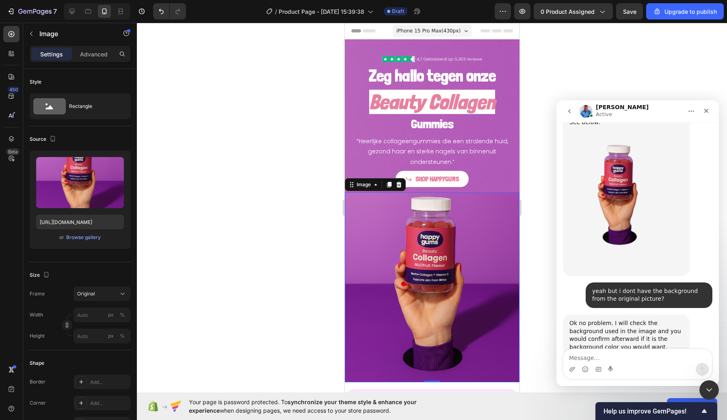
click at [581, 255] on div "​" at bounding box center [626, 263] width 114 height 16
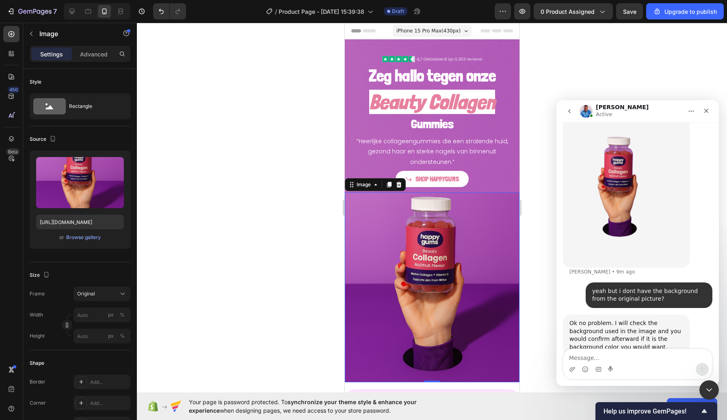
click at [581, 247] on div "​" at bounding box center [626, 255] width 114 height 16
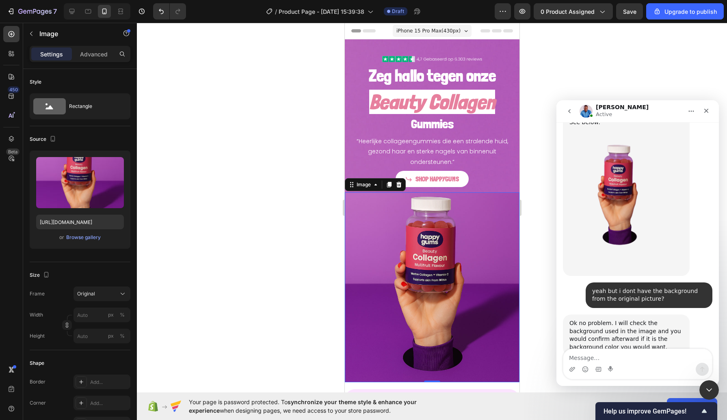
click at [581, 174] on img "Processed transparent png file" at bounding box center [619, 197] width 100 height 109
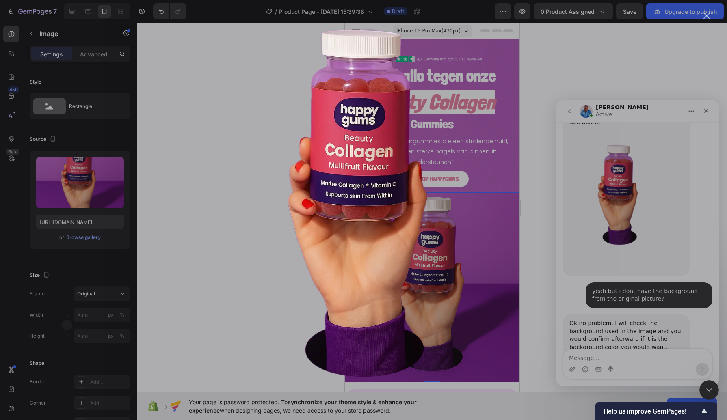
click at [546, 245] on div "Intercom messenger" at bounding box center [363, 210] width 727 height 420
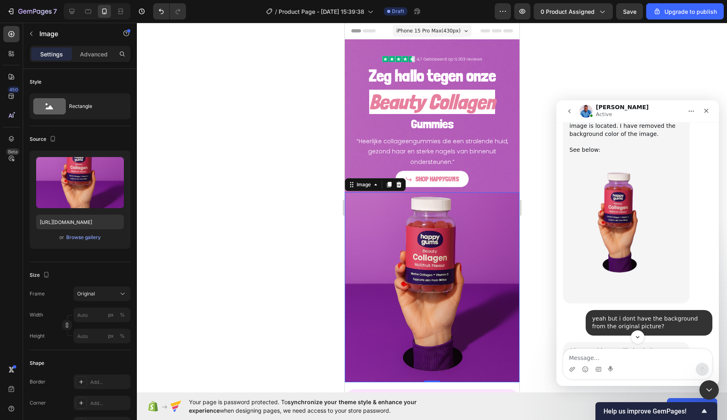
scroll to position [991, 0]
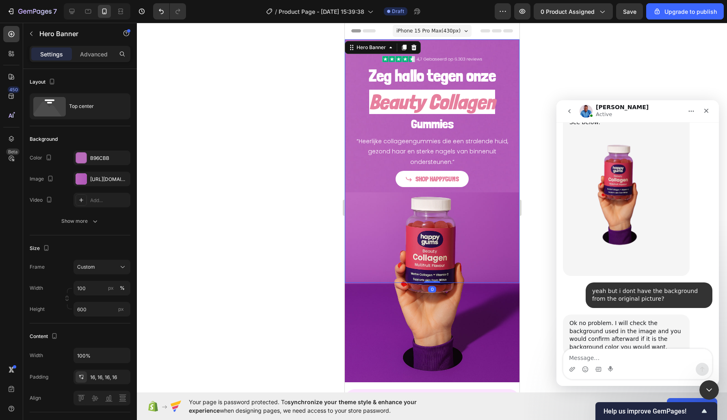
click at [422, 54] on div "Image" at bounding box center [432, 55] width 162 height 18
click at [428, 59] on img at bounding box center [432, 59] width 100 height 6
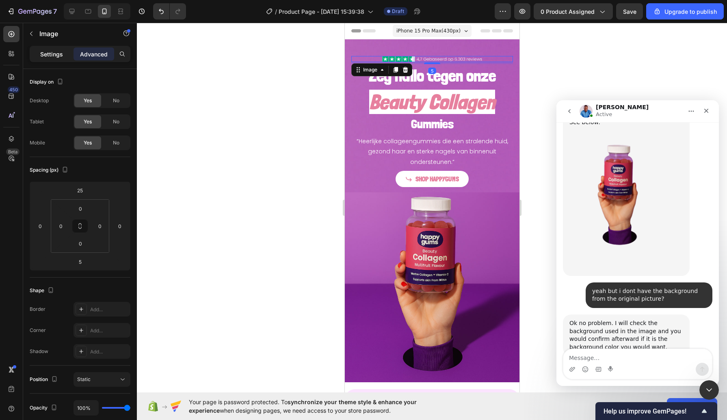
click at [58, 59] on div "Settings" at bounding box center [51, 54] width 41 height 13
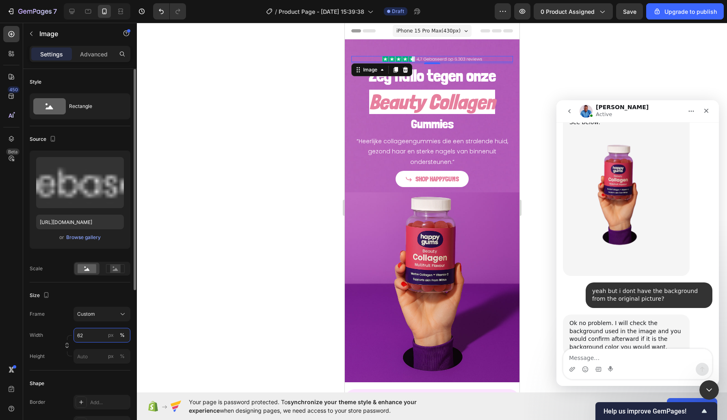
click at [92, 326] on input "62" at bounding box center [101, 335] width 57 height 15
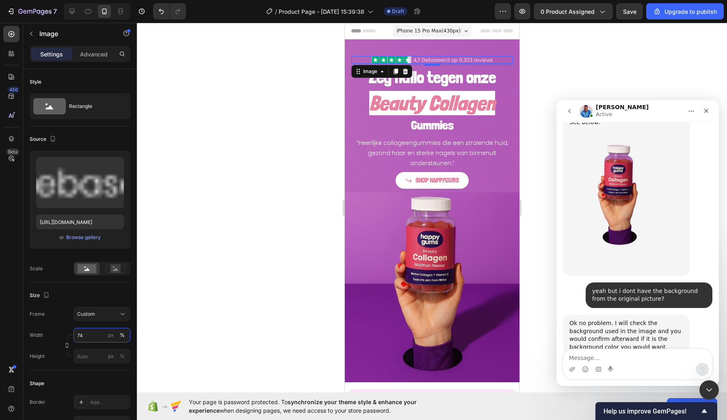
type input "73"
click at [249, 165] on div at bounding box center [432, 221] width 590 height 397
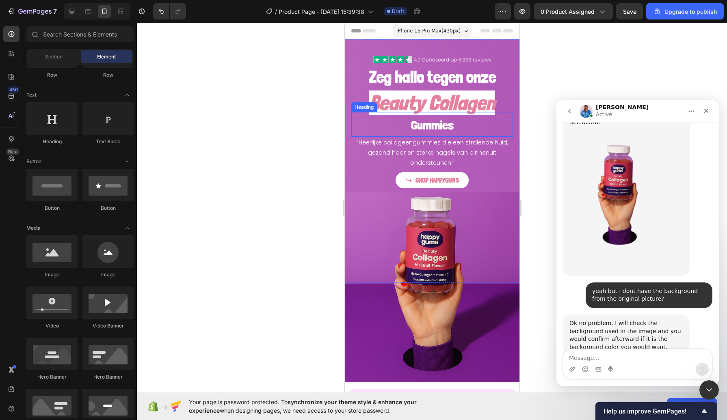
drag, startPoint x: 593, startPoint y: 188, endPoint x: 428, endPoint y: 123, distance: 177.8
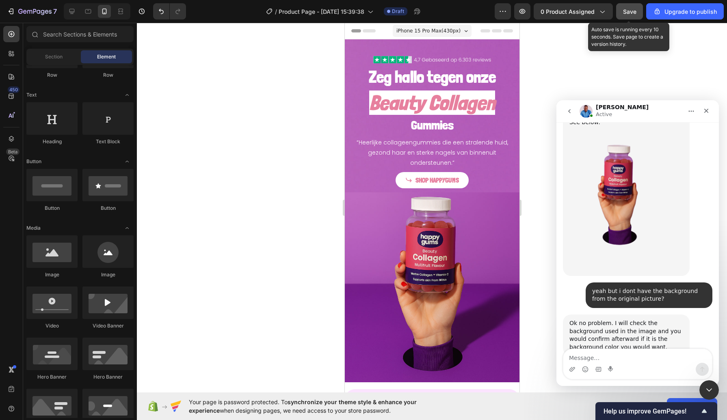
click at [581, 10] on span "Save" at bounding box center [629, 11] width 13 height 7
click at [581, 112] on img "Intercom messenger" at bounding box center [585, 111] width 13 height 13
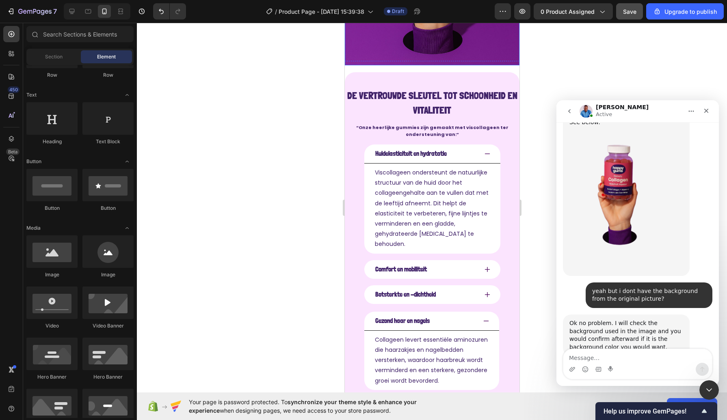
scroll to position [322, 0]
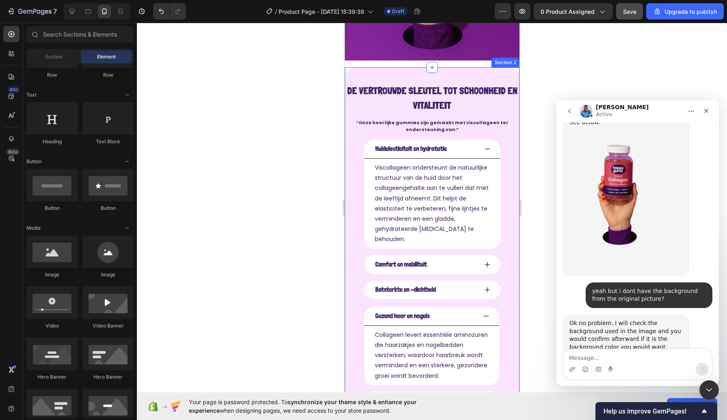
click at [380, 67] on div "De vertrouwde sleutel tot schoonheid en vitaliteit Text Block “Onze heerlijke g…" at bounding box center [431, 259] width 175 height 384
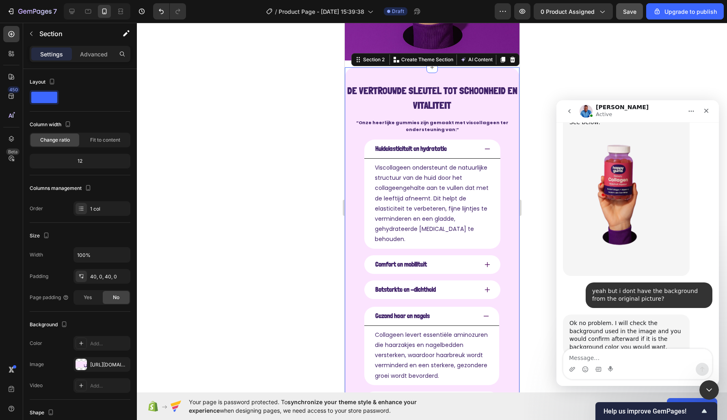
click at [291, 166] on div at bounding box center [432, 221] width 590 height 397
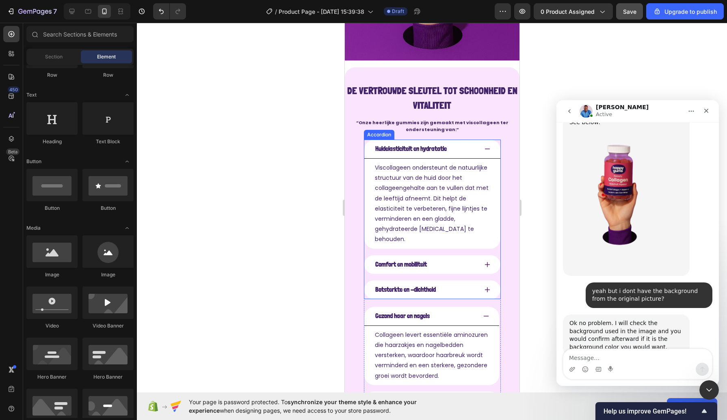
click at [393, 145] on div "Huidelasticiteit en hydratatie" at bounding box center [411, 149] width 74 height 12
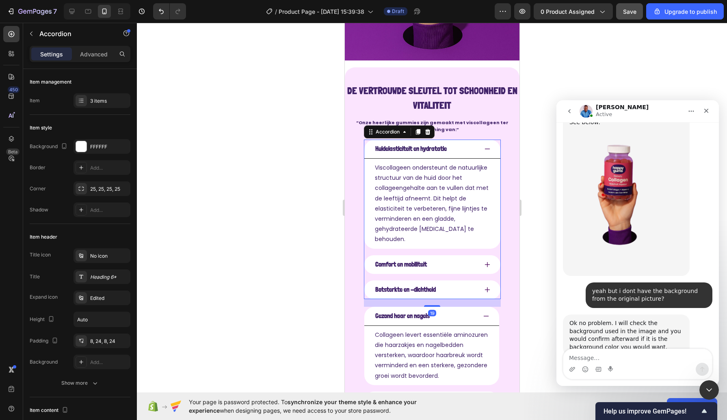
click at [485, 146] on icon at bounding box center [487, 149] width 6 height 6
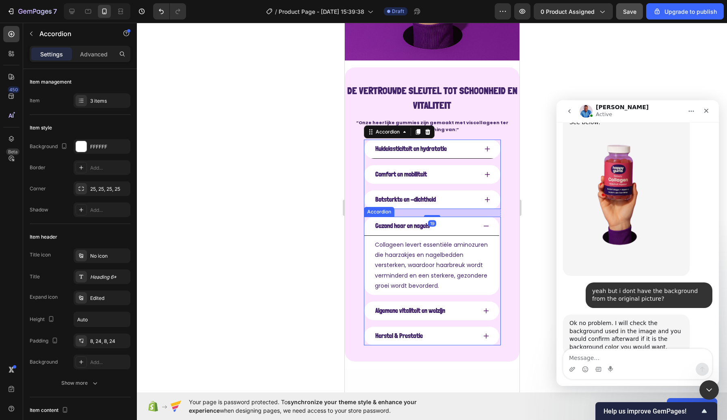
click at [484, 223] on icon at bounding box center [485, 226] width 6 height 6
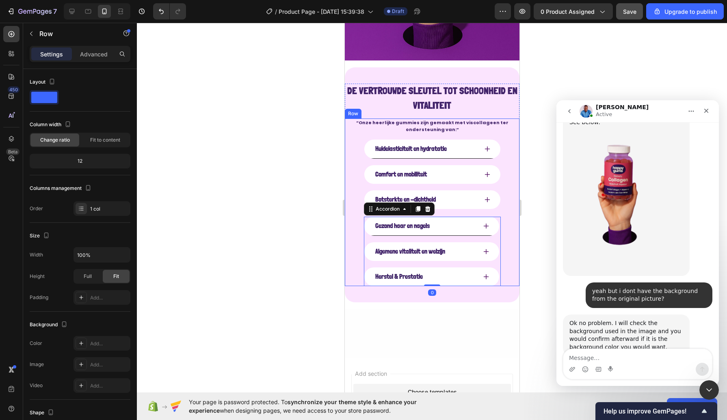
click at [358, 145] on div "“Onze heerlijke gummies zijn gemaakt met viscollageen ter ondersteuning van:” T…" at bounding box center [431, 203] width 175 height 168
click at [308, 163] on div at bounding box center [432, 221] width 590 height 397
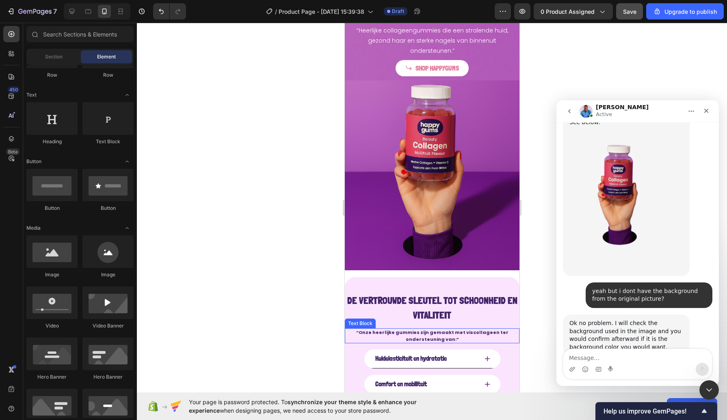
scroll to position [0, 0]
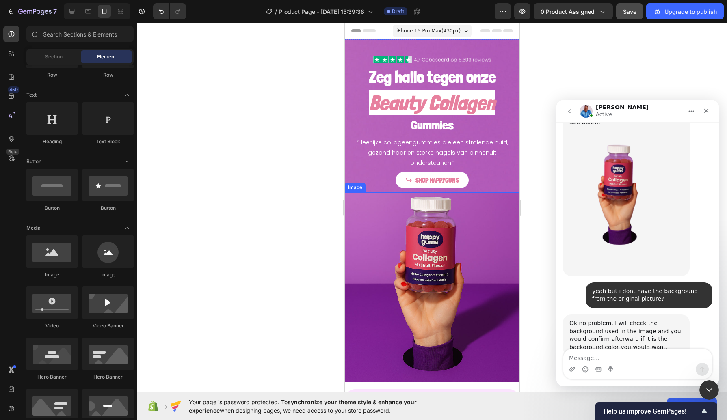
click at [362, 326] on img at bounding box center [431, 287] width 175 height 190
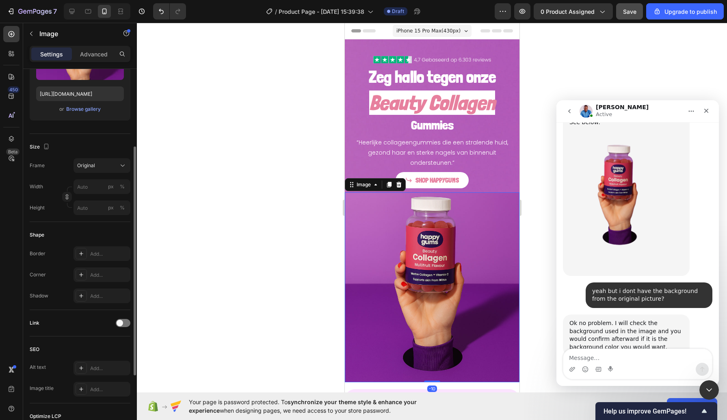
scroll to position [129, 0]
click at [93, 273] on div "Add..." at bounding box center [109, 274] width 38 height 7
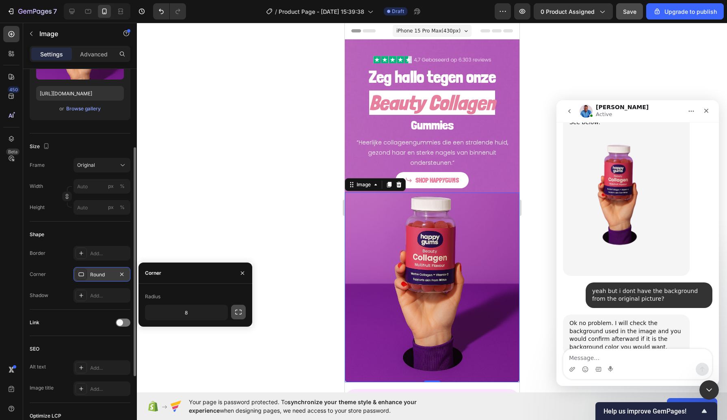
click at [235, 309] on icon "button" at bounding box center [238, 312] width 8 height 8
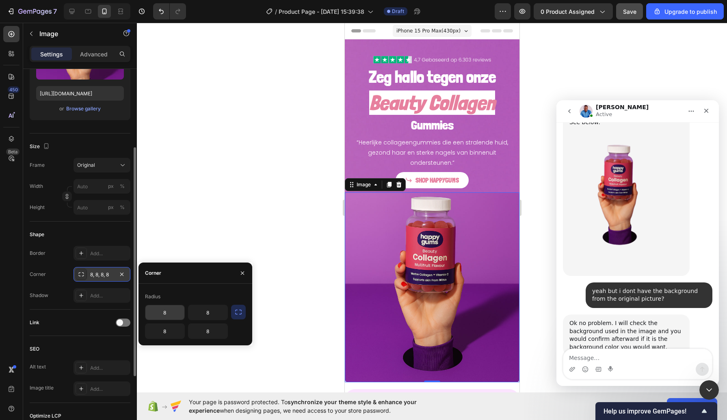
click at [166, 310] on input "8" at bounding box center [164, 312] width 39 height 15
click at [212, 313] on input "8" at bounding box center [207, 312] width 39 height 15
click at [169, 326] on input "8" at bounding box center [164, 331] width 39 height 15
type input "25"
click at [206, 326] on input "8" at bounding box center [207, 331] width 39 height 15
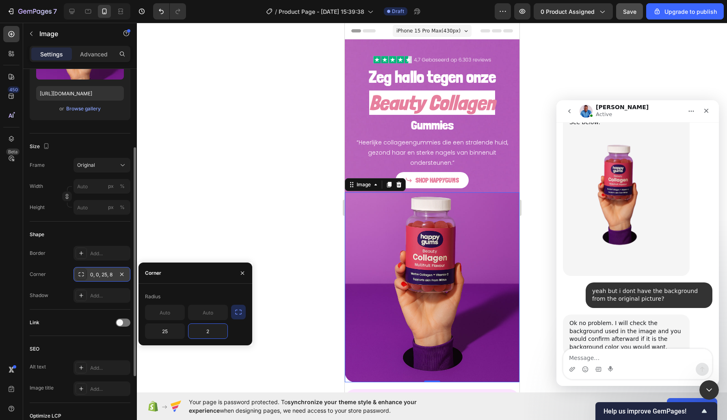
type input "25"
click at [244, 232] on div at bounding box center [432, 221] width 590 height 397
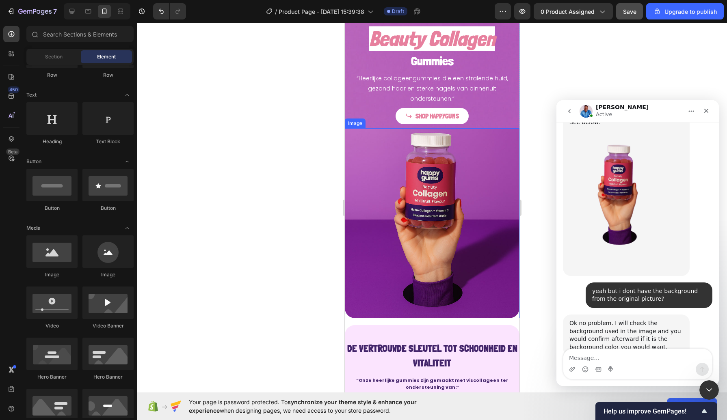
scroll to position [65, 0]
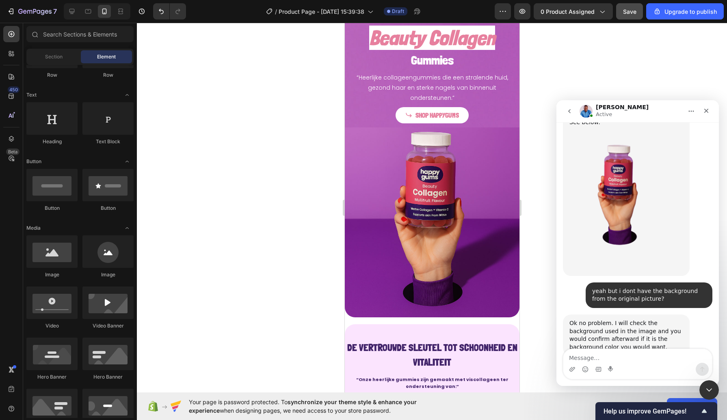
click at [273, 313] on div at bounding box center [432, 221] width 590 height 397
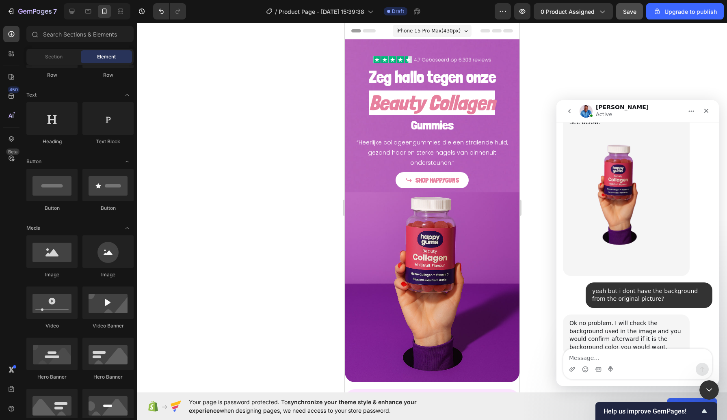
click at [255, 189] on div at bounding box center [432, 221] width 590 height 397
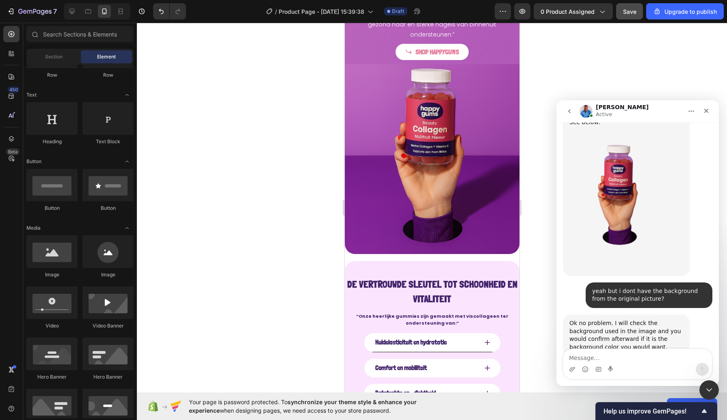
scroll to position [128, 0]
click at [46, 62] on div "Section" at bounding box center [53, 56] width 51 height 13
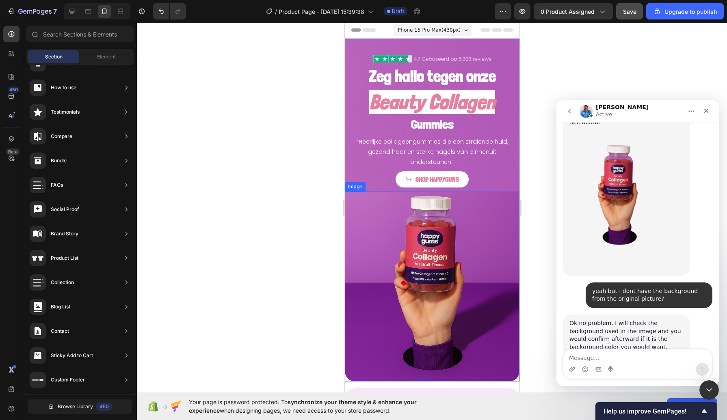
scroll to position [0, 0]
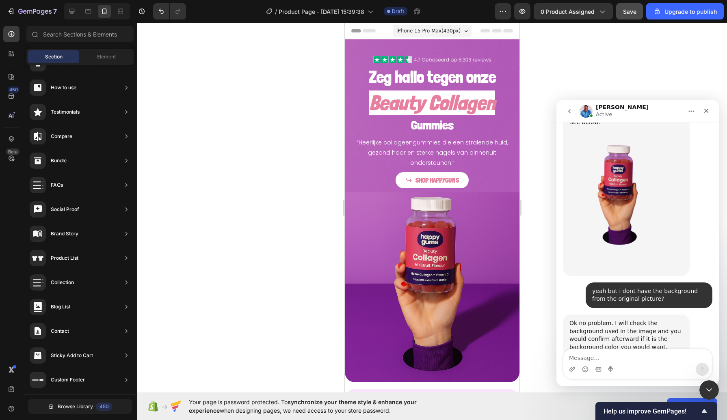
click at [246, 157] on div at bounding box center [432, 221] width 590 height 397
click at [387, 61] on img at bounding box center [432, 59] width 118 height 7
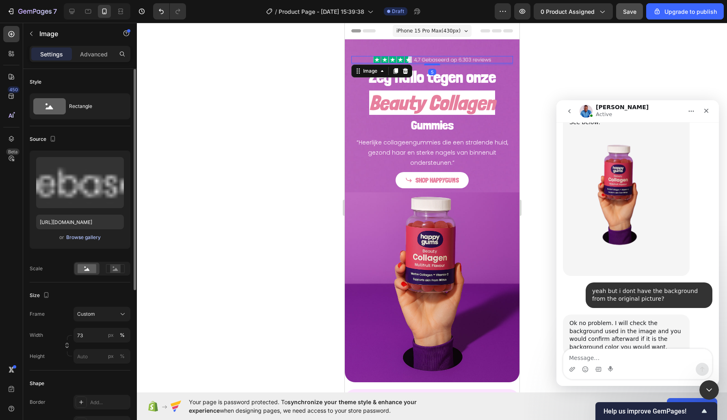
click at [87, 234] on div "Browse gallery" at bounding box center [83, 237] width 35 height 7
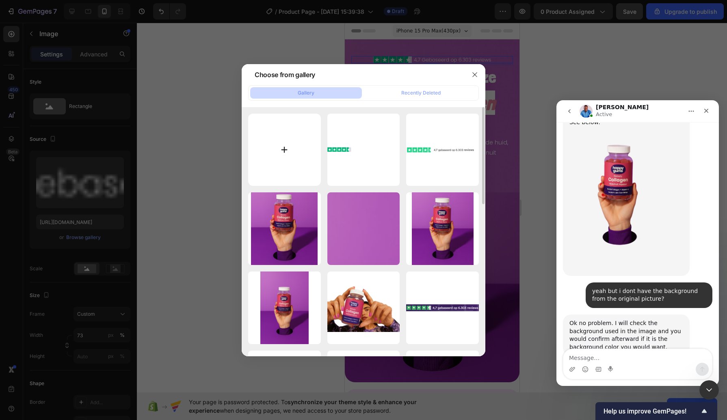
click at [274, 159] on input "file" at bounding box center [284, 150] width 73 height 73
type input "C:\fakepath\Nieuw project (79).png"
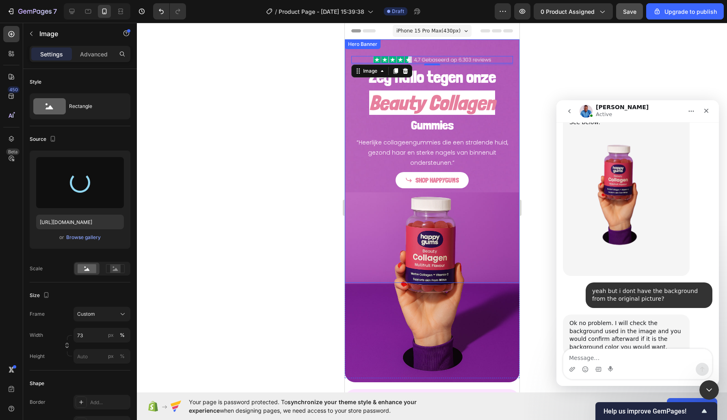
type input "[URL][DOMAIN_NAME]"
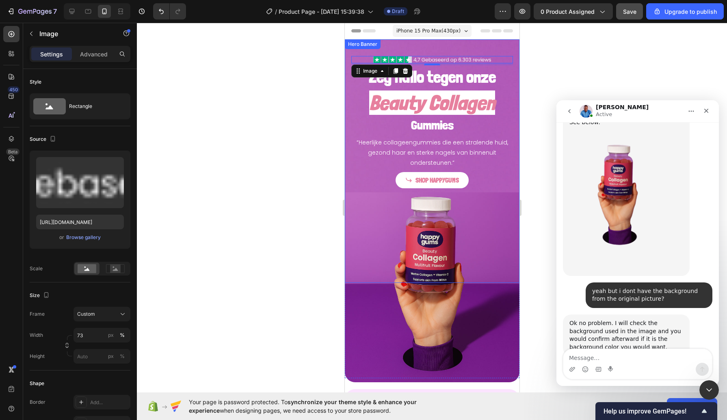
click at [254, 134] on div at bounding box center [432, 221] width 590 height 397
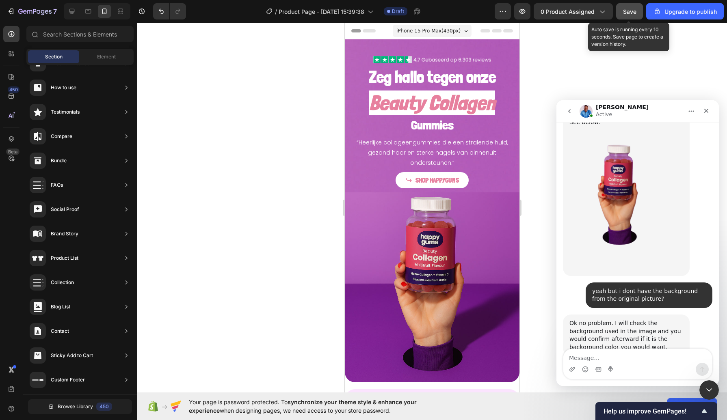
click at [581, 8] on span "Save" at bounding box center [629, 11] width 13 height 7
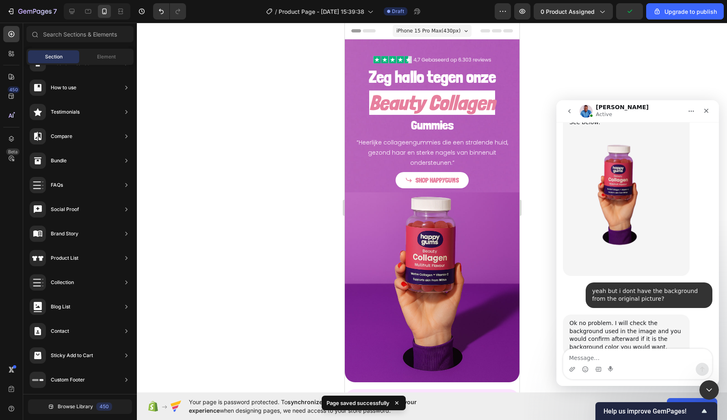
click at [260, 158] on div at bounding box center [432, 221] width 590 height 397
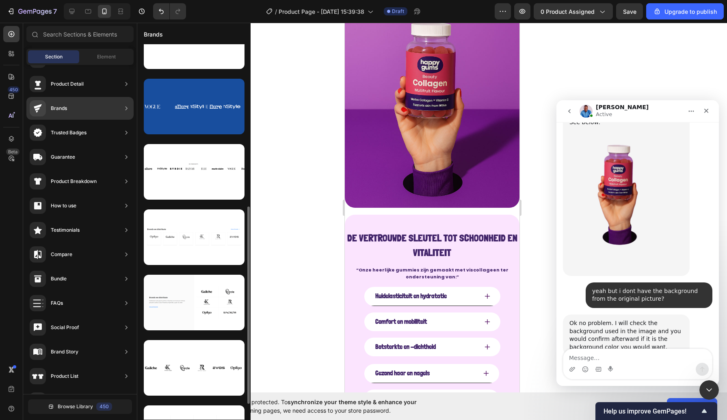
scroll to position [292, 0]
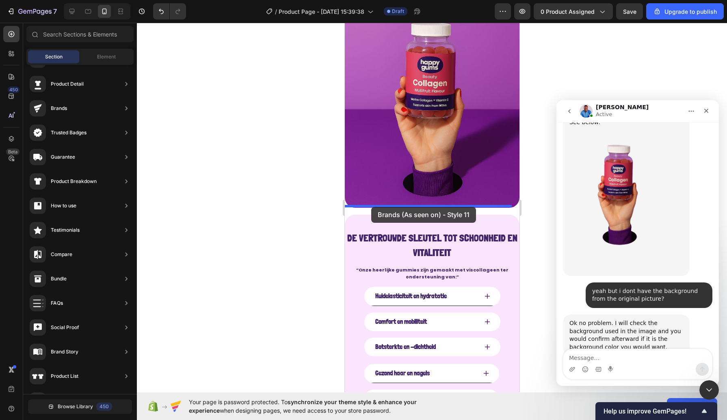
drag, startPoint x: 543, startPoint y: 210, endPoint x: 371, endPoint y: 207, distance: 172.2
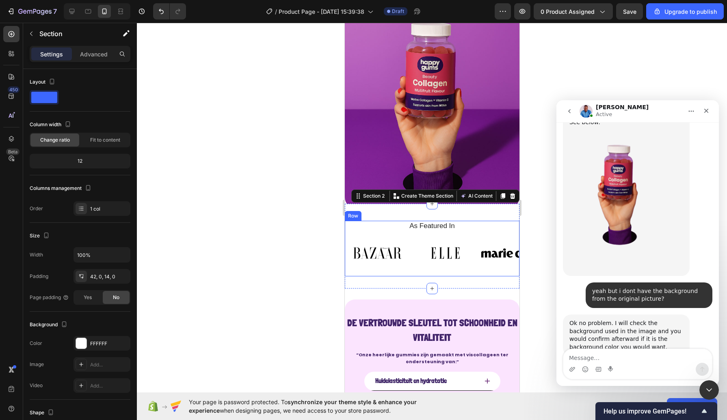
click at [438, 221] on h2 "As Featured In" at bounding box center [431, 226] width 162 height 11
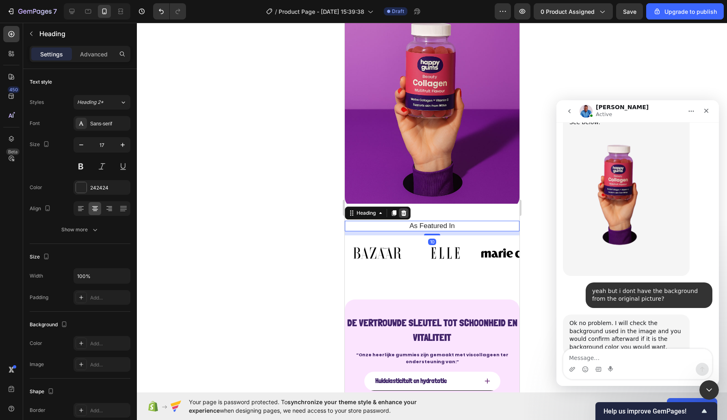
click at [400, 208] on div at bounding box center [403, 213] width 10 height 10
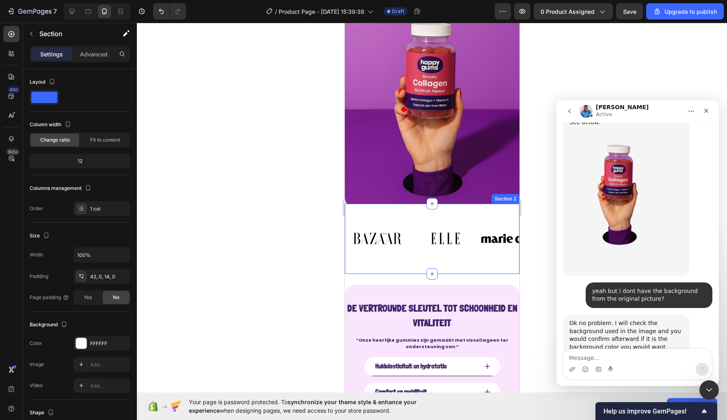
click at [416, 204] on div "Image Image Image Image Image Image Image Image Carousel Row Section 2" at bounding box center [431, 239] width 175 height 70
click at [92, 59] on div "Advanced" at bounding box center [93, 54] width 41 height 13
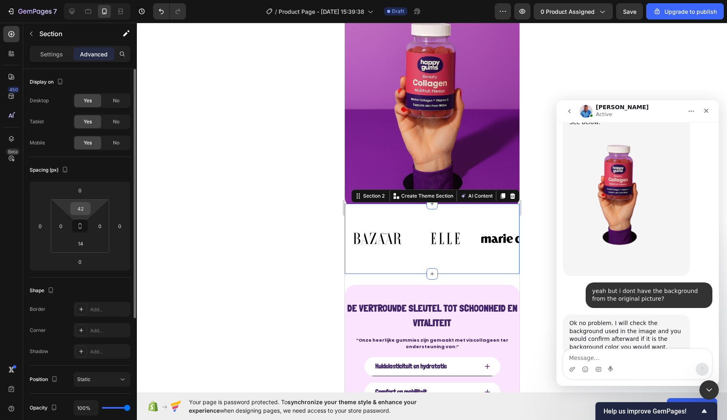
click at [80, 207] on input "42" at bounding box center [80, 209] width 16 height 12
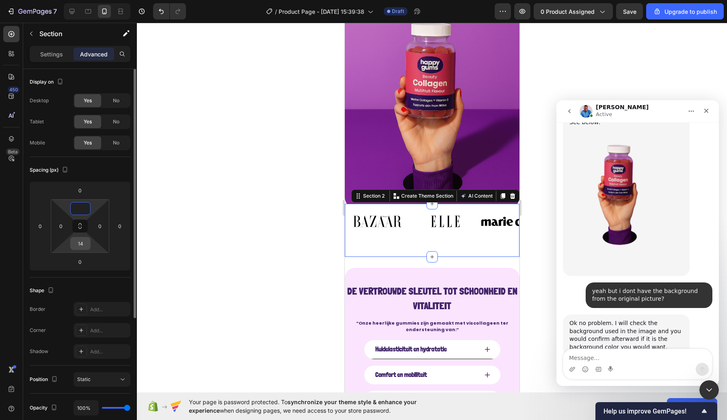
type input "0"
click at [82, 246] on input "14" at bounding box center [80, 244] width 16 height 12
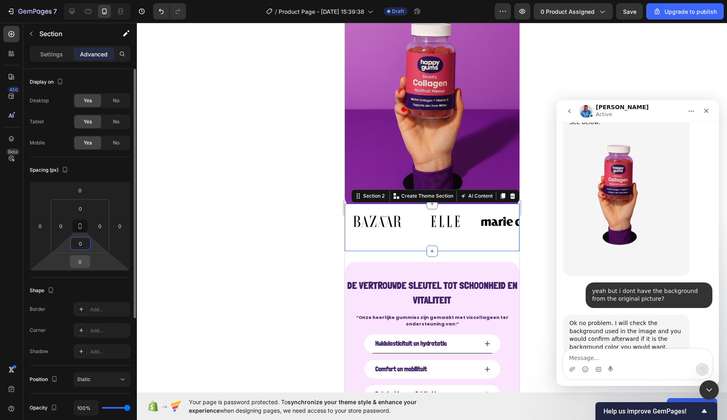
type input "0"
click at [84, 259] on input "0" at bounding box center [80, 262] width 16 height 12
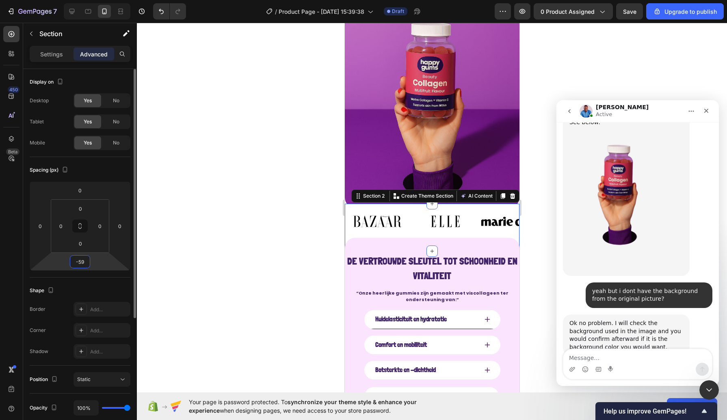
type input "-58"
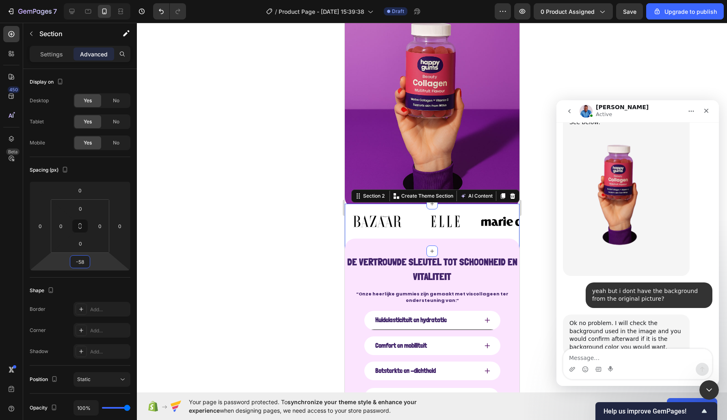
click at [216, 242] on div at bounding box center [432, 221] width 590 height 397
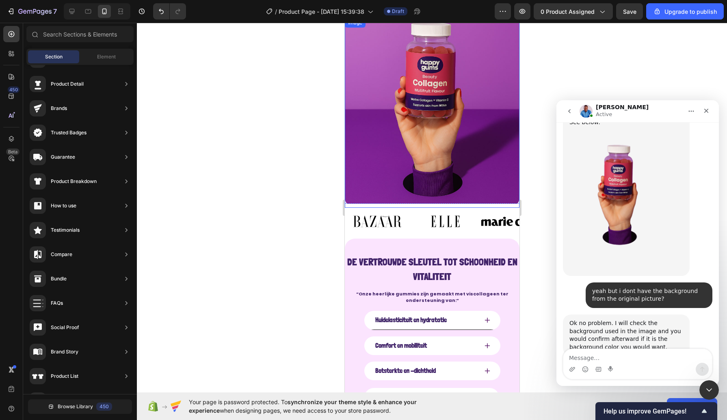
click at [376, 210] on img at bounding box center [376, 222] width 65 height 24
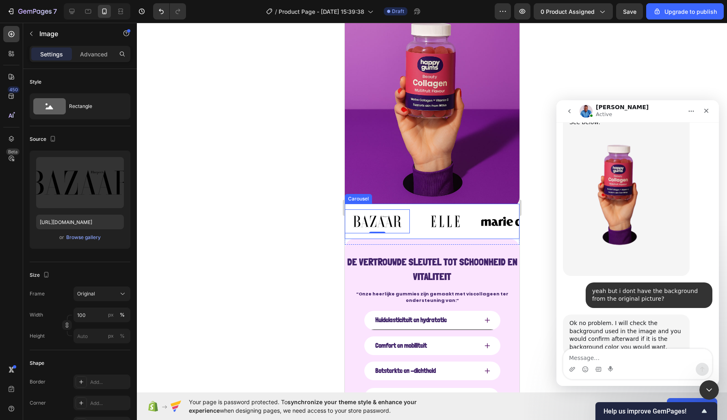
click at [375, 204] on div "Image 0 Image Image Image Image Image Image Image Carousel" at bounding box center [431, 221] width 175 height 35
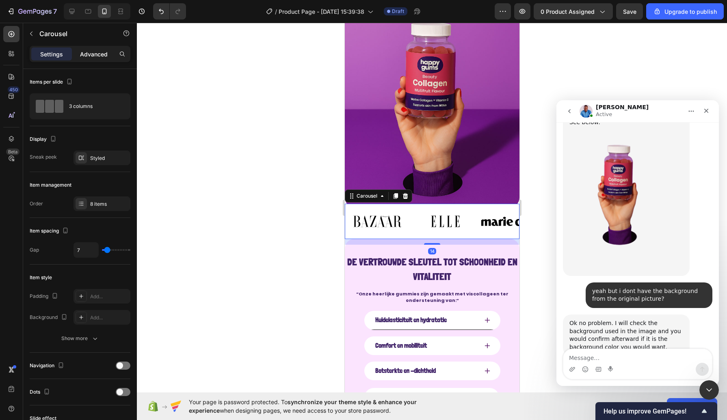
click at [84, 50] on p "Advanced" at bounding box center [94, 54] width 28 height 9
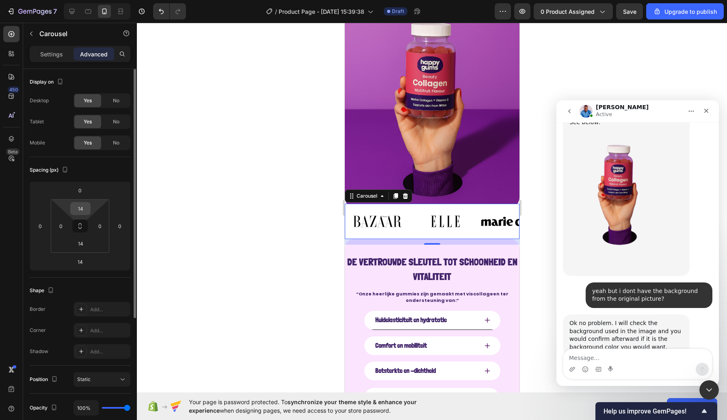
click at [82, 210] on input "14" at bounding box center [80, 209] width 16 height 12
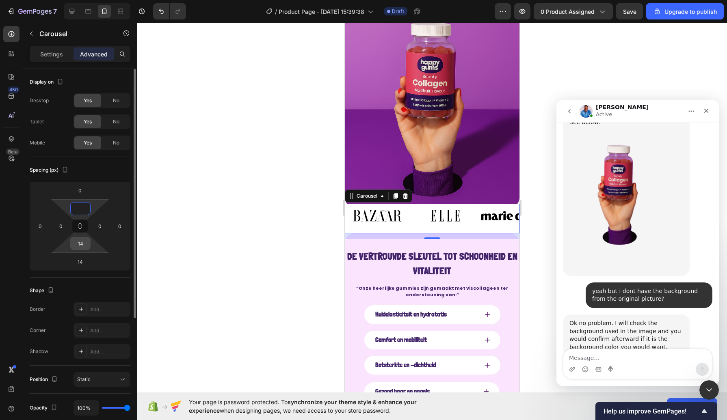
type input "0"
click at [83, 238] on input "14" at bounding box center [80, 244] width 16 height 12
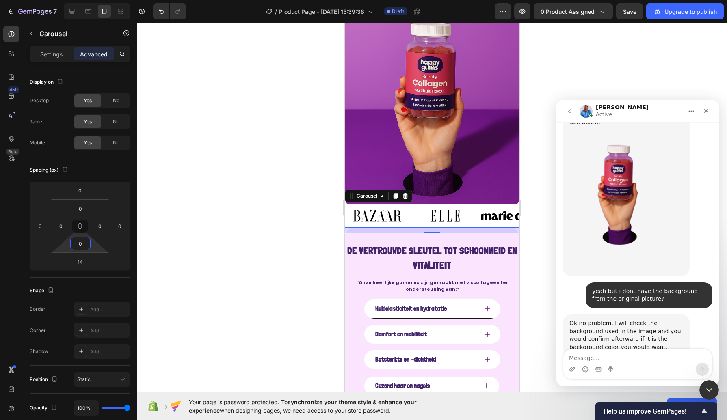
click at [201, 212] on div at bounding box center [432, 221] width 590 height 397
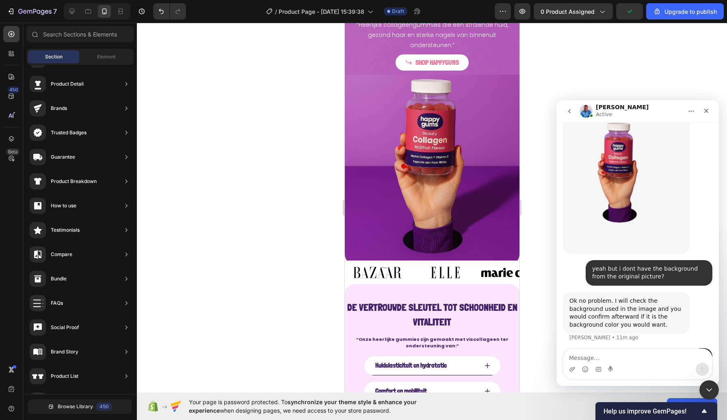
scroll to position [1022, 0]
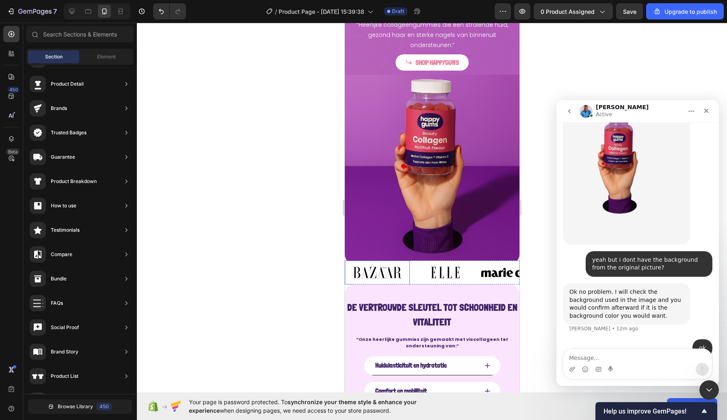
click at [382, 261] on img at bounding box center [376, 273] width 65 height 24
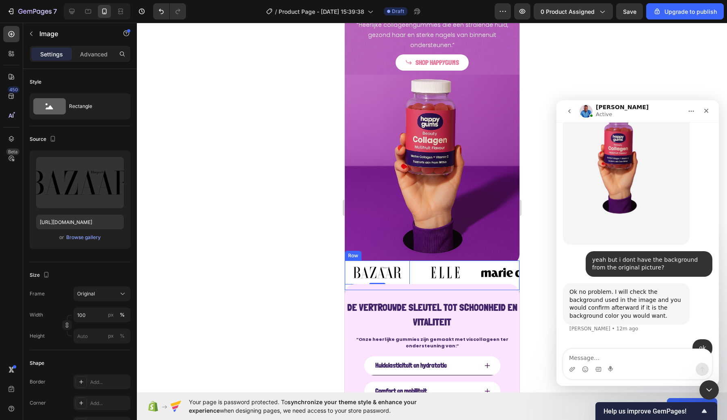
click at [346, 279] on div "Image 0 Image Image Image Image Image Image Image Carousel" at bounding box center [431, 276] width 175 height 30
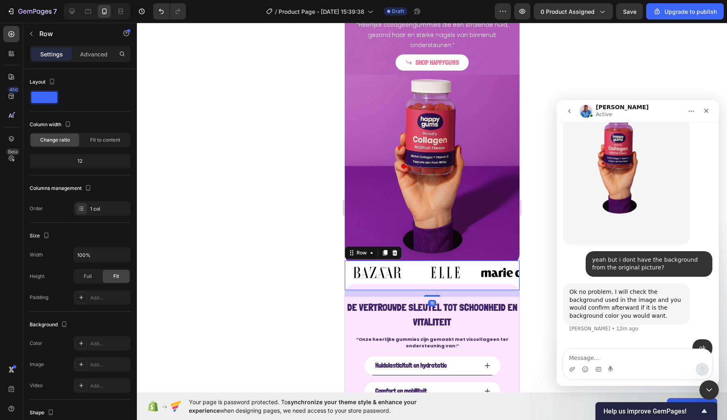
click at [307, 261] on div at bounding box center [432, 221] width 590 height 397
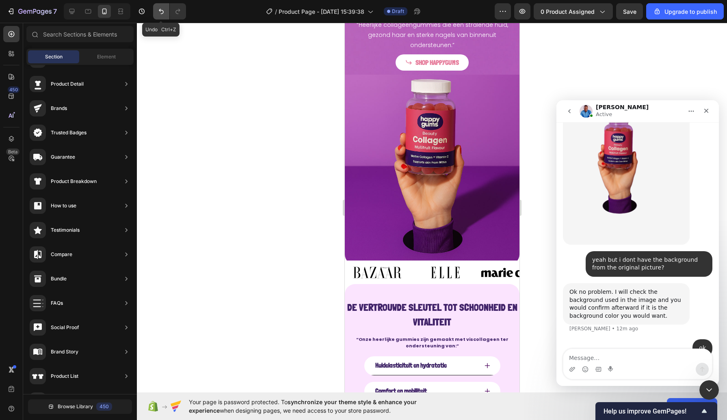
click at [156, 15] on button "Undo/Redo" at bounding box center [161, 11] width 16 height 16
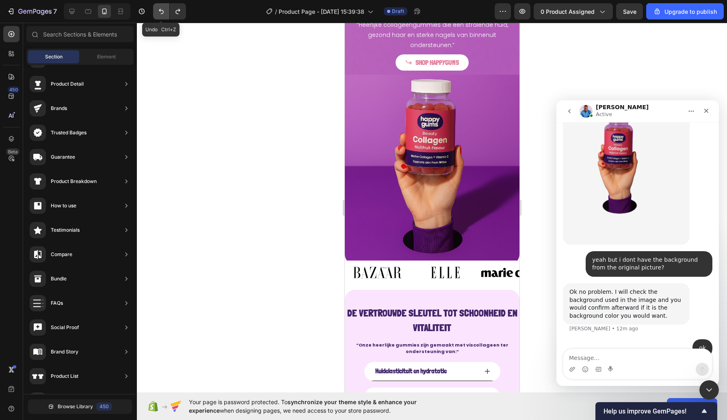
click at [156, 15] on button "Undo/Redo" at bounding box center [161, 11] width 16 height 16
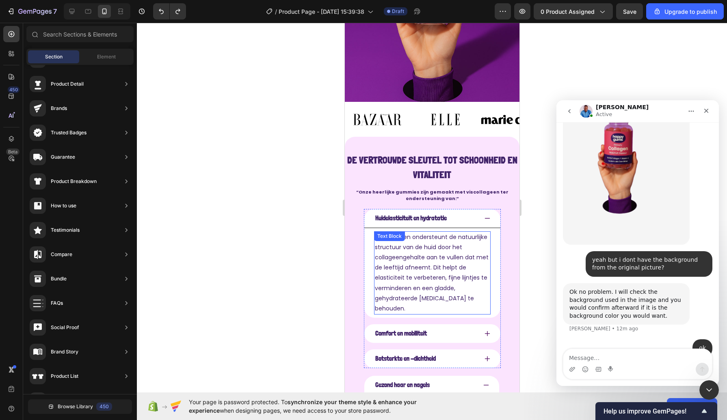
scroll to position [268, 0]
click at [283, 231] on div at bounding box center [432, 221] width 590 height 397
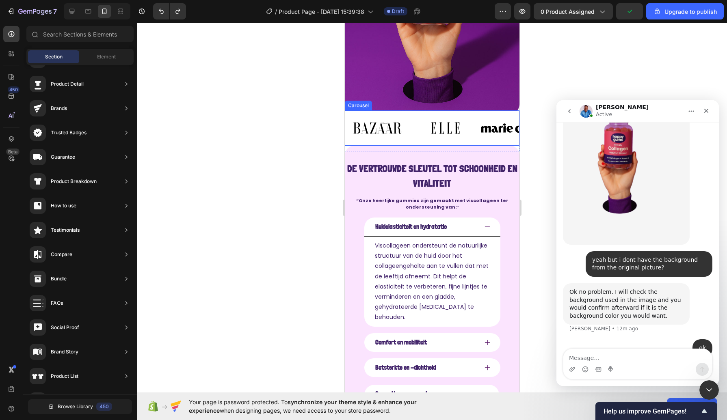
click at [348, 110] on div "Image Image Image Image Image Image Image Image Carousel" at bounding box center [431, 127] width 175 height 35
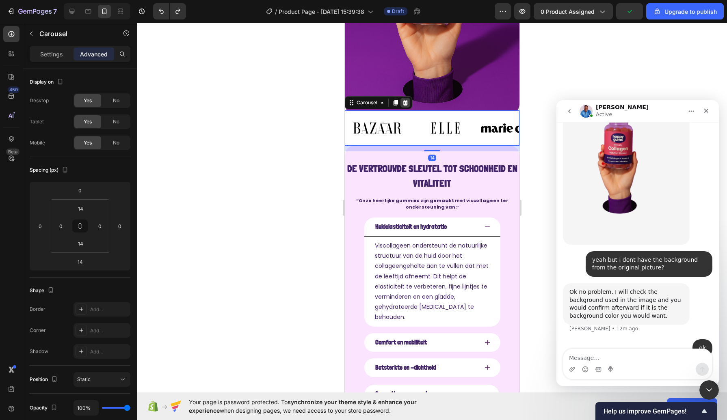
click at [402, 99] on icon at bounding box center [405, 102] width 6 height 6
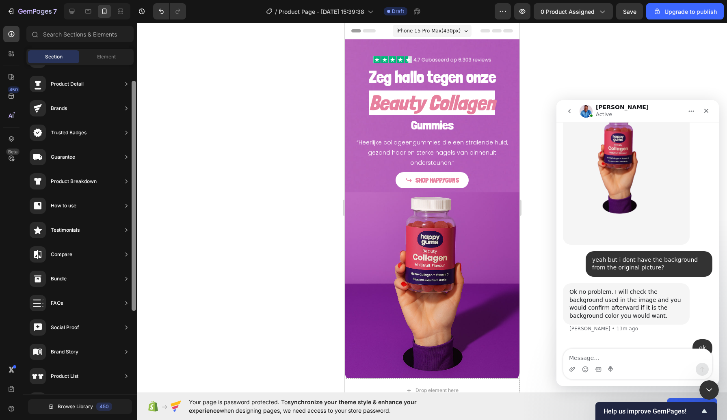
scroll to position [0, 0]
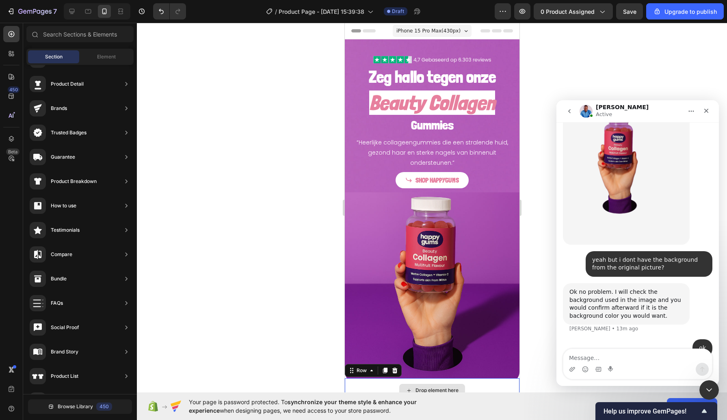
click at [365, 326] on div "Drop element here" at bounding box center [431, 390] width 175 height 24
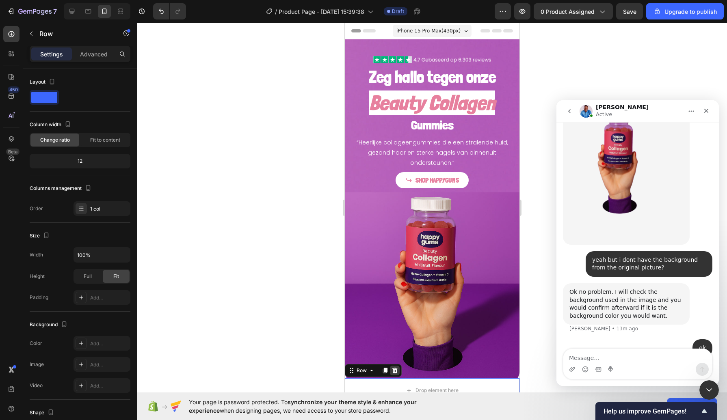
click at [391, 326] on div at bounding box center [394, 371] width 10 height 10
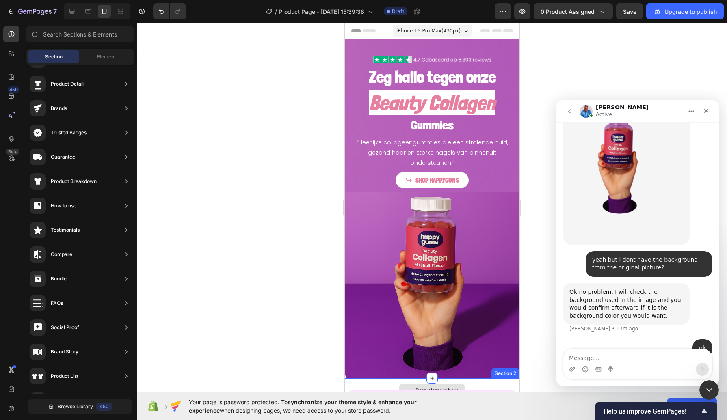
click at [368, 326] on div "Drop element here" at bounding box center [431, 390] width 175 height 24
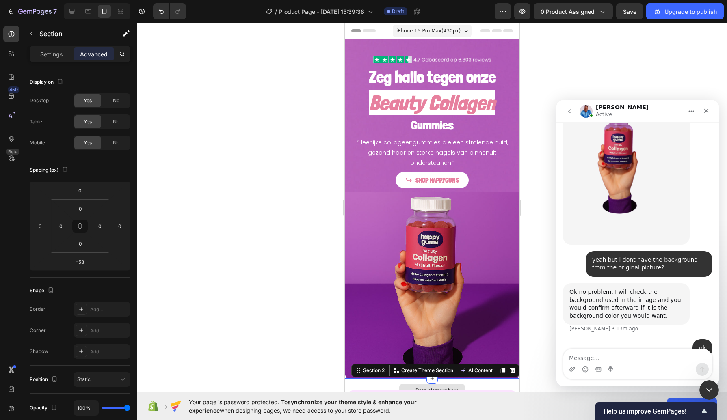
click at [471, 326] on div "Drop element here" at bounding box center [431, 390] width 175 height 24
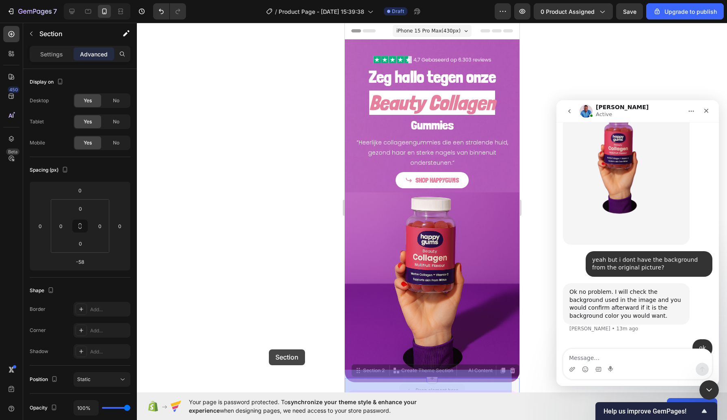
drag, startPoint x: 471, startPoint y: 378, endPoint x: 262, endPoint y: 350, distance: 210.6
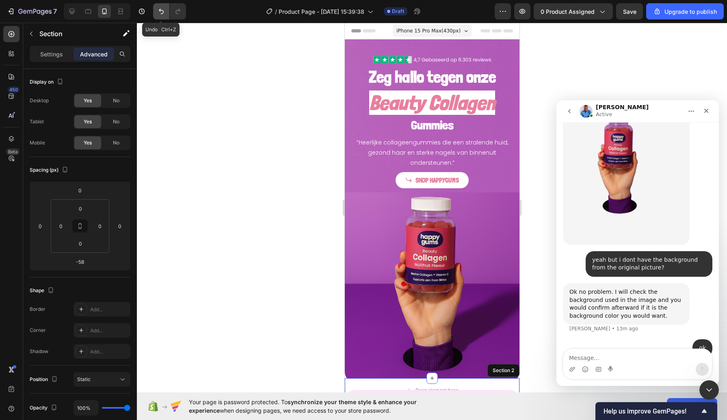
click at [161, 9] on icon "Undo/Redo" at bounding box center [161, 11] width 8 height 8
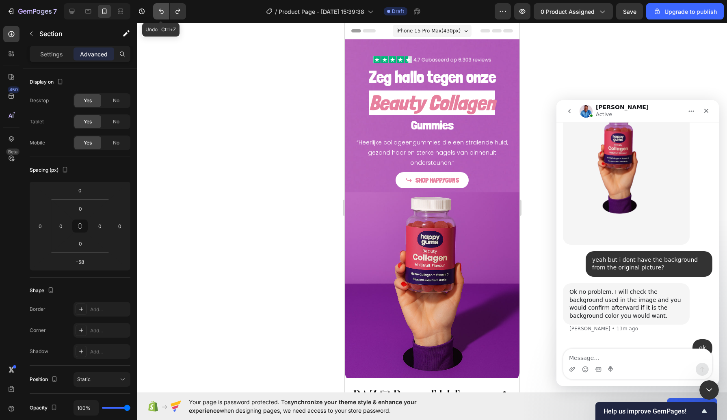
click at [161, 9] on icon "Undo/Redo" at bounding box center [161, 11] width 8 height 8
type input "0"
click at [161, 9] on icon "Undo/Redo" at bounding box center [161, 11] width 8 height 8
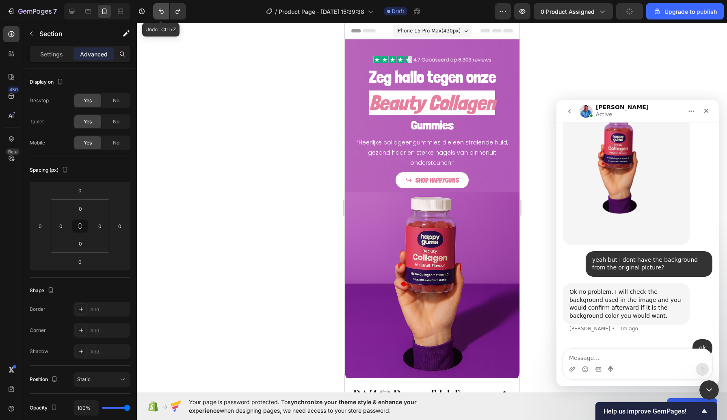
type input "14"
click at [161, 9] on icon "Undo/Redo" at bounding box center [161, 11] width 8 height 8
type input "42"
click at [161, 9] on icon "Undo/Redo" at bounding box center [161, 11] width 8 height 8
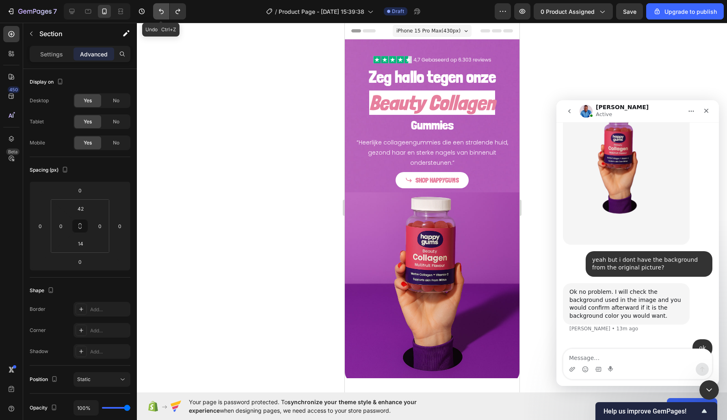
click at [162, 17] on button "Undo/Redo" at bounding box center [161, 11] width 16 height 16
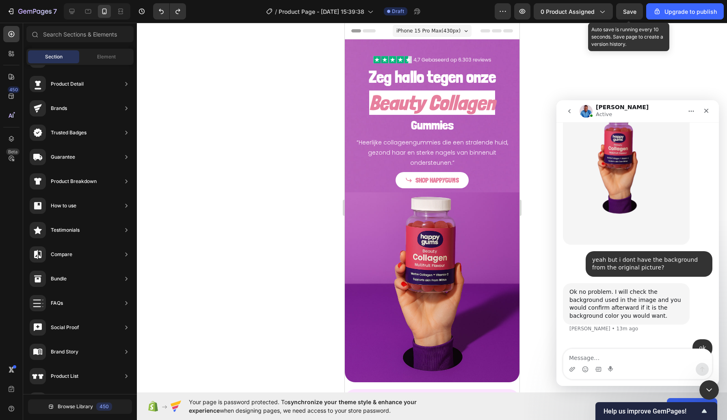
click at [581, 11] on span "Save" at bounding box center [629, 11] width 13 height 7
click at [581, 16] on button "Save" at bounding box center [629, 11] width 27 height 16
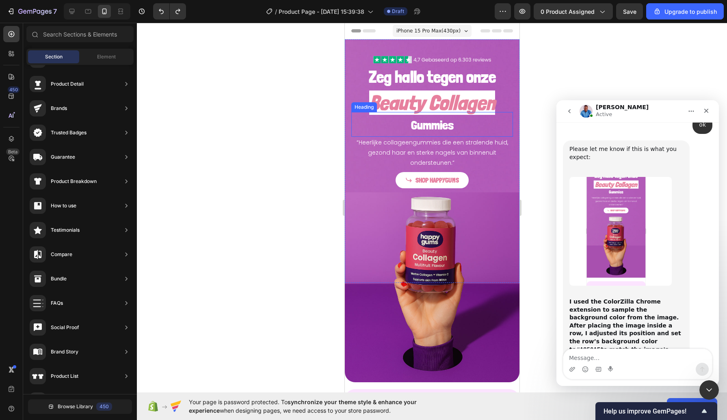
scroll to position [1260, 0]
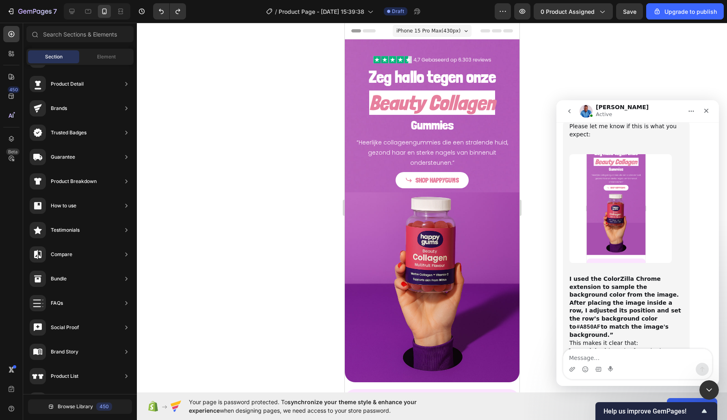
click at [581, 189] on img "Noah says…" at bounding box center [620, 208] width 102 height 109
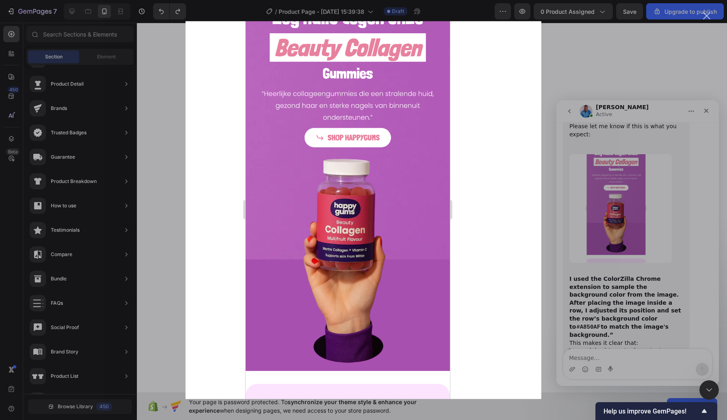
scroll to position [1292, 0]
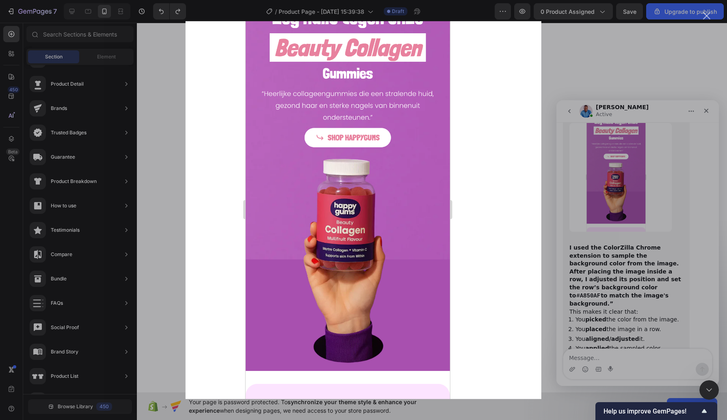
click at [581, 326] on div "Intercom messenger" at bounding box center [363, 210] width 727 height 420
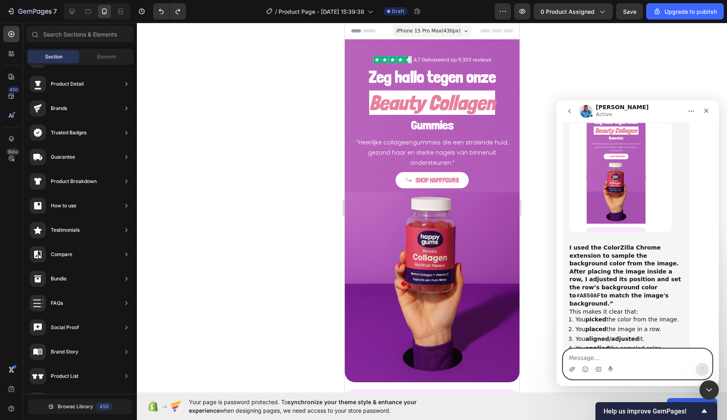
click at [569, 326] on icon "Upload attachment" at bounding box center [572, 369] width 6 height 6
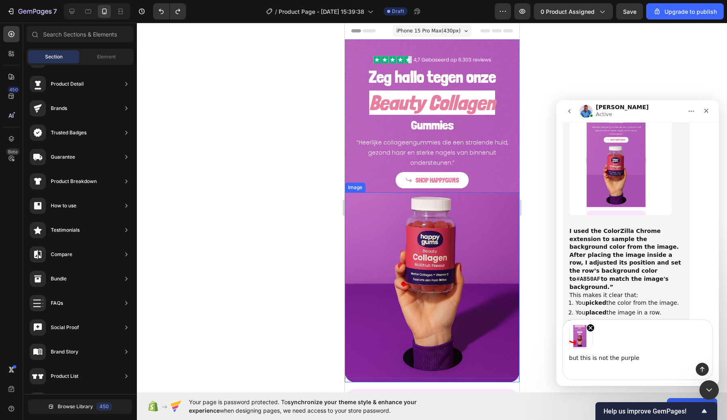
scroll to position [1308, 0]
type textarea "but this is not the purple like the original?"
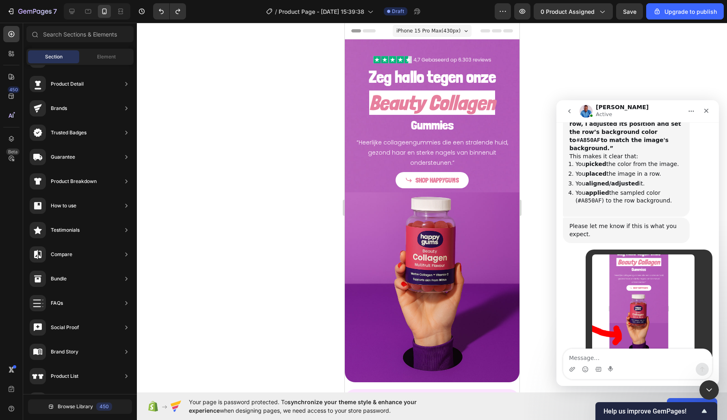
scroll to position [1440, 0]
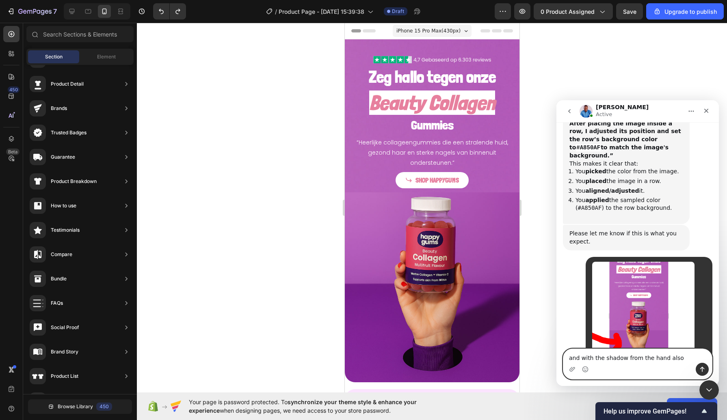
type textarea "and with the shadow from the hand also ?"
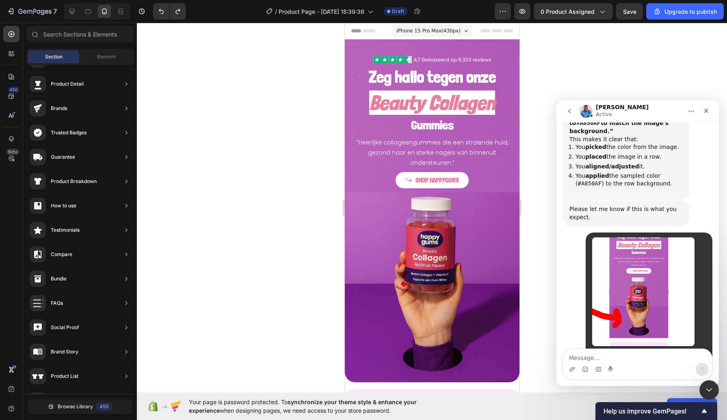
scroll to position [1495, 0]
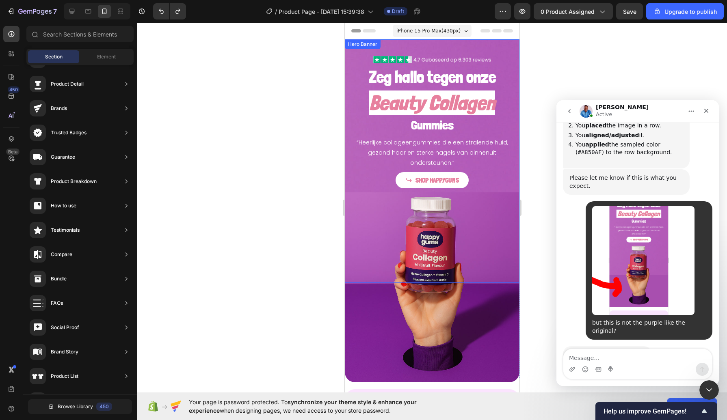
click at [350, 50] on div "Zeg hallo tegen onze Heading Beauty Collagen Heading Gummies Heading “Heerlijke…" at bounding box center [431, 161] width 175 height 244
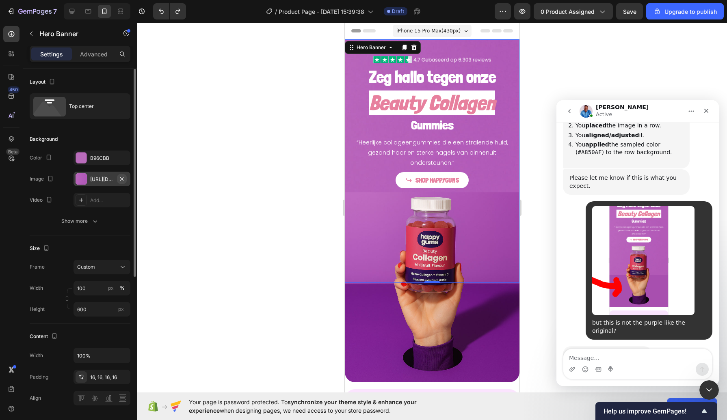
click at [119, 179] on icon "button" at bounding box center [122, 179] width 6 height 6
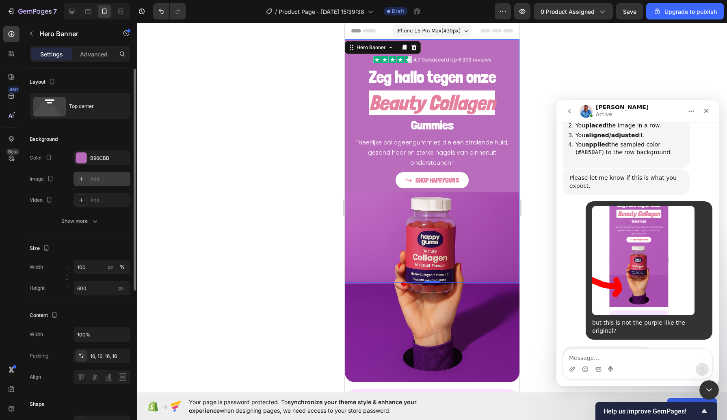
click at [103, 178] on div "Add..." at bounding box center [109, 179] width 38 height 7
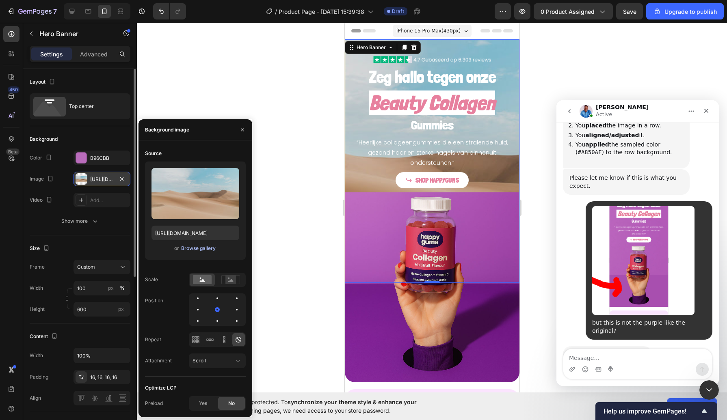
click at [203, 246] on div "Browse gallery" at bounding box center [198, 248] width 35 height 7
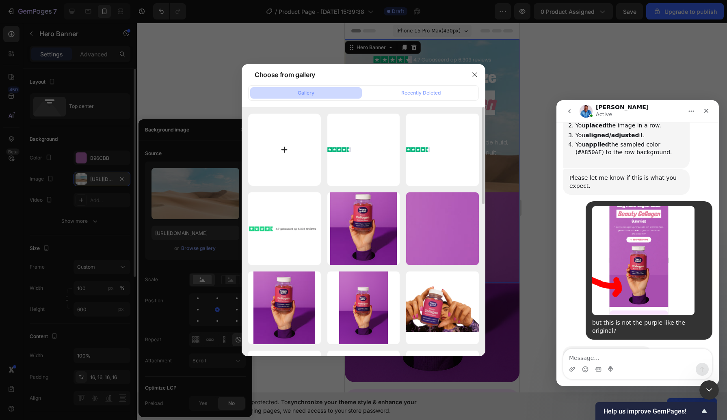
click at [255, 166] on input "file" at bounding box center [284, 150] width 73 height 73
type input "C:\fakepath\Nieuw project - 2025-09-27T220843.263.jpg"
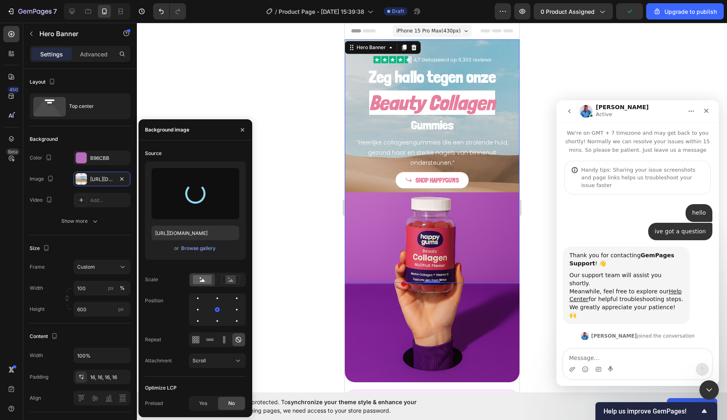
scroll to position [1495, 0]
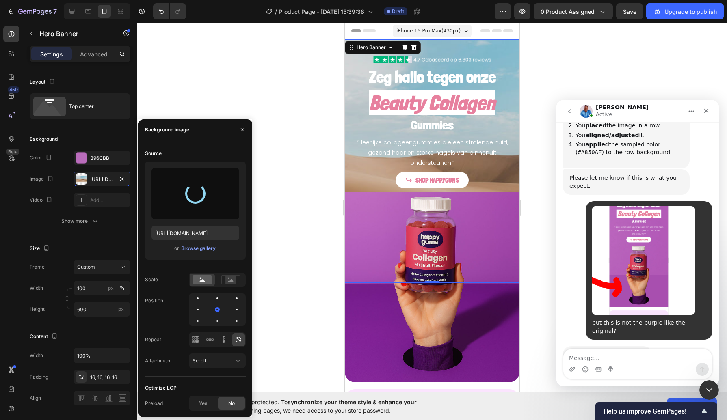
type input "https://cdn.shopify.com/s/files/1/0968/2046/1897/files/gempages_584425626782401…"
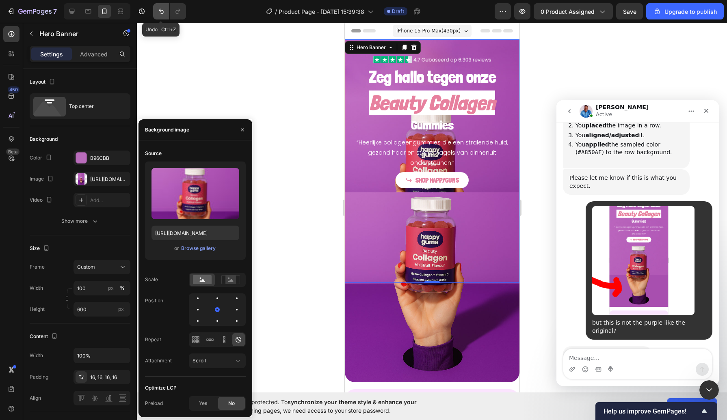
click at [161, 6] on button "Undo/Redo" at bounding box center [161, 11] width 16 height 16
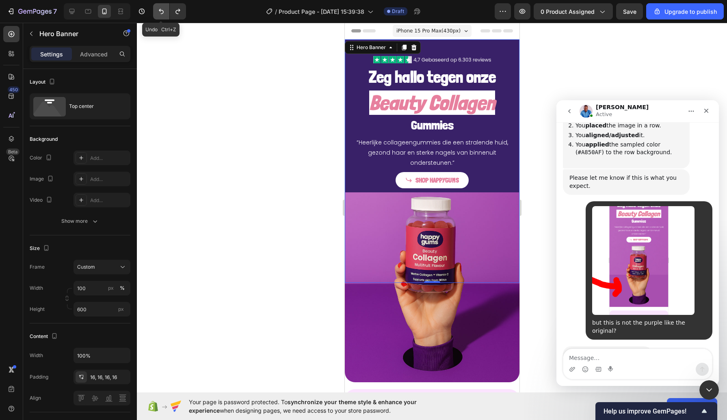
click at [161, 6] on button "Undo/Redo" at bounding box center [161, 11] width 16 height 16
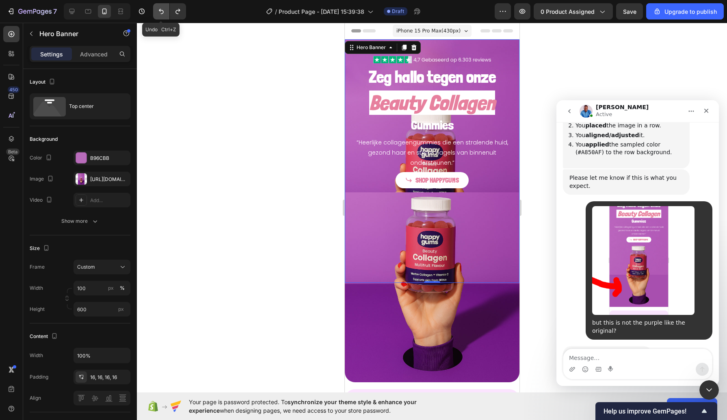
click at [164, 9] on icon "Undo/Redo" at bounding box center [161, 11] width 8 height 8
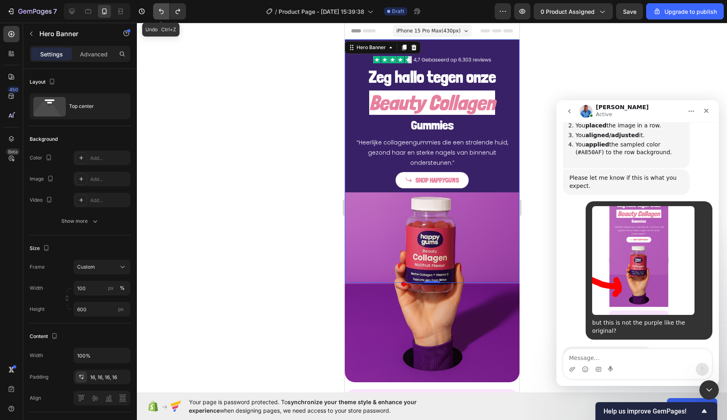
click at [164, 9] on icon "Undo/Redo" at bounding box center [161, 11] width 8 height 8
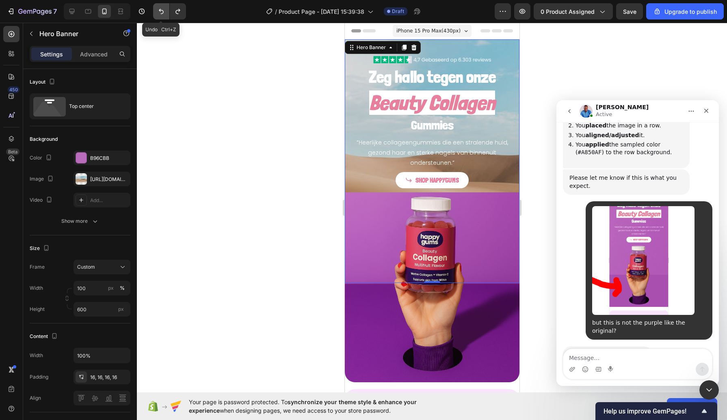
click at [164, 9] on icon "Undo/Redo" at bounding box center [161, 11] width 8 height 8
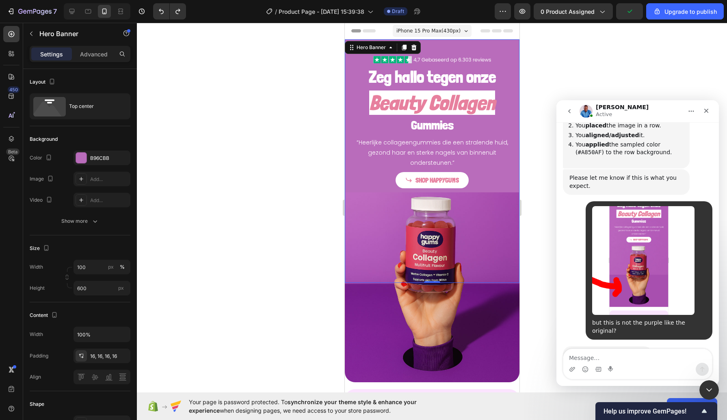
scroll to position [1464, 0]
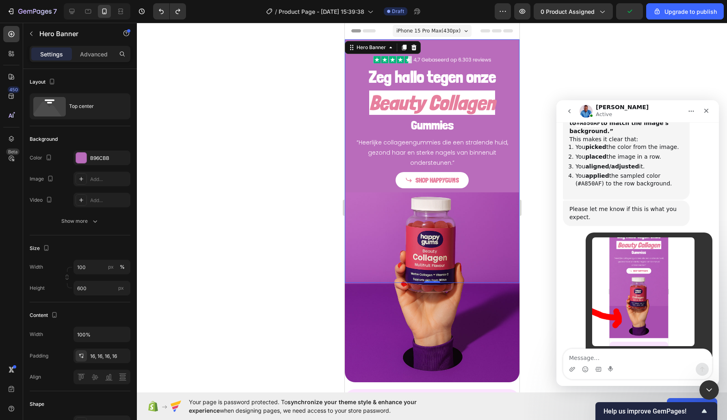
click at [258, 151] on div at bounding box center [432, 221] width 590 height 397
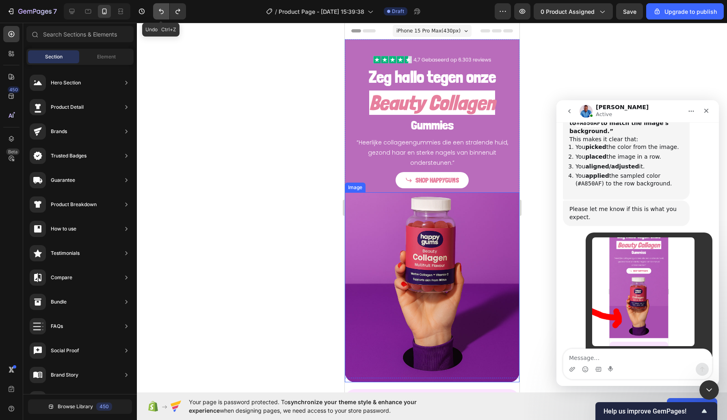
click at [159, 17] on button "Undo/Redo" at bounding box center [161, 11] width 16 height 16
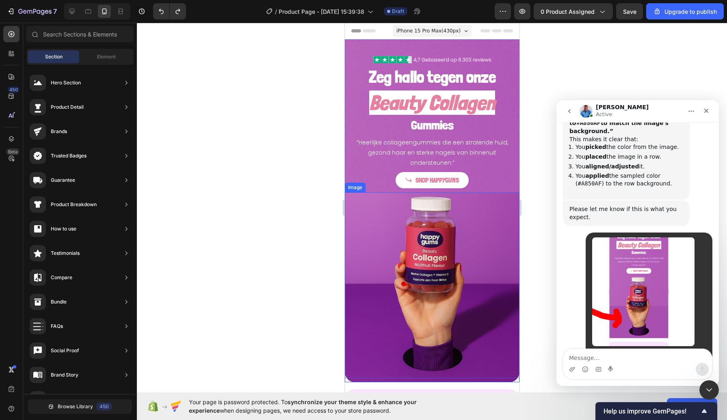
click at [240, 187] on div at bounding box center [432, 221] width 590 height 397
click at [281, 160] on div at bounding box center [432, 221] width 590 height 397
click at [160, 11] on icon "Undo/Redo" at bounding box center [161, 11] width 8 height 8
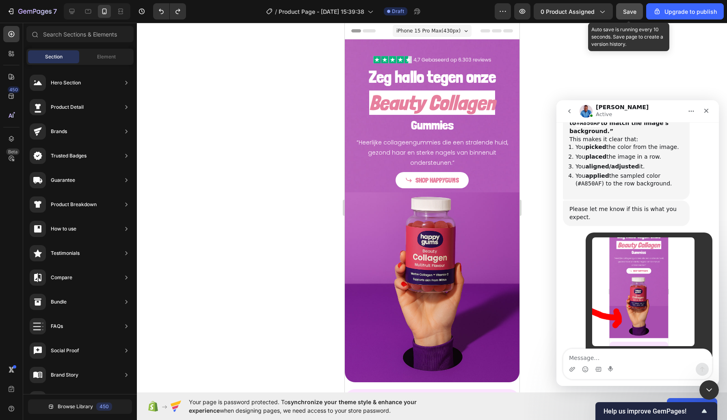
click at [626, 11] on span "Save" at bounding box center [629, 11] width 13 height 7
click at [362, 224] on img at bounding box center [431, 287] width 175 height 190
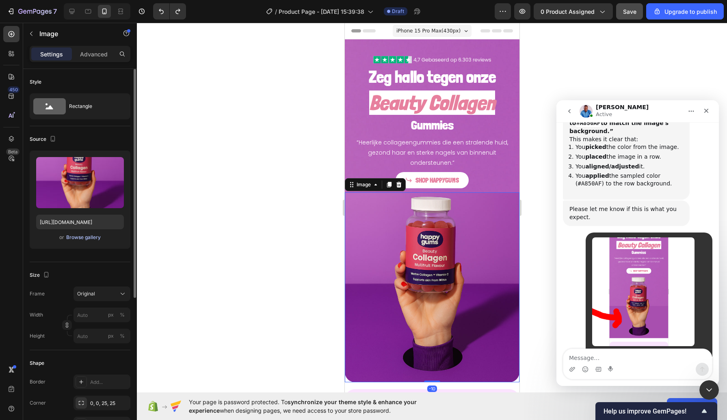
click at [91, 238] on div "Browse gallery" at bounding box center [83, 237] width 35 height 7
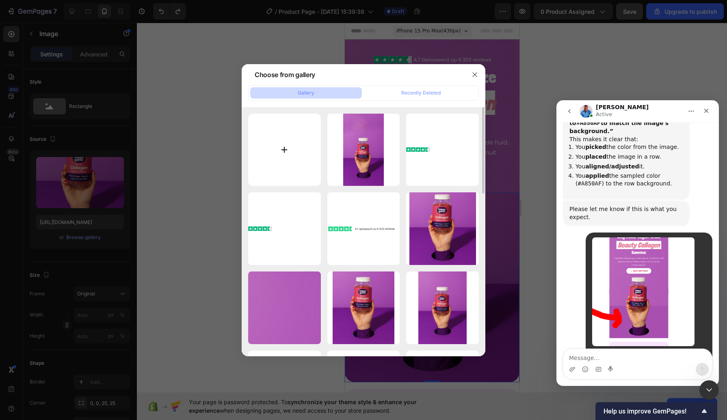
click at [295, 137] on input "file" at bounding box center [284, 150] width 73 height 73
type input "C:\fakepath\Nieuw project (80).png"
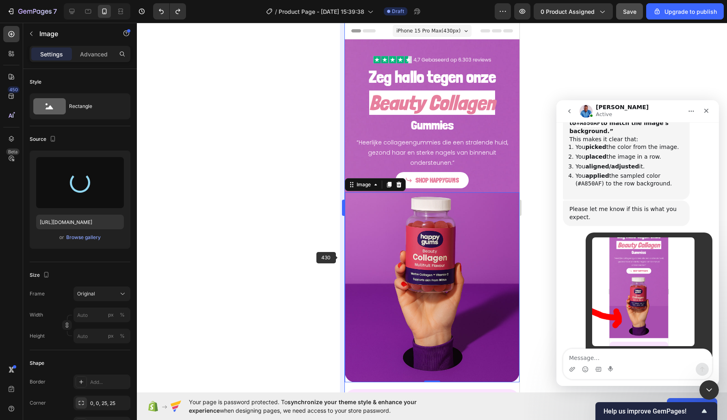
type input "https://cdn.shopify.com/s/files/1/0968/2046/1897/files/gempages_584425626782401…"
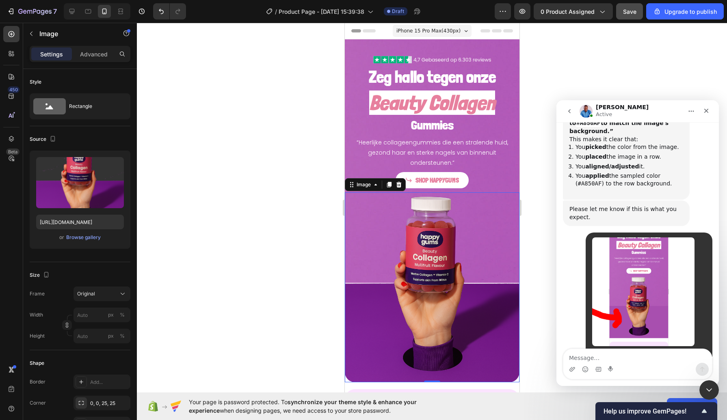
click at [315, 197] on div at bounding box center [432, 221] width 590 height 397
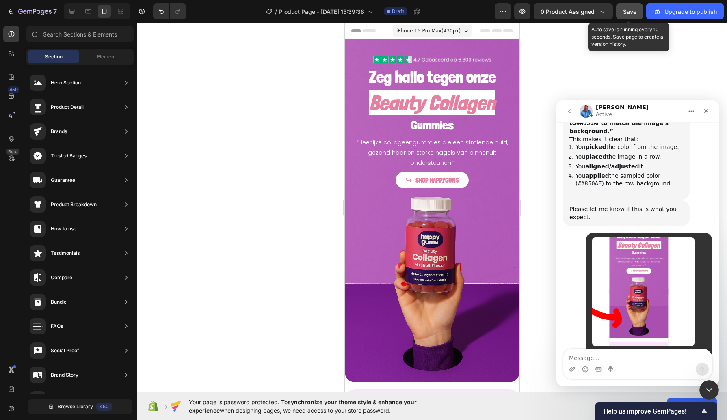
click at [629, 11] on span "Save" at bounding box center [629, 11] width 13 height 7
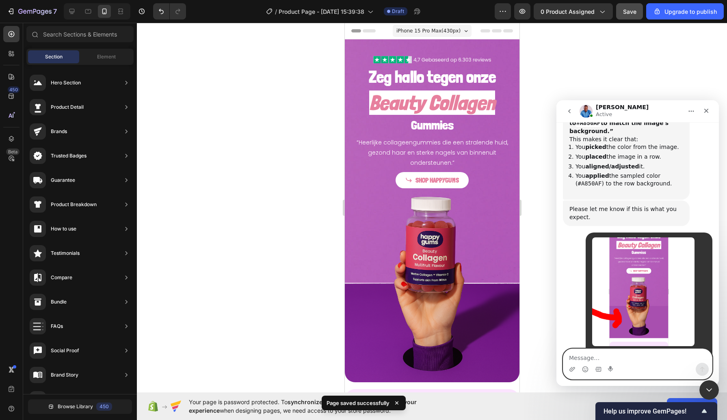
type textarea "i"
type textarea "i found the solution :)"
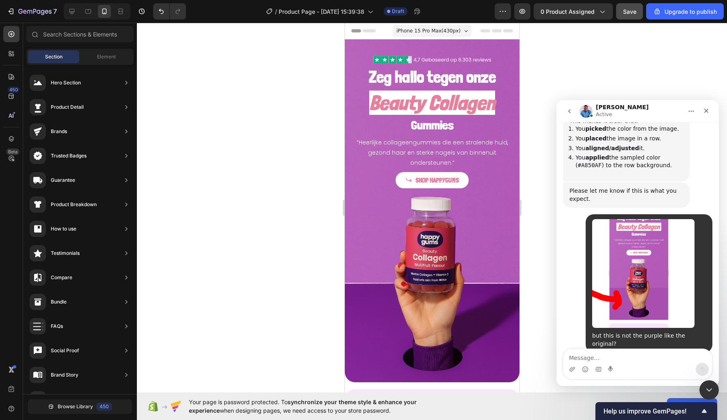
click at [290, 213] on div at bounding box center [432, 221] width 590 height 397
click at [628, 6] on button "Save" at bounding box center [629, 11] width 27 height 16
click at [387, 229] on img at bounding box center [431, 287] width 175 height 190
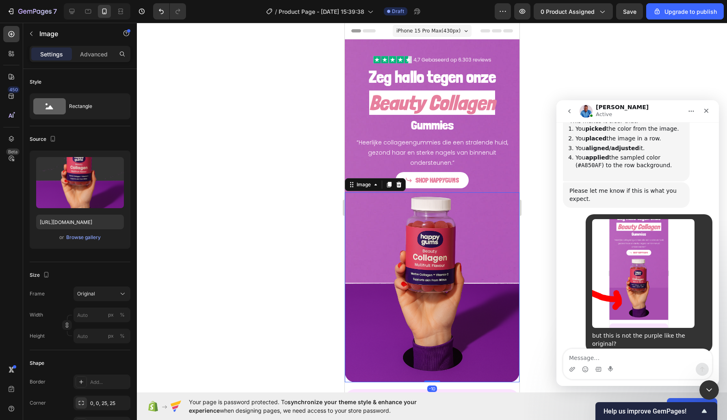
click at [274, 218] on div at bounding box center [432, 221] width 590 height 397
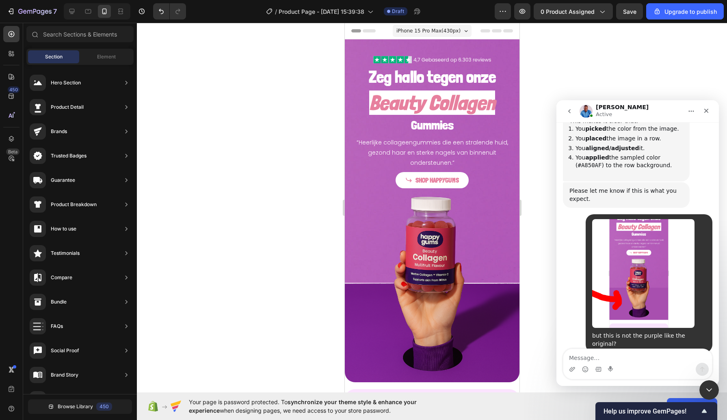
click at [518, 20] on div "7 / Product Page - Sep 25, 15:39:38 Draft Preview 0 product assigned Save Upgra…" at bounding box center [363, 11] width 727 height 23
click at [521, 16] on button "button" at bounding box center [522, 11] width 16 height 16
click at [402, 249] on img at bounding box center [431, 287] width 175 height 190
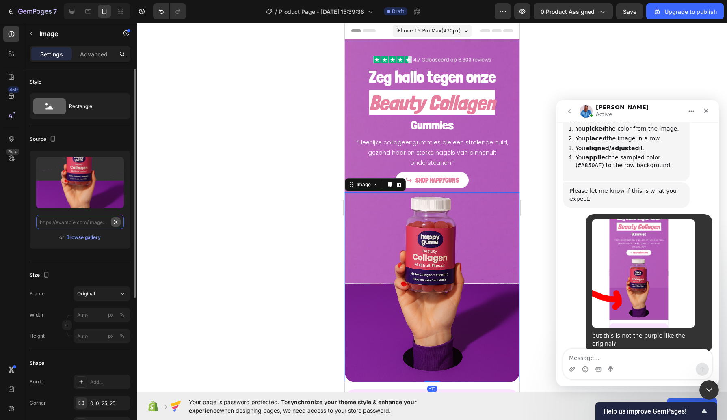
scroll to position [0, 0]
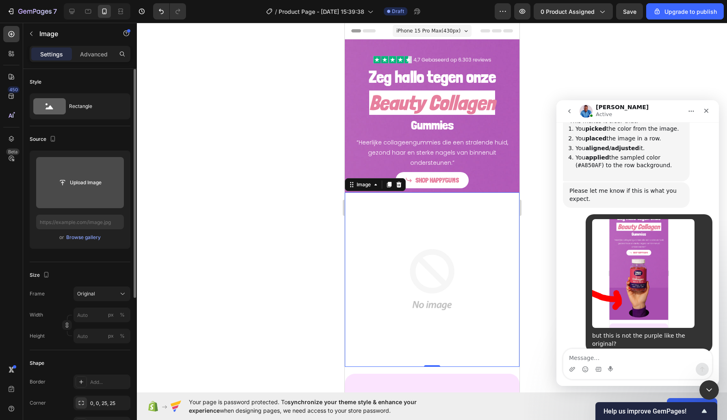
click at [77, 197] on input "file" at bounding box center [80, 182] width 88 height 51
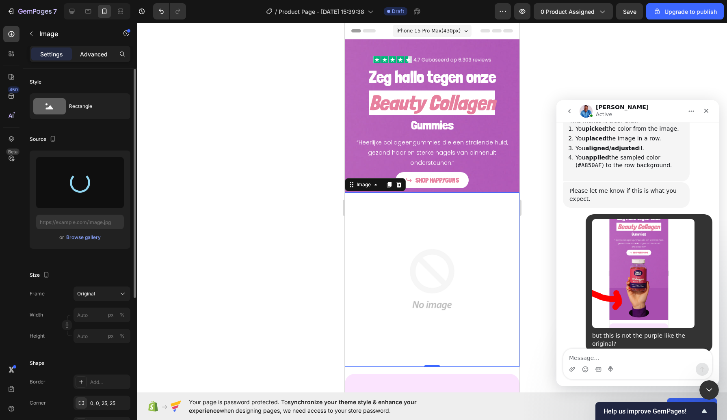
type input "https://cdn.shopify.com/s/files/1/0968/2046/1897/files/gempages_584425626782401…"
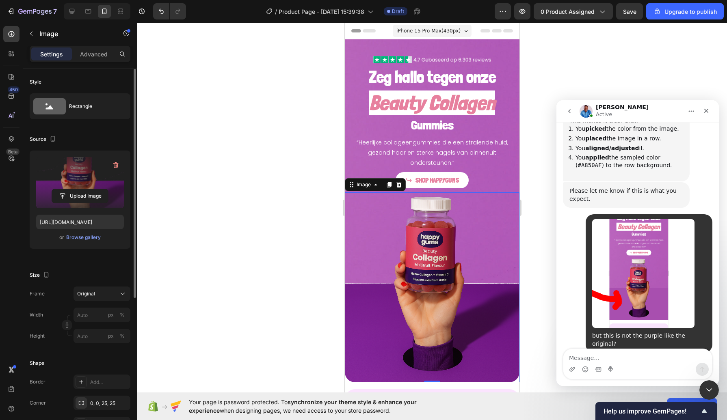
click at [276, 207] on div at bounding box center [432, 221] width 590 height 397
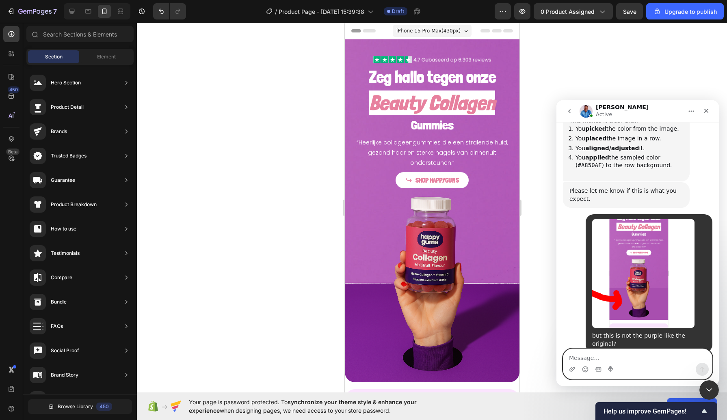
click at [566, 356] on textarea "Message…" at bounding box center [637, 356] width 149 height 14
type textarea "i think..."
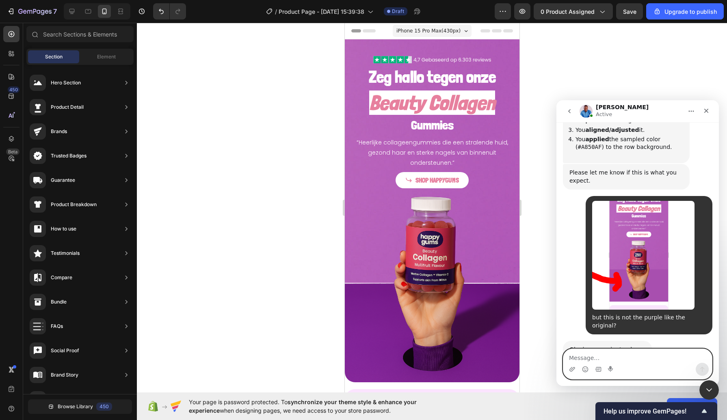
scroll to position [1501, 0]
click at [572, 369] on icon "Upload attachment" at bounding box center [572, 369] width 6 height 4
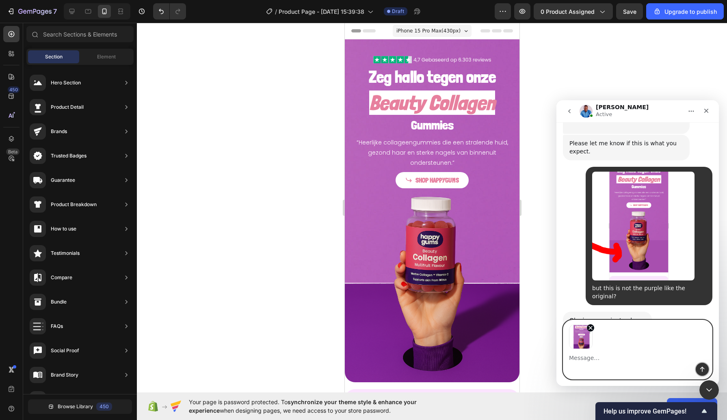
click at [700, 369] on icon "Send a message…" at bounding box center [702, 369] width 6 height 6
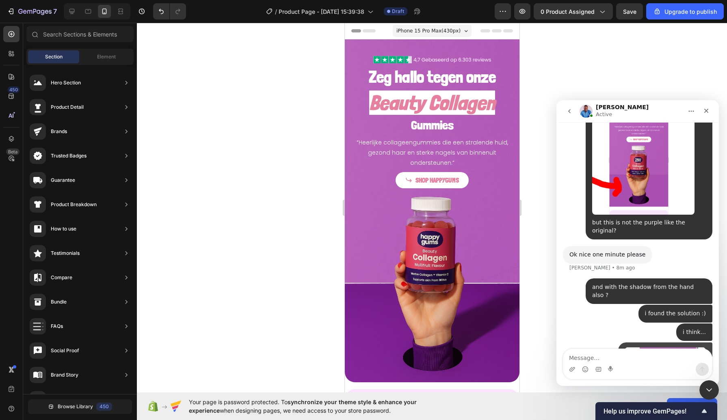
scroll to position [1620, 0]
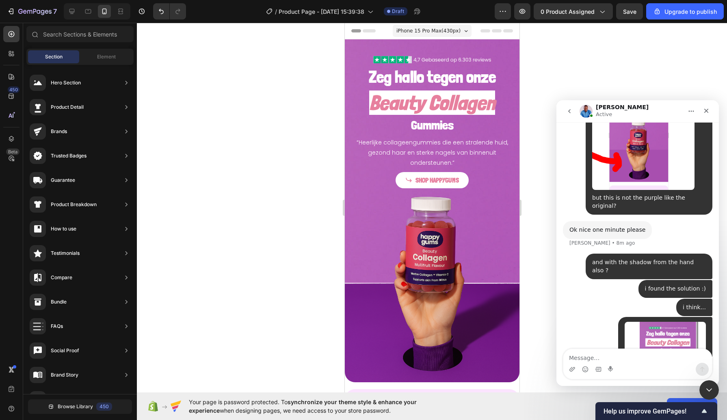
click at [651, 322] on img "user says…" at bounding box center [664, 376] width 81 height 109
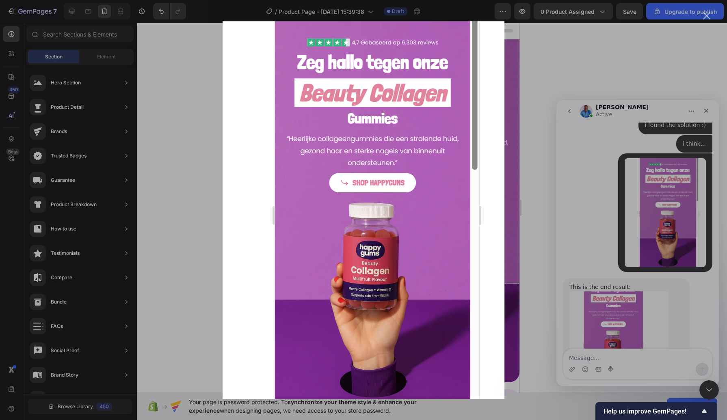
scroll to position [1797, 0]
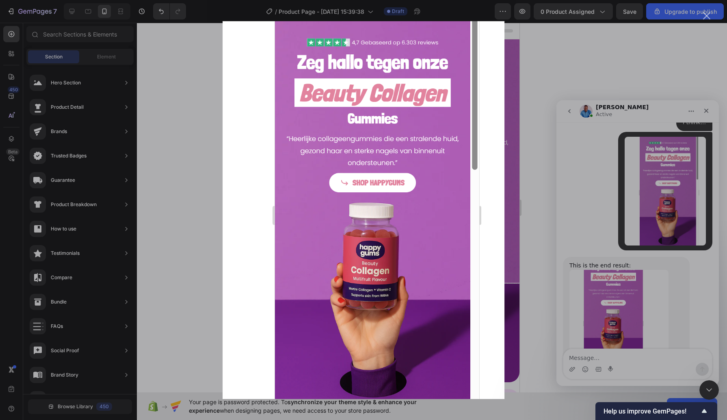
click at [622, 248] on div "Intercom messenger" at bounding box center [363, 210] width 727 height 420
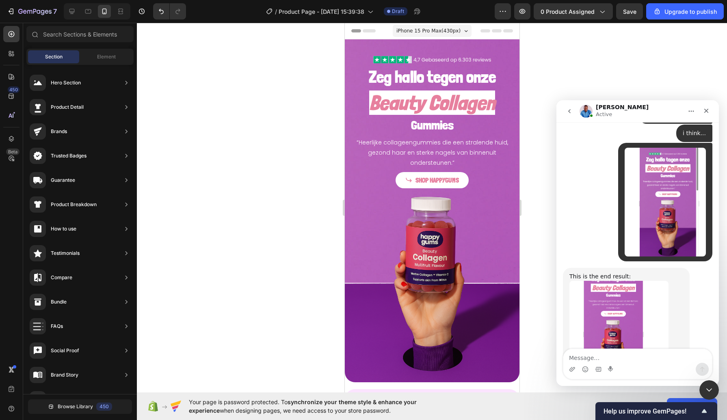
click at [604, 303] on div "This is the end result: A background color of #7D2092 was used Please know that…" at bounding box center [626, 357] width 114 height 168
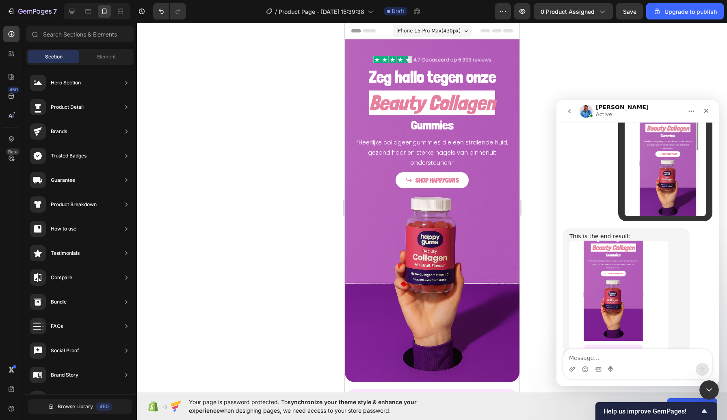
scroll to position [1829, 0]
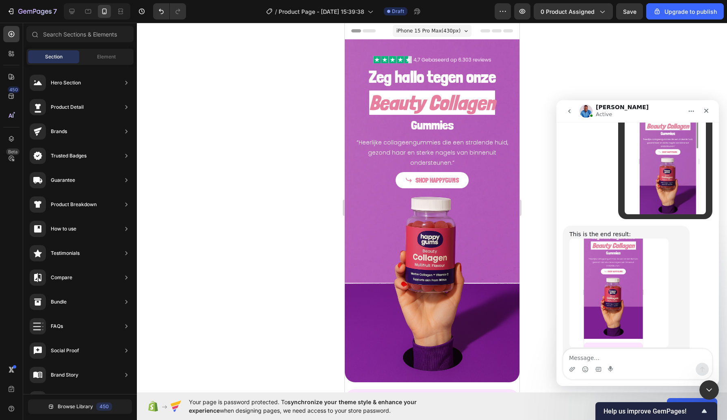
click at [617, 239] on img "Noah says…" at bounding box center [618, 293] width 99 height 109
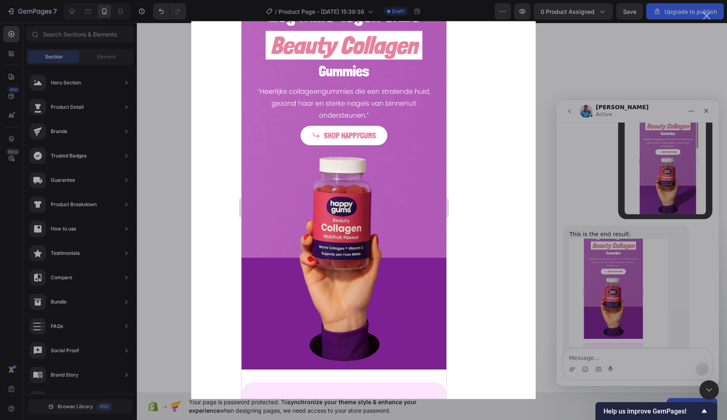
click at [686, 205] on div "Intercom messenger" at bounding box center [363, 210] width 727 height 420
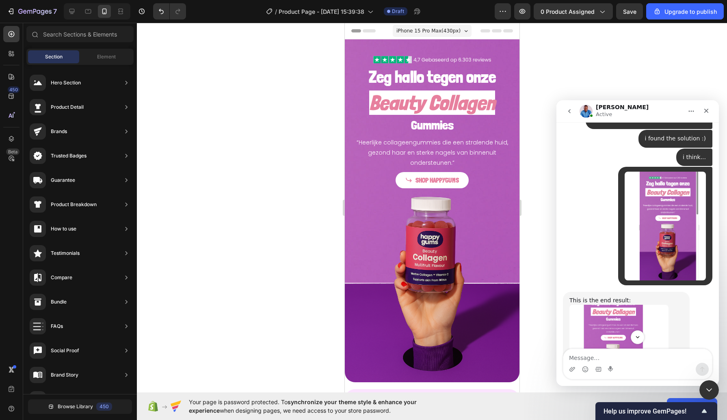
scroll to position [1760, 0]
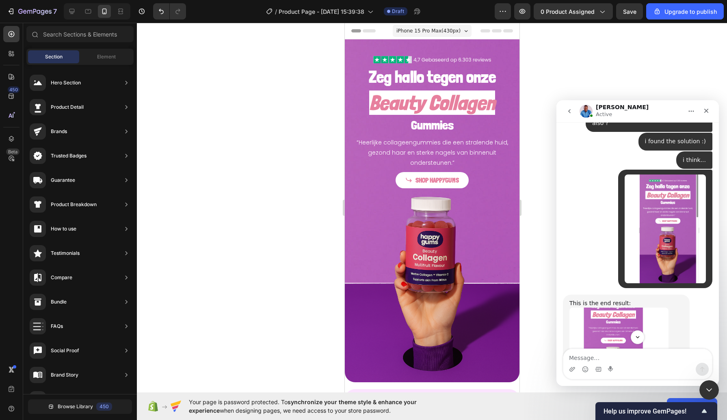
click at [659, 175] on img "user says…" at bounding box center [664, 229] width 81 height 109
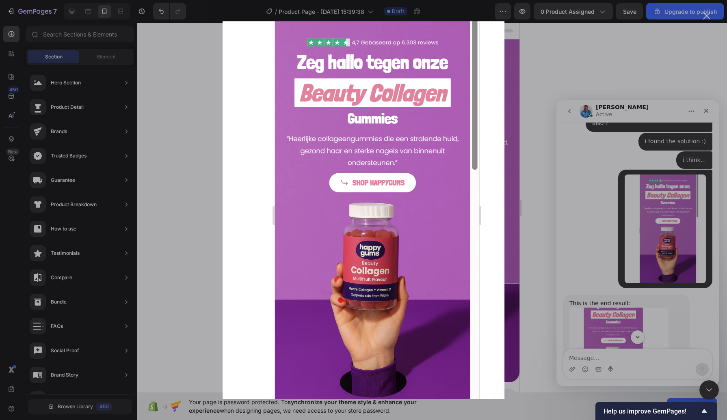
click at [701, 243] on div "Intercom messenger" at bounding box center [363, 210] width 727 height 420
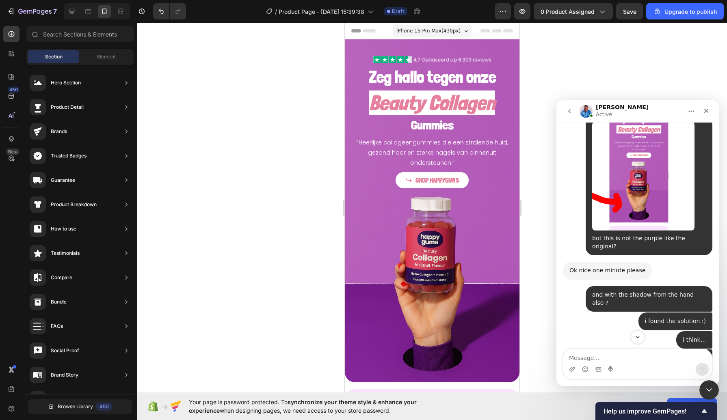
scroll to position [1829, 0]
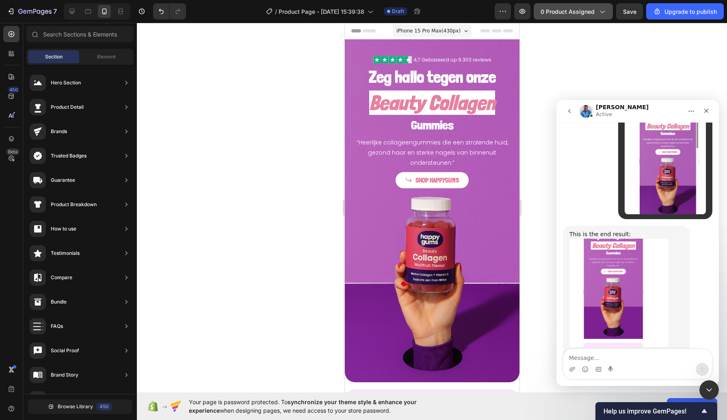
click at [584, 13] on span "0 product assigned" at bounding box center [567, 11] width 54 height 9
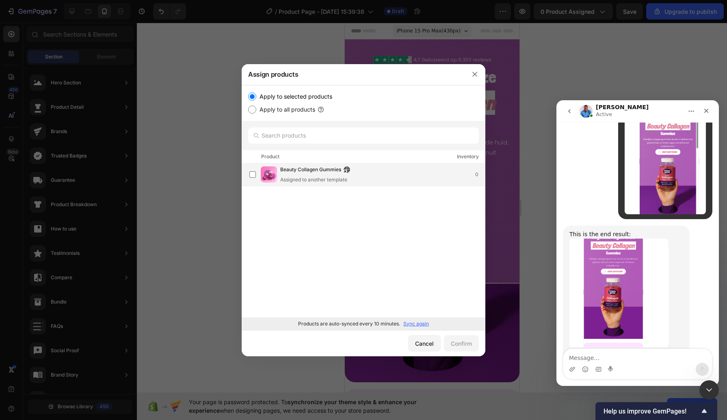
drag, startPoint x: 343, startPoint y: 175, endPoint x: 307, endPoint y: 173, distance: 36.6
click at [307, 173] on span "Beauty Collagen Gummies" at bounding box center [310, 170] width 61 height 9
click at [457, 341] on div "Confirm" at bounding box center [461, 343] width 21 height 9
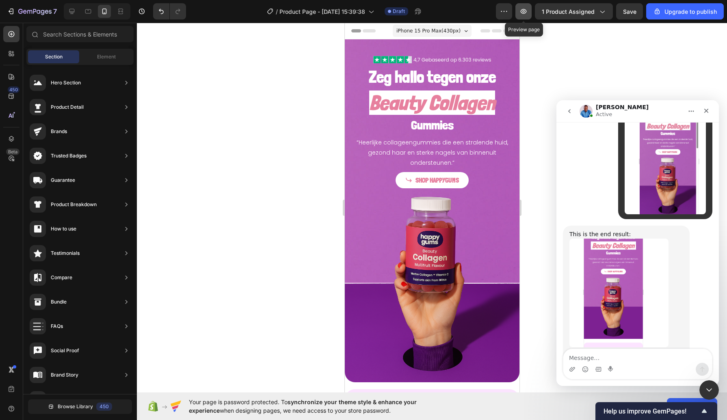
click at [524, 10] on icon "button" at bounding box center [524, 11] width 6 height 5
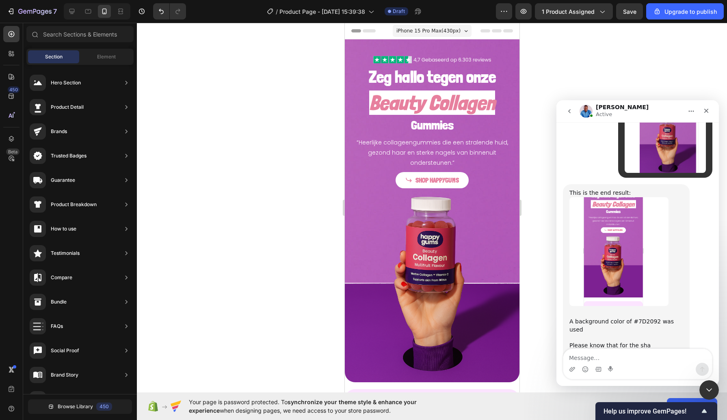
scroll to position [1879, 0]
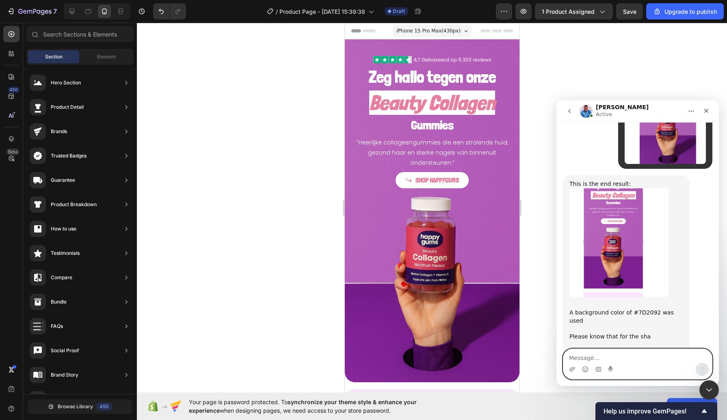
click at [588, 353] on textarea "Message…" at bounding box center [637, 356] width 149 height 14
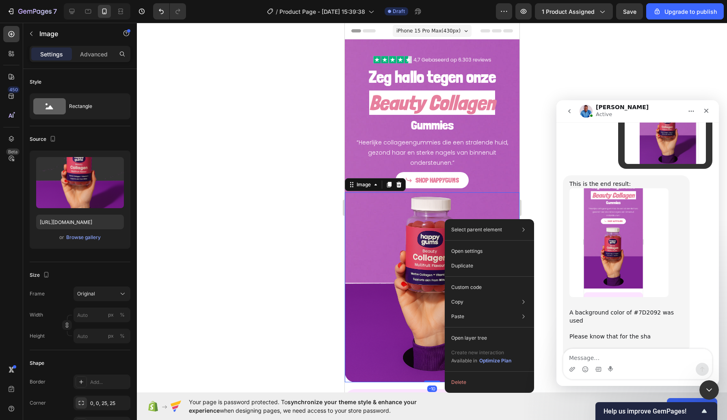
click at [260, 241] on div at bounding box center [432, 221] width 590 height 397
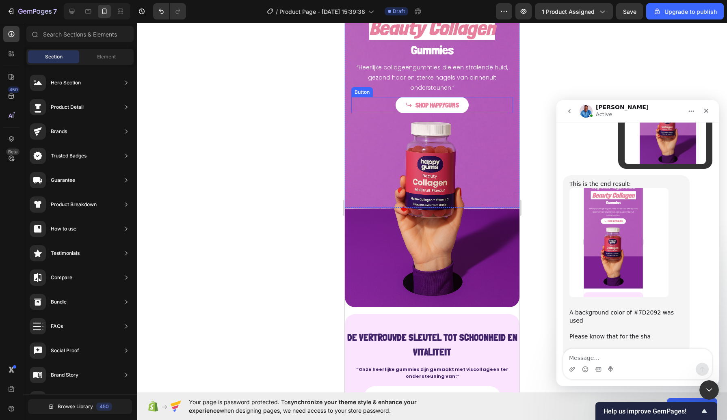
scroll to position [0, 0]
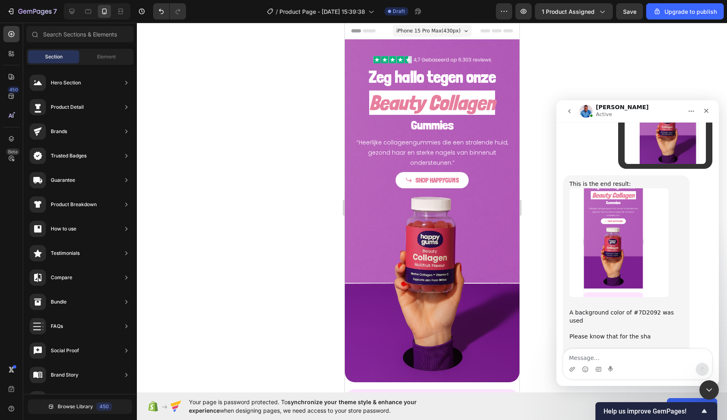
click at [298, 204] on div at bounding box center [432, 221] width 590 height 397
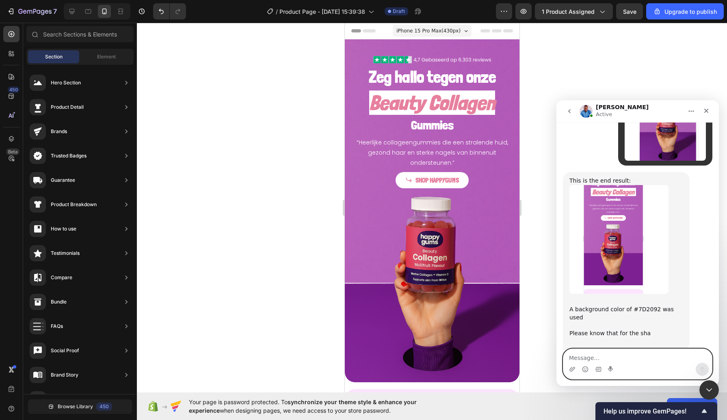
click at [583, 360] on textarea "Message…" at bounding box center [637, 356] width 149 height 14
type textarea "i just deleted the bottem color to transparant"
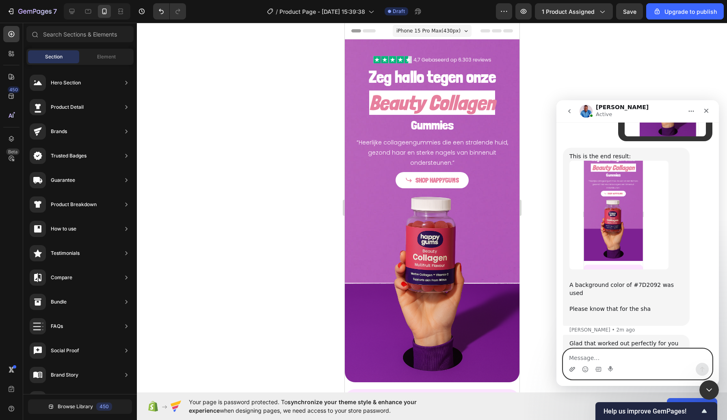
click at [572, 368] on icon "Upload attachment" at bounding box center [572, 369] width 6 height 6
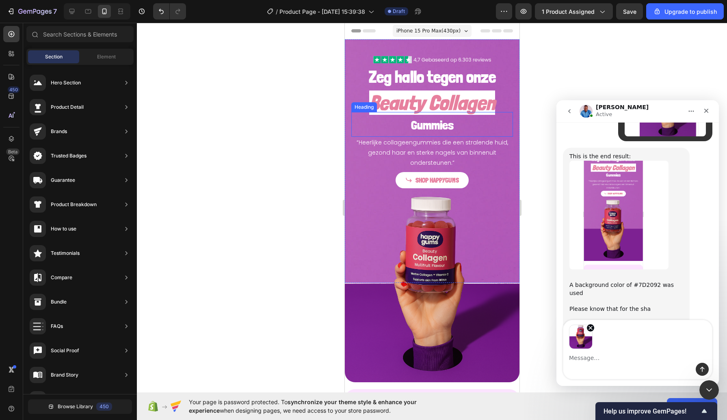
scroll to position [1935, 0]
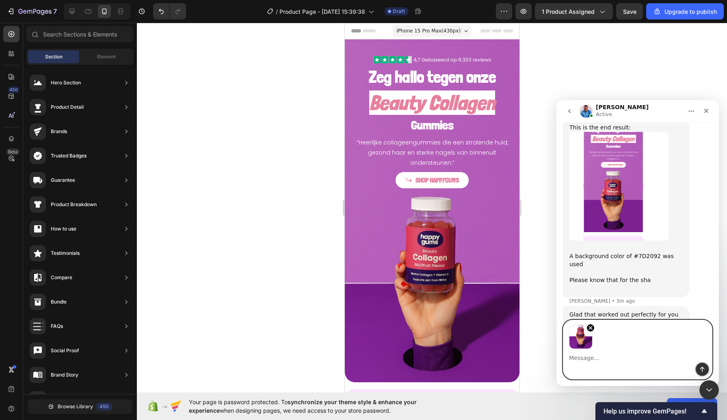
click at [698, 369] on button "Send a message…" at bounding box center [701, 369] width 13 height 13
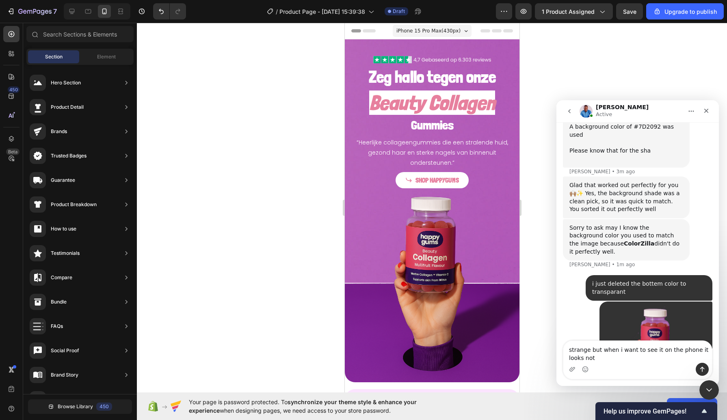
scroll to position [2065, 0]
type textarea "strange but when i want to see it on the phone it looks not good .."
click at [586, 355] on textarea "strange but when i want to see it on the phone it looks not good .." at bounding box center [637, 352] width 149 height 22
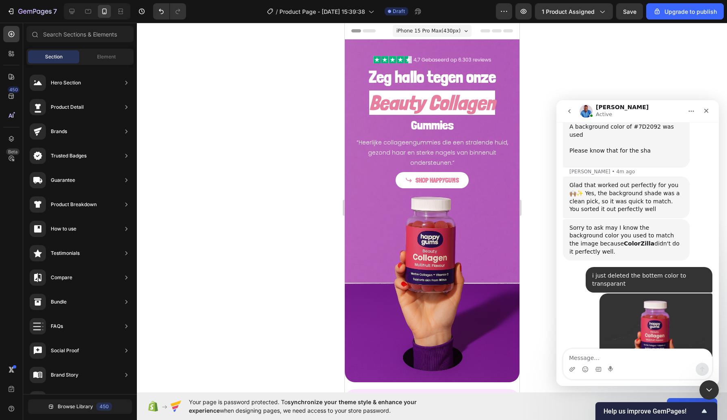
scroll to position [2066, 0]
click at [595, 349] on textarea "Message…" at bounding box center [637, 356] width 149 height 14
paste textarea "strange but when i want to see it on the phone it looks not good .."
type textarea "strange but when i want to see it on the phone it looks not good .."
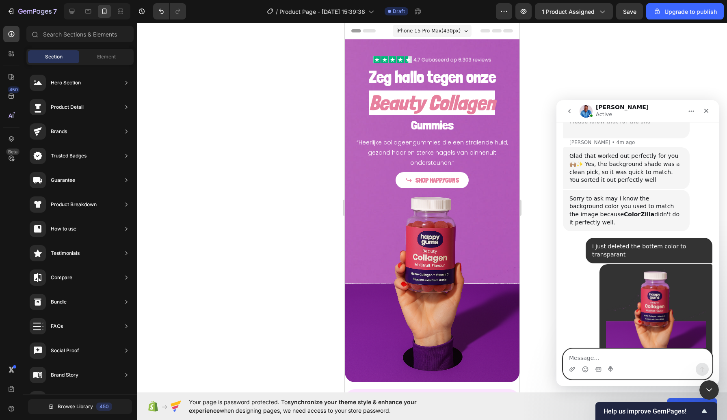
scroll to position [2098, 0]
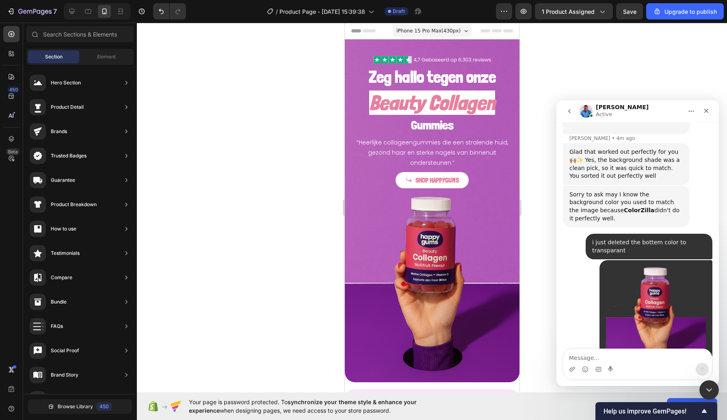
click at [294, 290] on div at bounding box center [432, 221] width 590 height 397
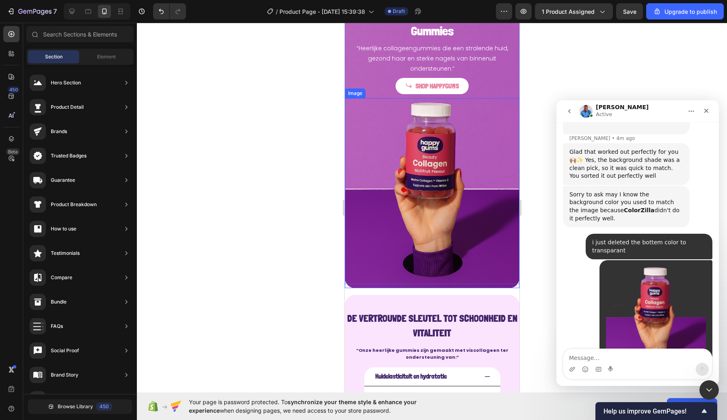
scroll to position [0, 0]
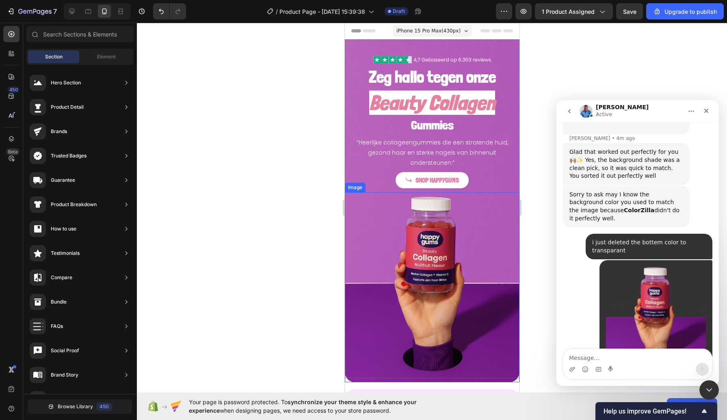
click at [284, 224] on div at bounding box center [432, 221] width 590 height 397
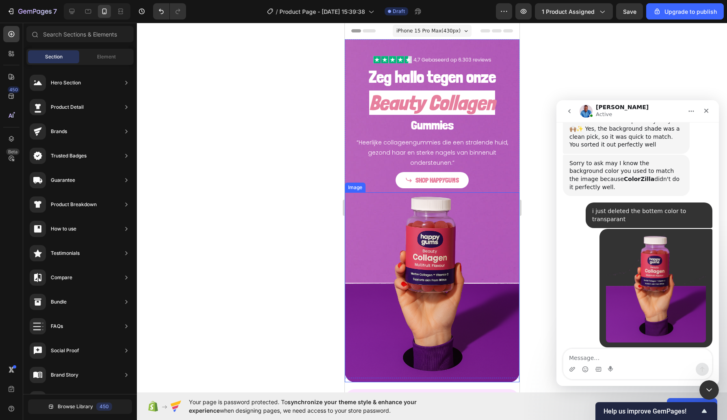
scroll to position [2098, 0]
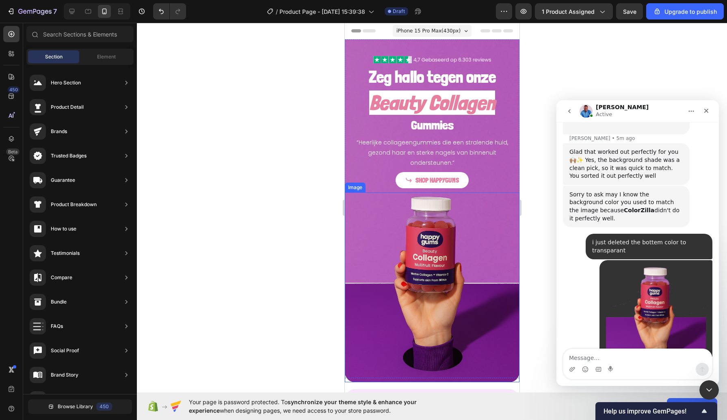
click at [284, 224] on div at bounding box center [432, 221] width 590 height 397
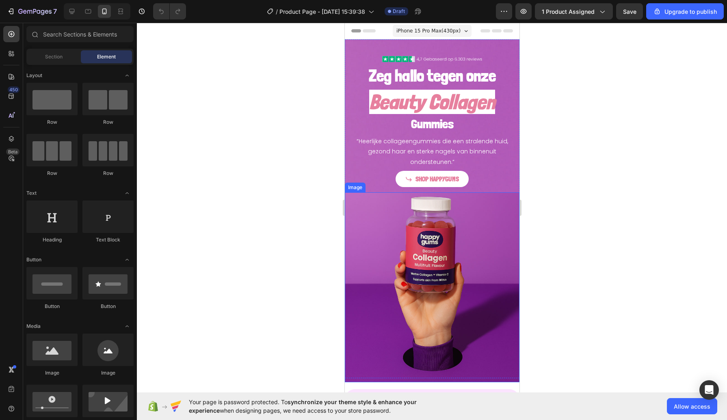
click at [367, 214] on img at bounding box center [431, 287] width 175 height 190
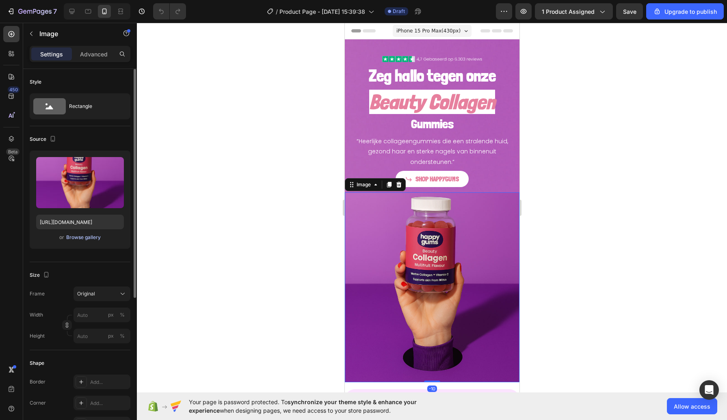
click at [84, 236] on div "Browse gallery" at bounding box center [83, 237] width 35 height 7
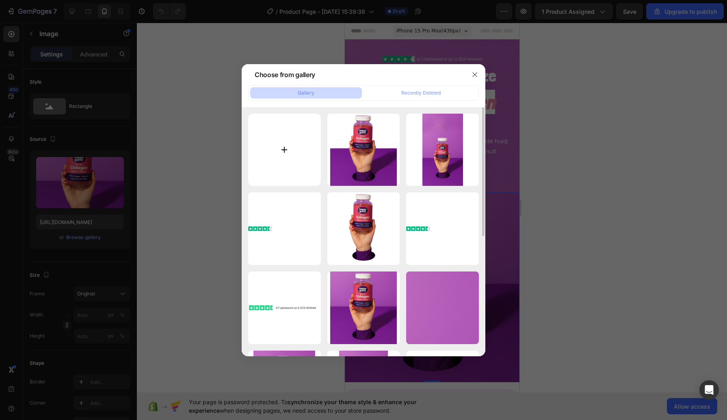
click at [267, 162] on input "file" at bounding box center [284, 150] width 73 height 73
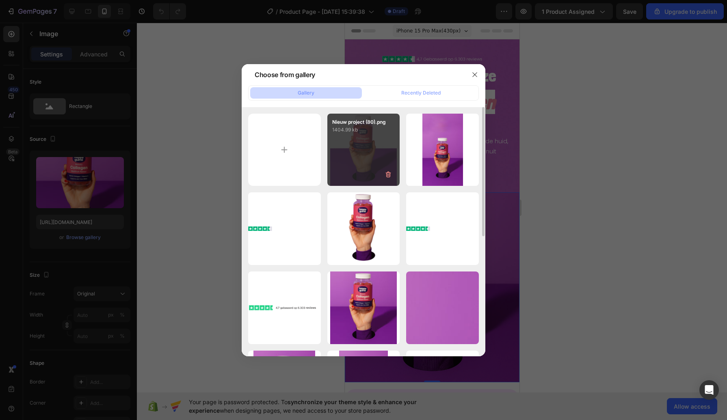
click at [373, 138] on div "Nieuw project (80).png 1404.99 kb" at bounding box center [363, 150] width 73 height 73
type input "https://cdn.shopify.com/s/files/1/0968/2046/1897/files/gempages_584425626782401…"
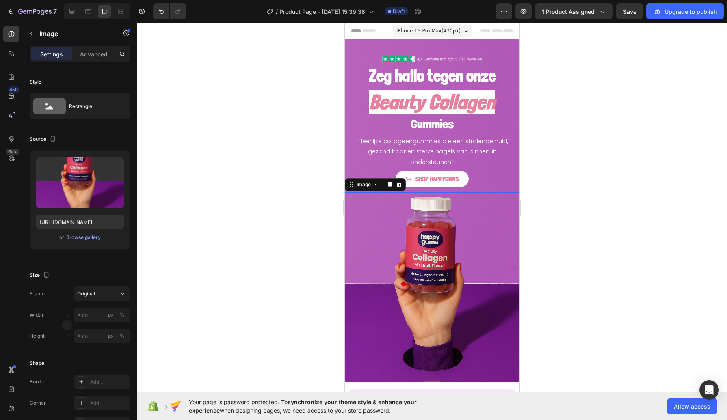
click at [320, 254] on div at bounding box center [432, 221] width 590 height 397
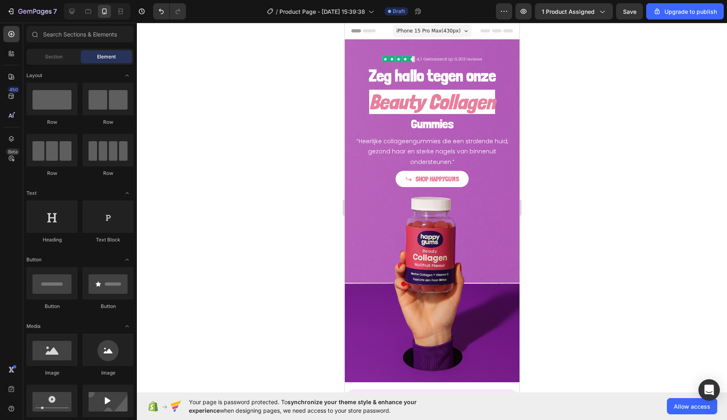
click at [713, 384] on div "Open Intercom Messenger" at bounding box center [709, 391] width 22 height 22
